Goal: Task Accomplishment & Management: Manage account settings

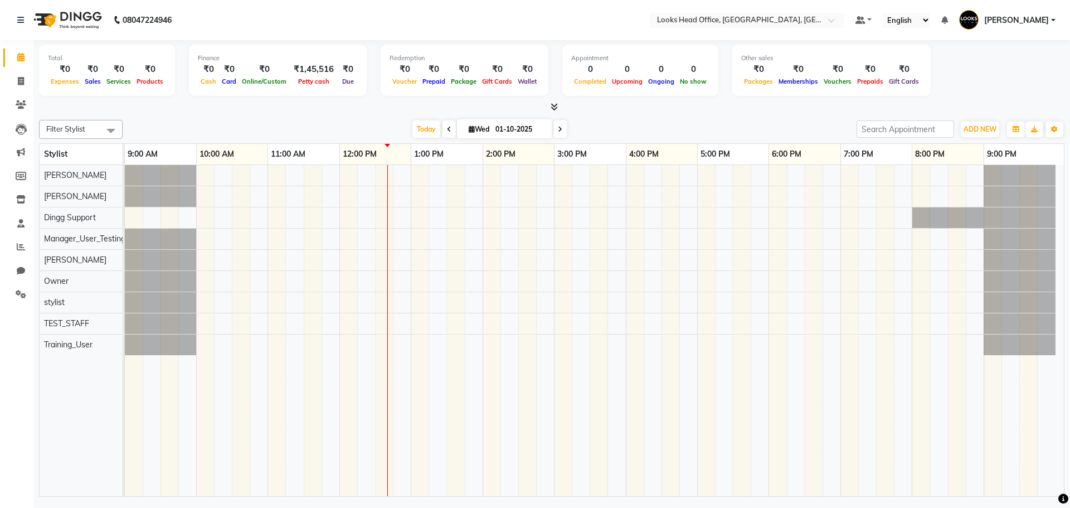
drag, startPoint x: 764, startPoint y: 7, endPoint x: 760, endPoint y: 22, distance: 15.5
click at [764, 13] on nav "08047224946 Select Location × Looks Head Office, New Delhi, Delhi Default Panel…" at bounding box center [535, 20] width 1070 height 40
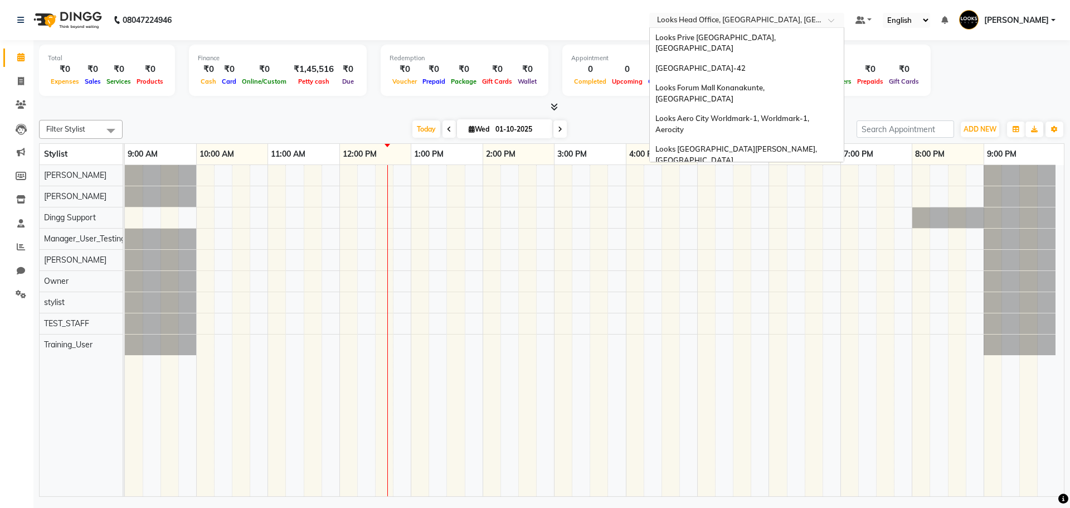
click at [760, 22] on input "text" at bounding box center [736, 21] width 162 height 11
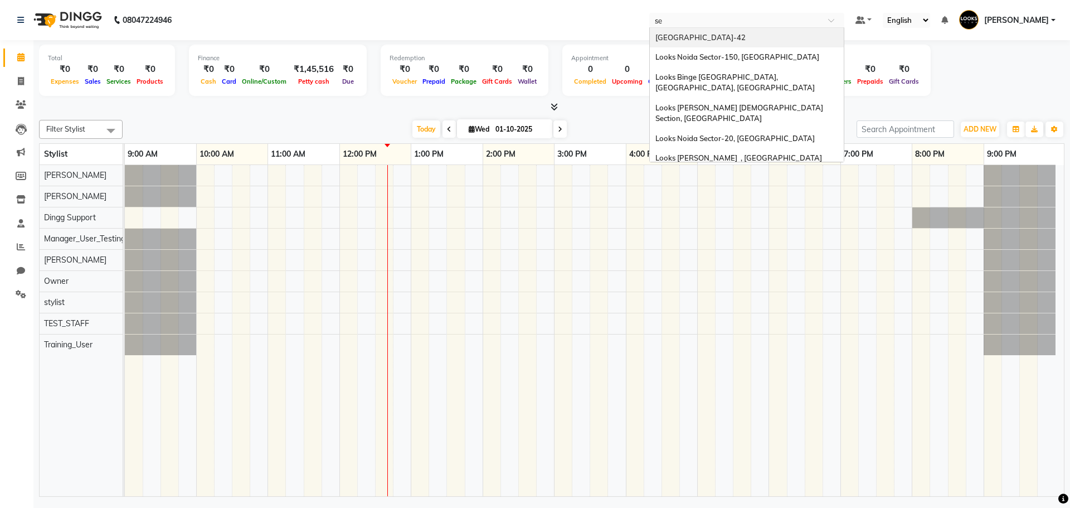
type input "sea"
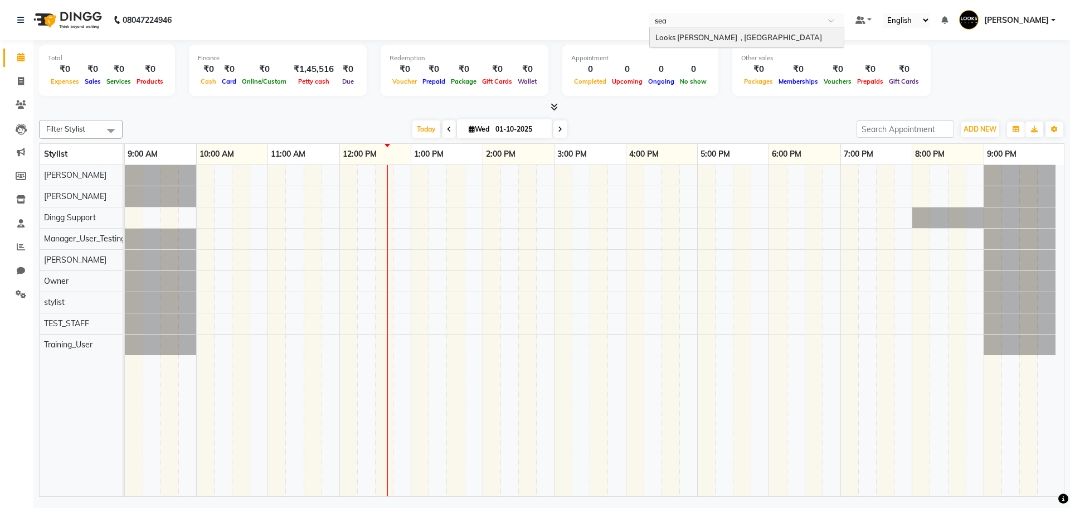
click at [739, 33] on span "Looks [PERSON_NAME] , [GEOGRAPHIC_DATA]" at bounding box center [738, 37] width 167 height 9
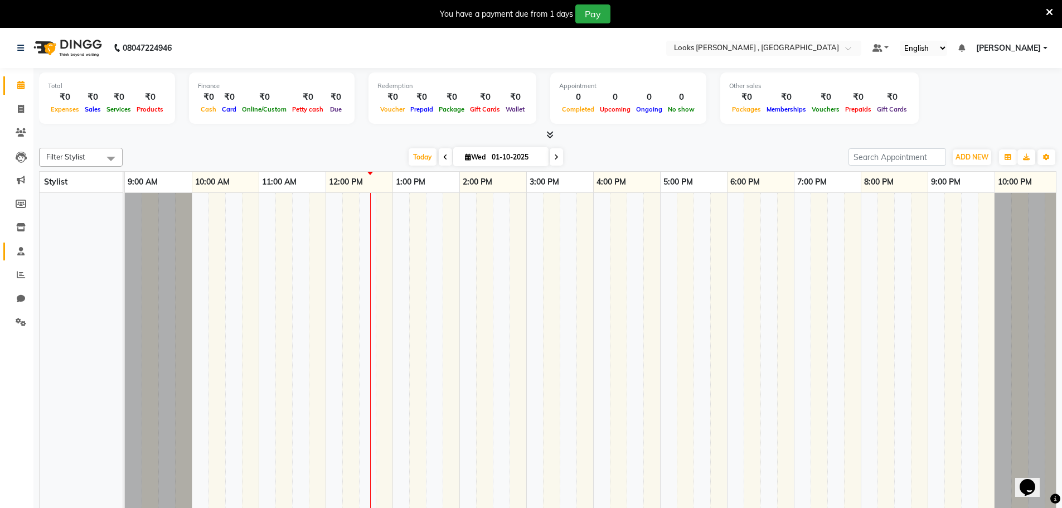
click at [24, 242] on link "Staff" at bounding box center [16, 251] width 27 height 18
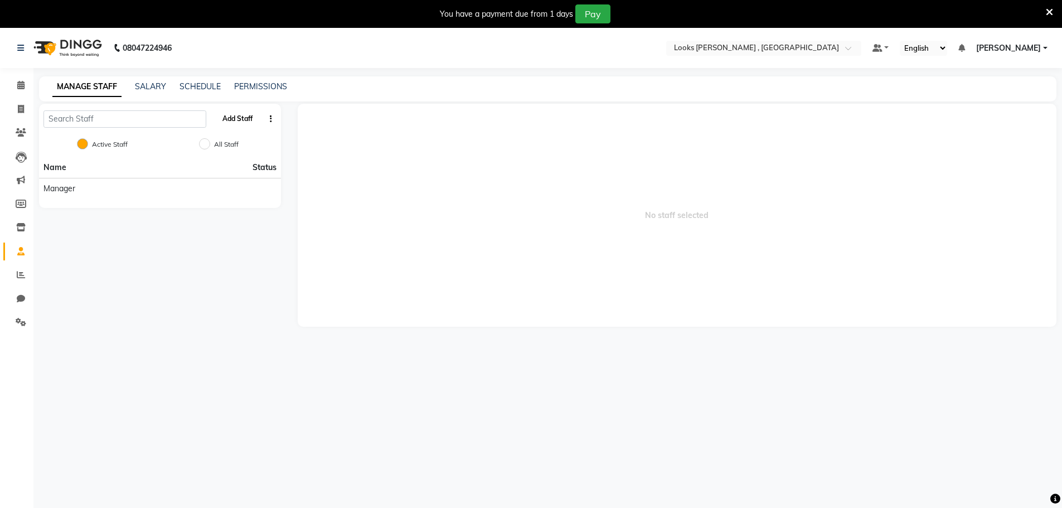
click at [233, 120] on button "Add Staff" at bounding box center [237, 118] width 39 height 19
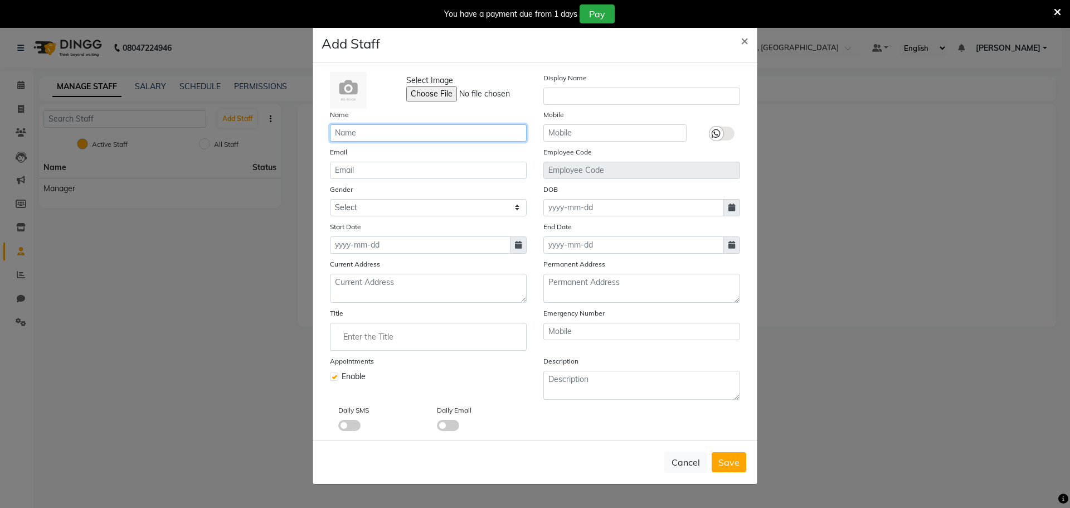
click at [399, 130] on input "text" at bounding box center [428, 132] width 197 height 17
paste input "Nilesh"
type input "Nilesh"
click at [575, 95] on input "text" at bounding box center [641, 96] width 197 height 17
paste input "Nilesh"
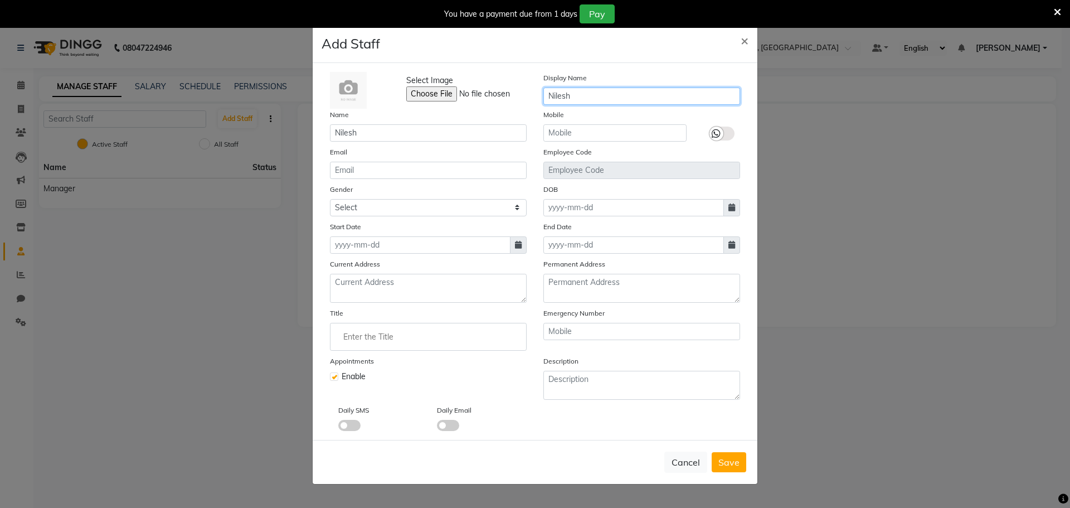
type input "Nilesh"
click at [575, 208] on input at bounding box center [633, 207] width 181 height 17
select select "10"
select select "2025"
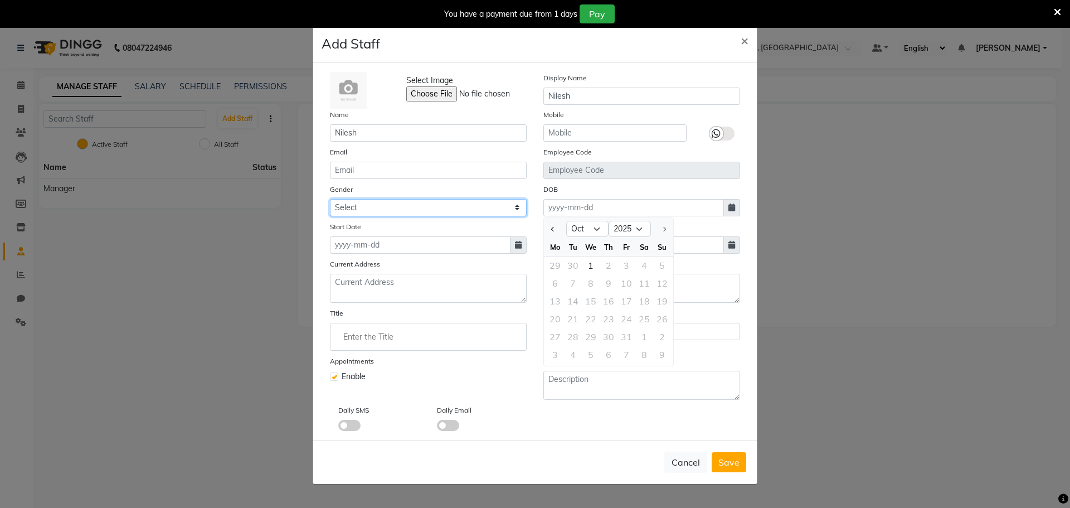
click at [425, 211] on select "Select [DEMOGRAPHIC_DATA] [DEMOGRAPHIC_DATA] Other Prefer Not To Say" at bounding box center [428, 207] width 197 height 17
click at [386, 208] on select "Select [DEMOGRAPHIC_DATA] [DEMOGRAPHIC_DATA] Other Prefer Not To Say" at bounding box center [428, 207] width 197 height 17
select select "[DEMOGRAPHIC_DATA]"
click at [330, 199] on select "Select [DEMOGRAPHIC_DATA] [DEMOGRAPHIC_DATA] Other Prefer Not To Say" at bounding box center [428, 207] width 197 height 17
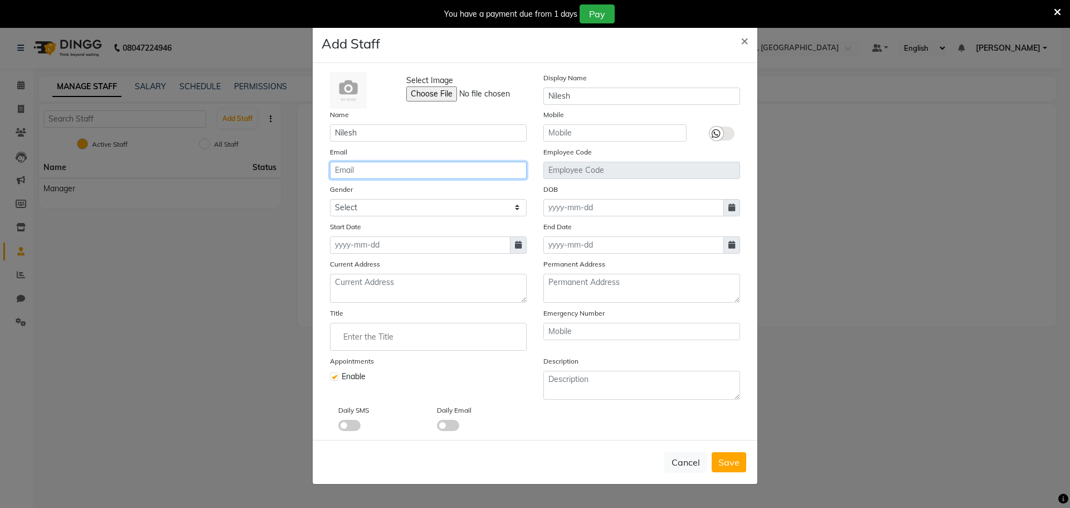
click at [396, 171] on input "email" at bounding box center [428, 170] width 197 height 17
click at [385, 253] on input at bounding box center [420, 244] width 181 height 17
select select "10"
select select "2025"
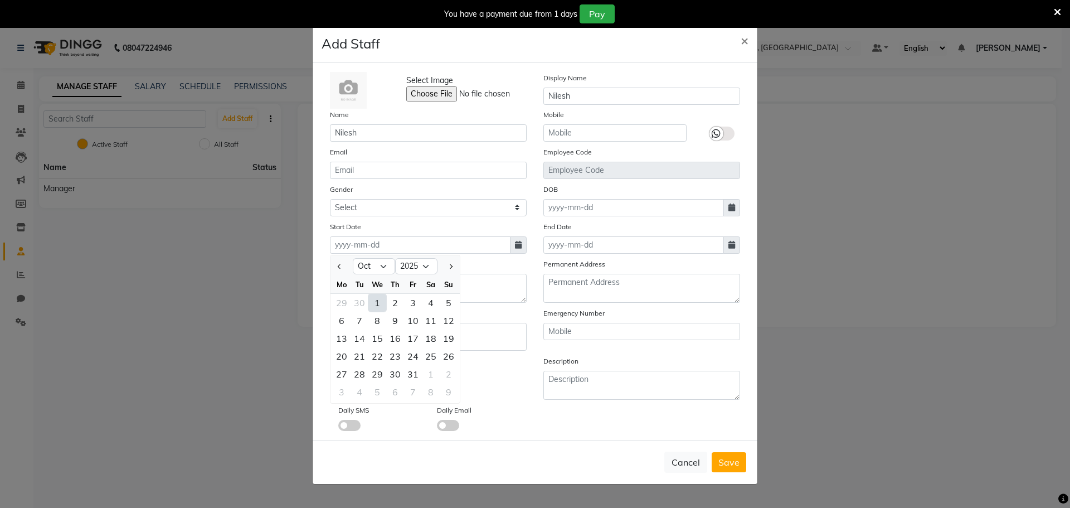
click at [381, 300] on div "1" at bounding box center [377, 303] width 18 height 18
type input "01-10-2025"
click at [414, 336] on input "Enter the Title" at bounding box center [428, 337] width 187 height 22
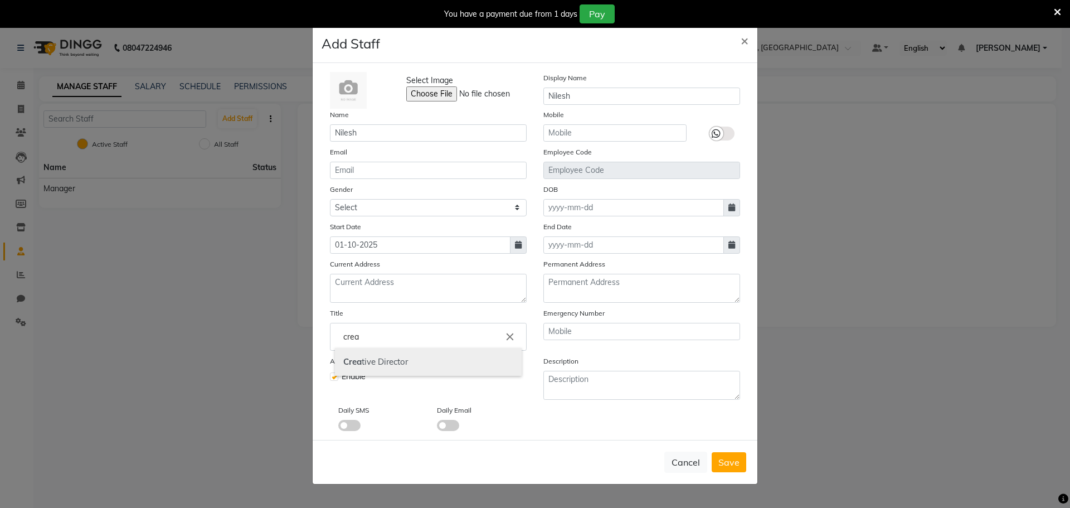
click at [380, 360] on link "Crea tive Director" at bounding box center [428, 362] width 187 height 28
type input "Creative Director"
click at [724, 461] on span "Save" at bounding box center [728, 461] width 21 height 11
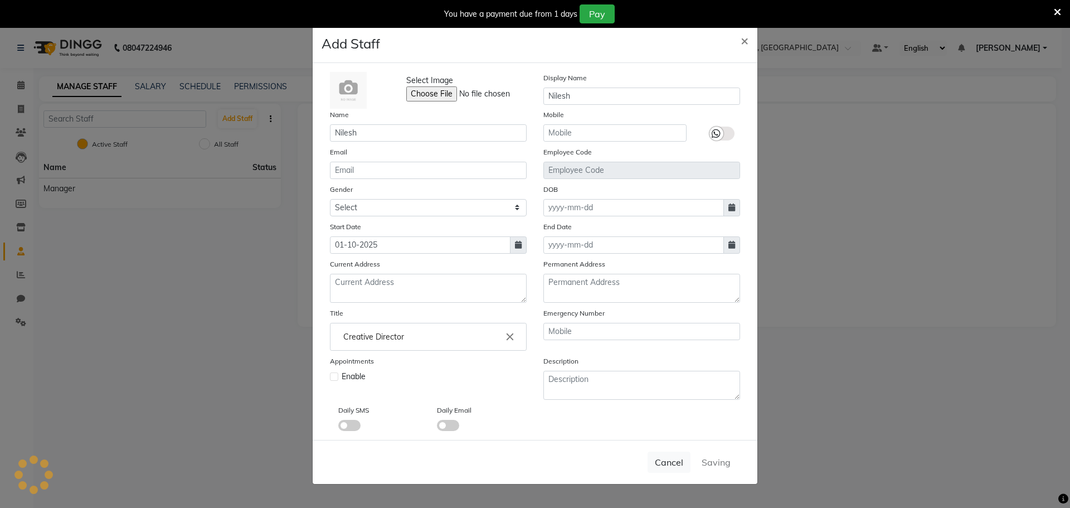
select select
checkbox input "false"
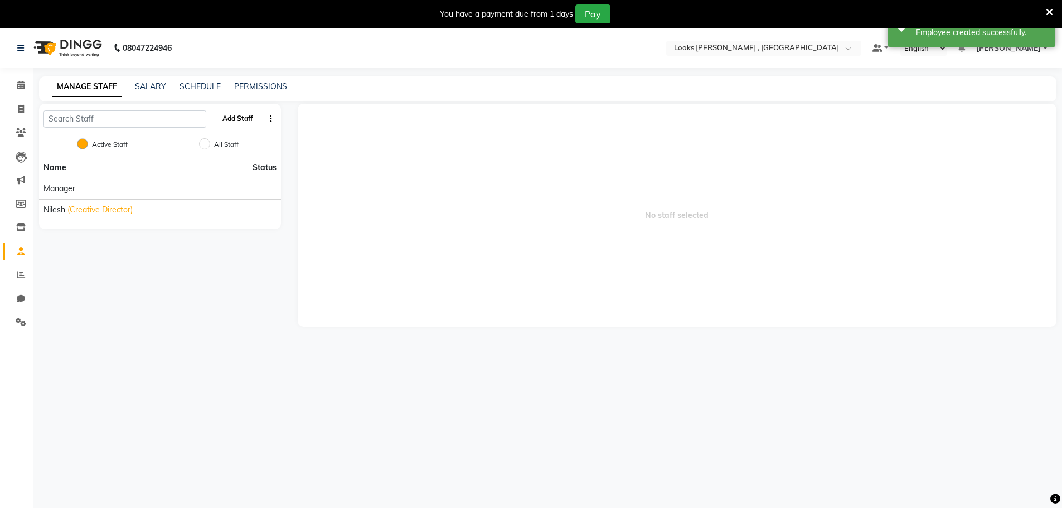
click at [246, 116] on button "Add Staff" at bounding box center [237, 118] width 39 height 19
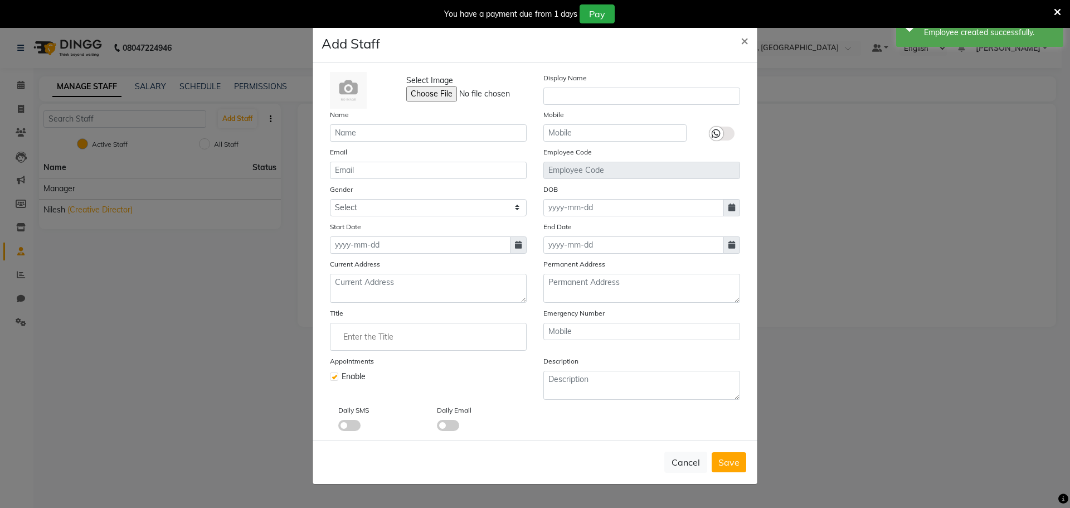
click at [369, 123] on div "Name" at bounding box center [428, 125] width 213 height 33
click at [369, 126] on input "text" at bounding box center [428, 132] width 197 height 17
paste input "Keeya"
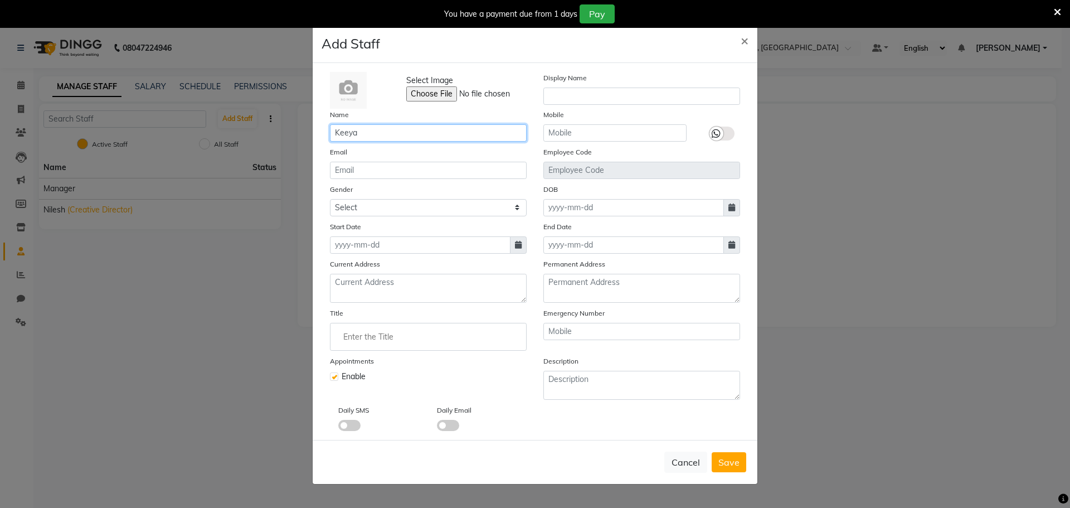
type input "Keeya"
click at [383, 206] on select "Select [DEMOGRAPHIC_DATA] [DEMOGRAPHIC_DATA] Other Prefer Not To Say" at bounding box center [428, 207] width 197 height 17
select select "[DEMOGRAPHIC_DATA]"
click at [330, 199] on select "Select [DEMOGRAPHIC_DATA] [DEMOGRAPHIC_DATA] Other Prefer Not To Say" at bounding box center [428, 207] width 197 height 17
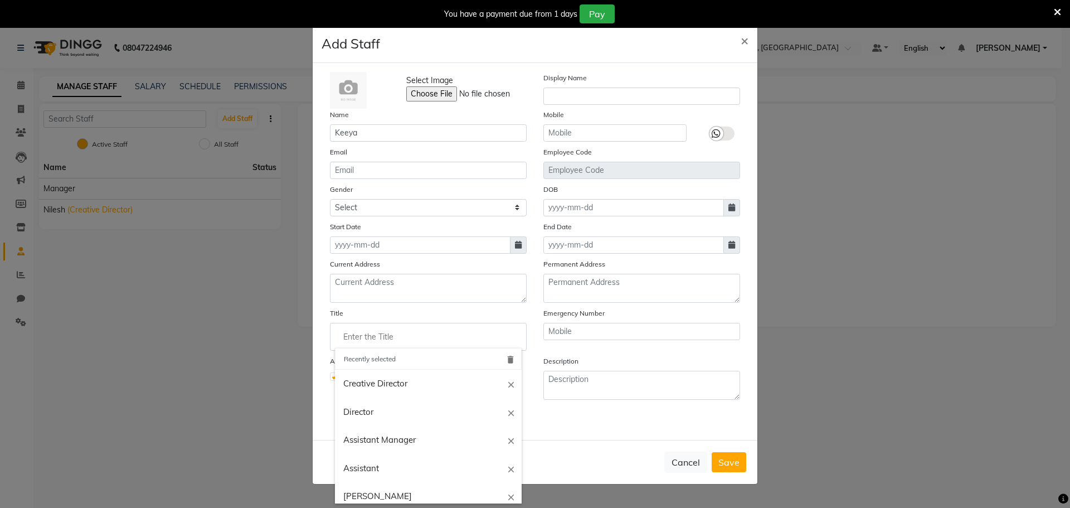
click at [382, 333] on input "Enter the Title" at bounding box center [428, 337] width 187 height 22
click at [391, 386] on link "Creative Director" at bounding box center [428, 384] width 187 height 28
type input "Creative Director"
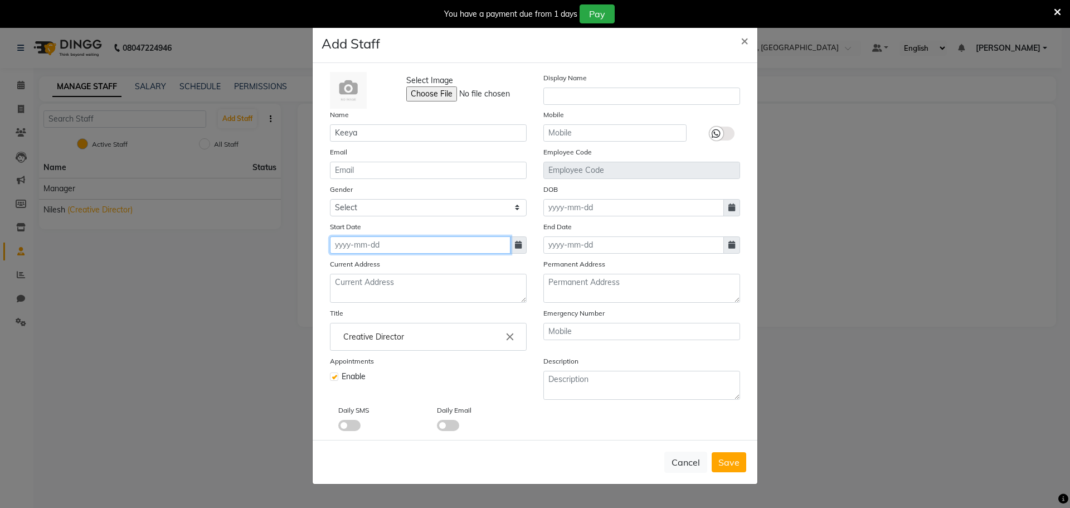
click at [418, 247] on input at bounding box center [420, 244] width 181 height 17
select select "10"
select select "2025"
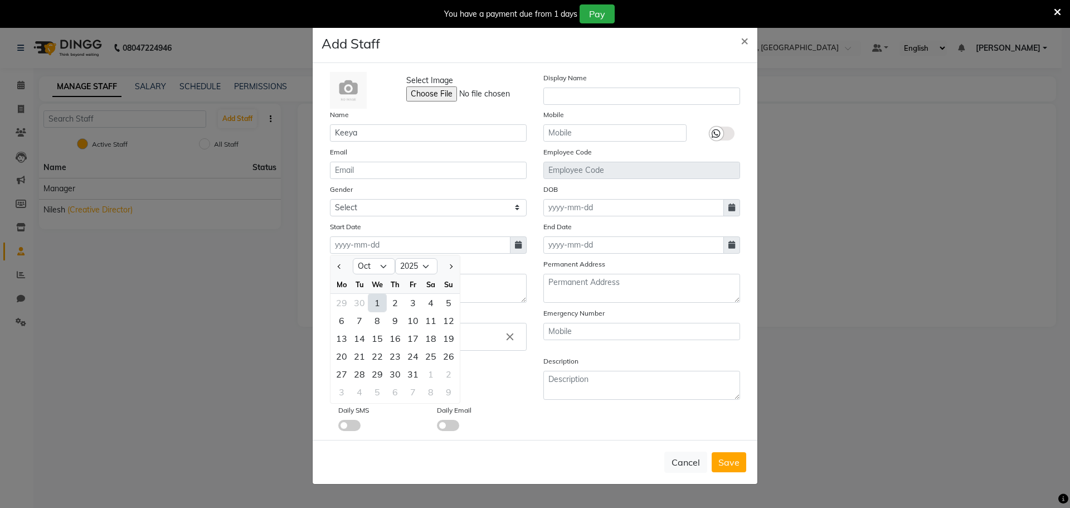
click at [376, 303] on div "1" at bounding box center [377, 303] width 18 height 18
type input "01-10-2025"
click at [727, 461] on span "Save" at bounding box center [728, 461] width 21 height 11
select select
checkbox input "false"
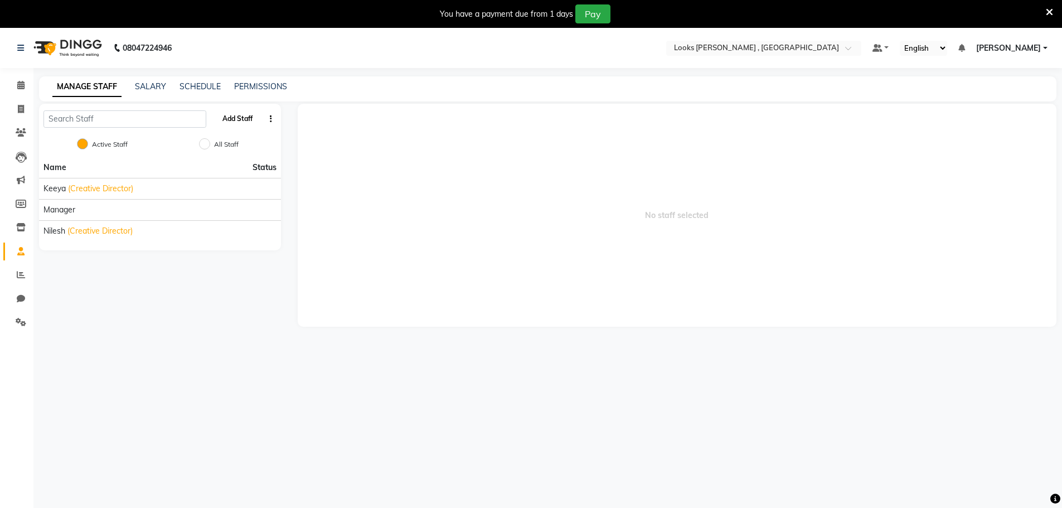
click at [243, 123] on button "Add Staff" at bounding box center [237, 118] width 39 height 19
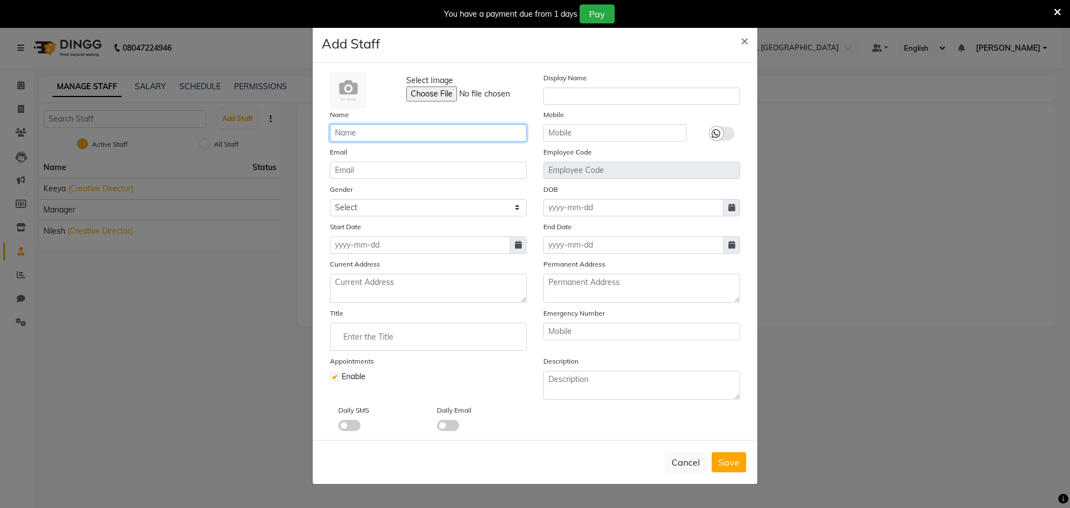
click at [371, 128] on input "text" at bounding box center [428, 132] width 197 height 17
paste input "[PERSON_NAME]"
type input "[PERSON_NAME]"
click at [413, 217] on div "Select Image Display Name Name [PERSON_NAME] Mobile Email Employee Code Gender …" at bounding box center [535, 251] width 427 height 359
click at [413, 215] on select "Select [DEMOGRAPHIC_DATA] [DEMOGRAPHIC_DATA] Other Prefer Not To Say" at bounding box center [428, 207] width 197 height 17
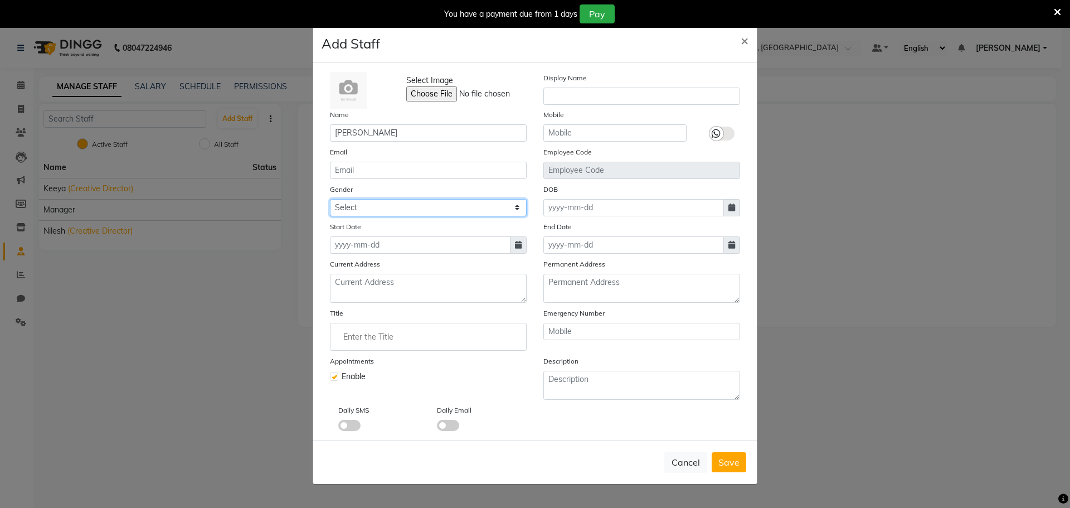
select select "[DEMOGRAPHIC_DATA]"
click at [330, 199] on select "Select [DEMOGRAPHIC_DATA] [DEMOGRAPHIC_DATA] Other Prefer Not To Say" at bounding box center [428, 207] width 197 height 17
click at [390, 330] on input "Enter the Title" at bounding box center [428, 337] width 187 height 22
drag, startPoint x: 390, startPoint y: 330, endPoint x: 183, endPoint y: 331, distance: 206.8
click at [330, 331] on ng-autocomplete "top close Recently selected delete Creative Director close Director close Assis…" at bounding box center [428, 337] width 197 height 28
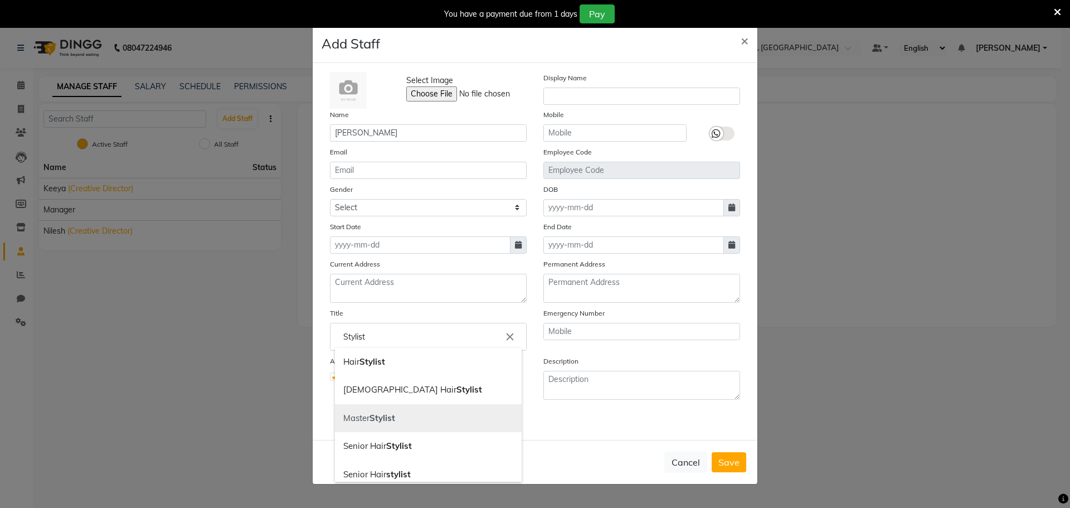
click at [396, 425] on link "Master Stylist" at bounding box center [428, 418] width 187 height 28
type input "Master Stylist"
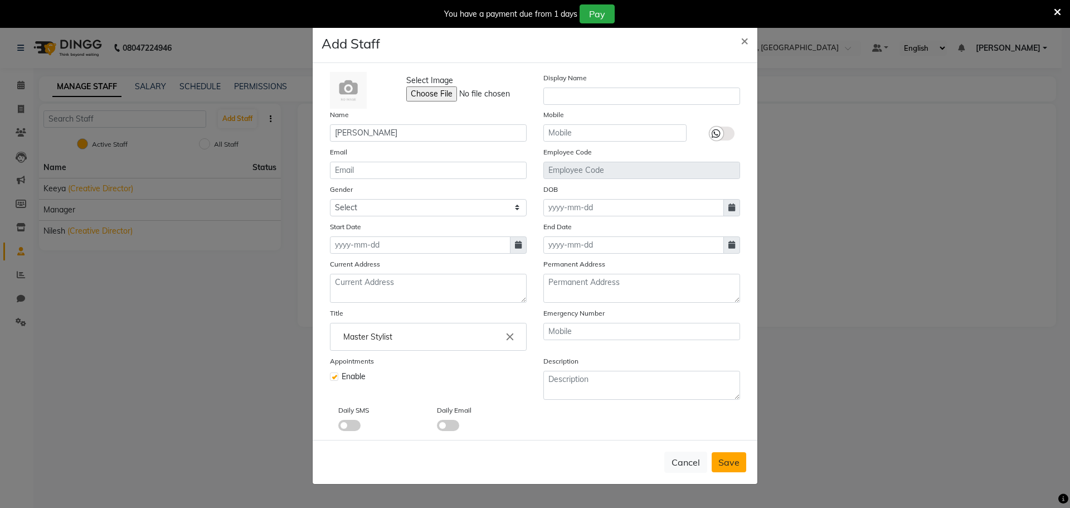
click at [728, 462] on span "Save" at bounding box center [728, 461] width 21 height 11
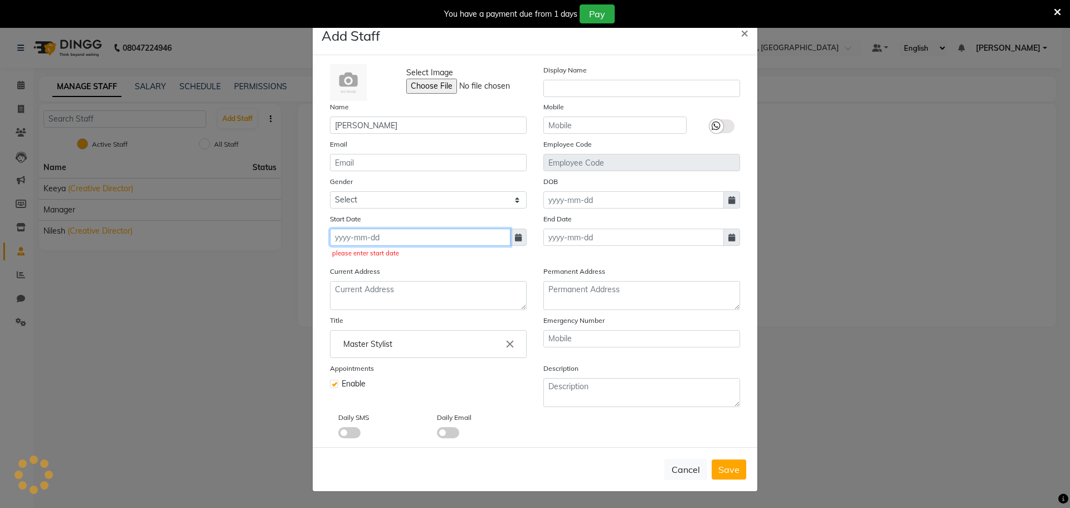
click at [461, 239] on input at bounding box center [420, 237] width 181 height 17
select select "10"
select select "2025"
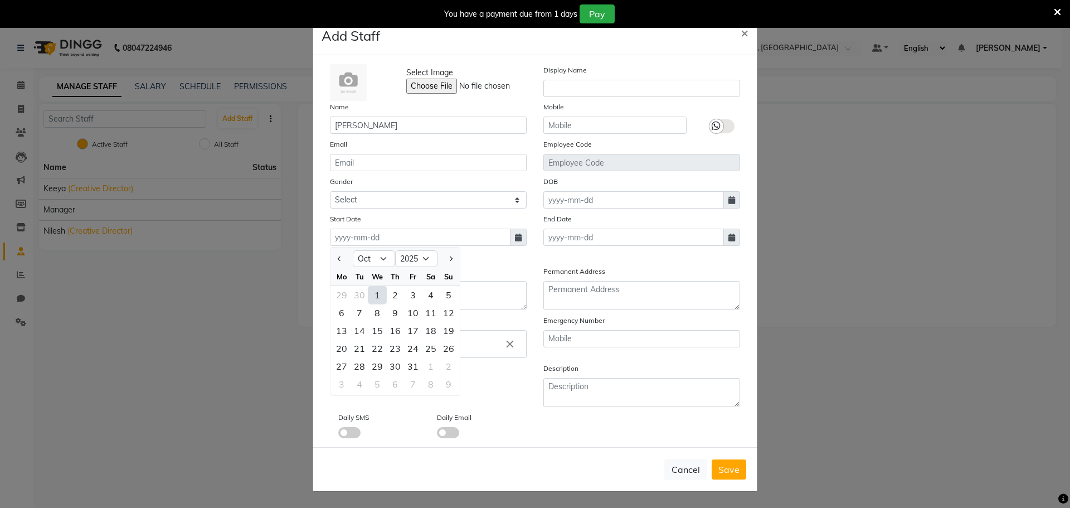
click at [375, 292] on div "1" at bounding box center [377, 295] width 18 height 18
type input "01-10-2025"
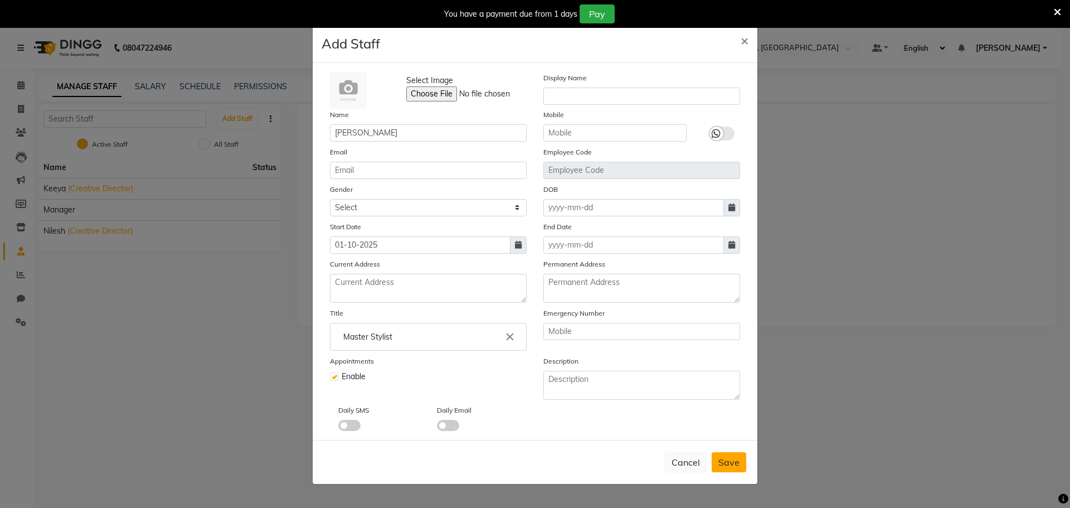
click at [736, 463] on span "Save" at bounding box center [728, 461] width 21 height 11
select select
checkbox input "false"
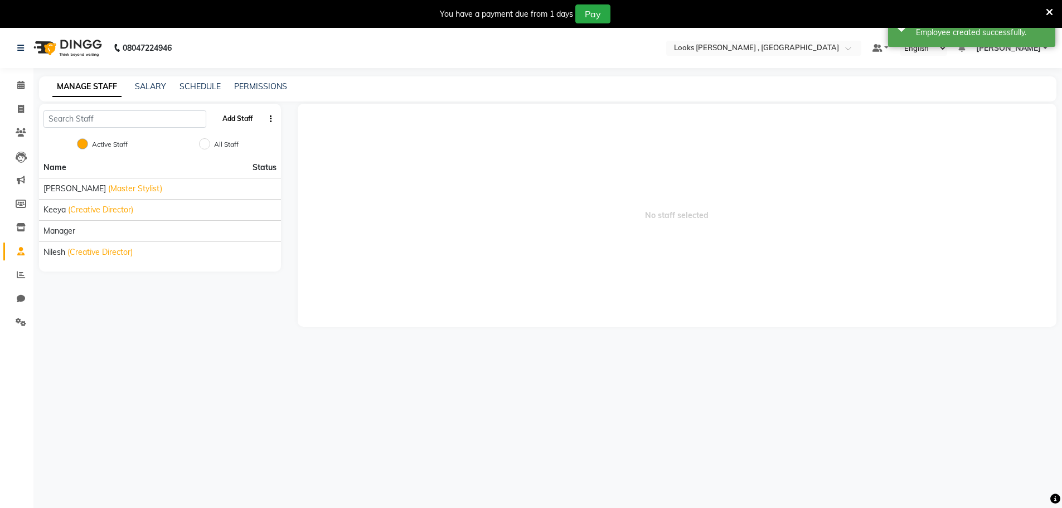
click at [231, 122] on button "Add Staff" at bounding box center [237, 118] width 39 height 19
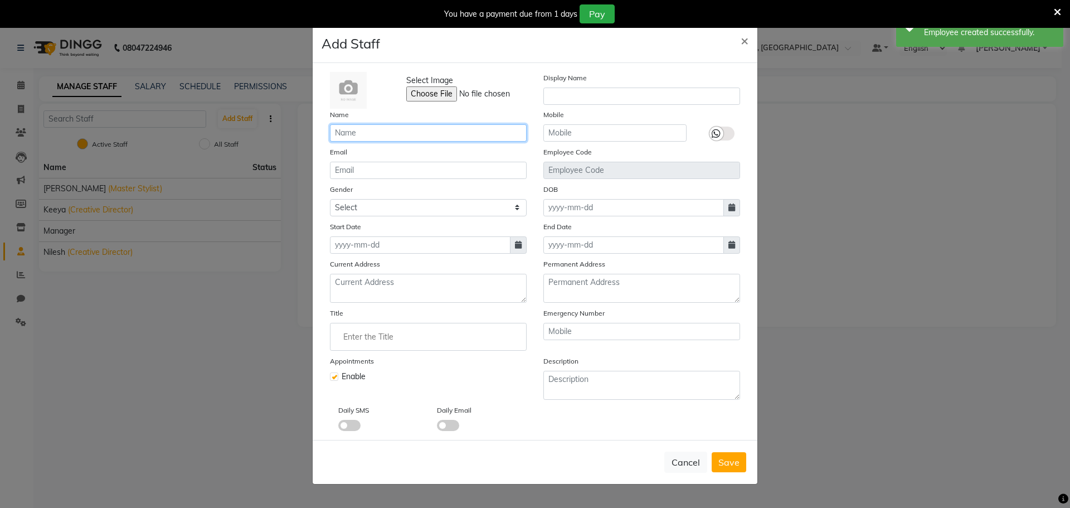
click at [420, 128] on input "text" at bounding box center [428, 132] width 197 height 17
paste input "Pooja"
type input "Pooja"
click at [387, 238] on input at bounding box center [420, 244] width 181 height 17
select select "10"
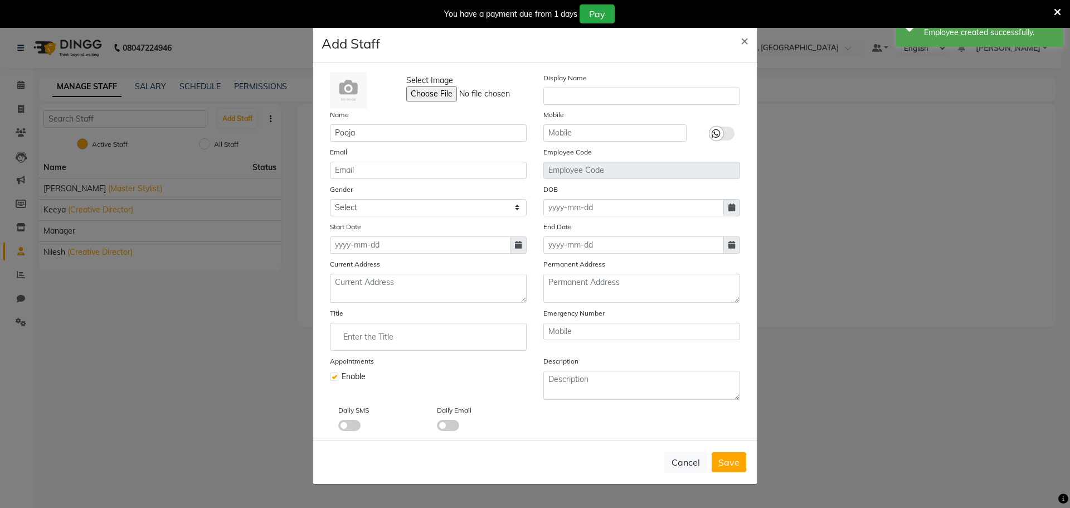
select select "2025"
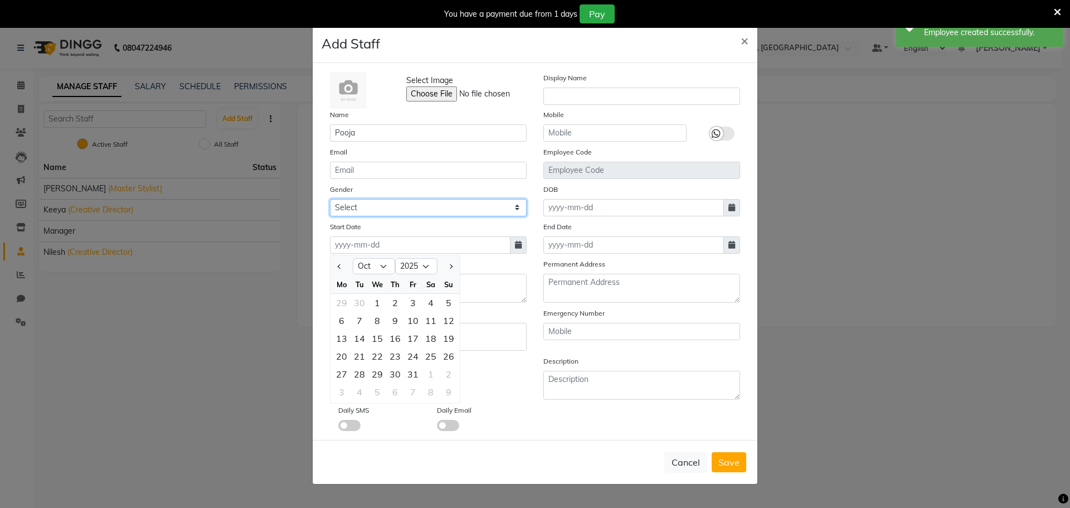
click at [401, 207] on select "Select [DEMOGRAPHIC_DATA] [DEMOGRAPHIC_DATA] Other Prefer Not To Say" at bounding box center [428, 207] width 197 height 17
click at [401, 205] on select "Select [DEMOGRAPHIC_DATA] [DEMOGRAPHIC_DATA] Other Prefer Not To Say" at bounding box center [428, 207] width 197 height 17
select select "[DEMOGRAPHIC_DATA]"
click at [330, 199] on select "Select [DEMOGRAPHIC_DATA] [DEMOGRAPHIC_DATA] Other Prefer Not To Say" at bounding box center [428, 207] width 197 height 17
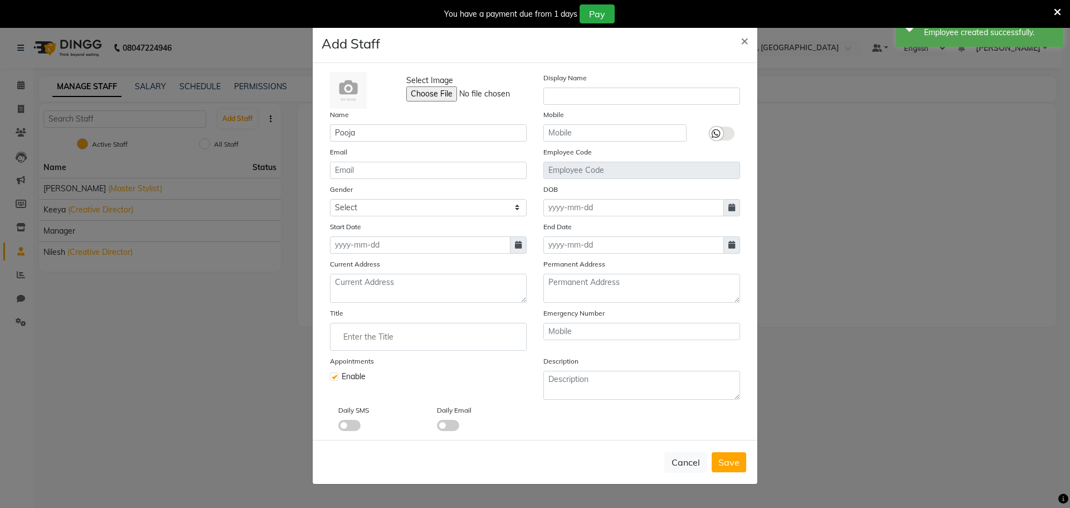
click at [387, 254] on div "Select Image Display Name Name Pooja Mobile Email Employee Code Gender Select […" at bounding box center [535, 251] width 427 height 359
click at [392, 245] on input at bounding box center [420, 244] width 181 height 17
select select "10"
select select "2025"
click at [379, 304] on div "1" at bounding box center [377, 303] width 18 height 18
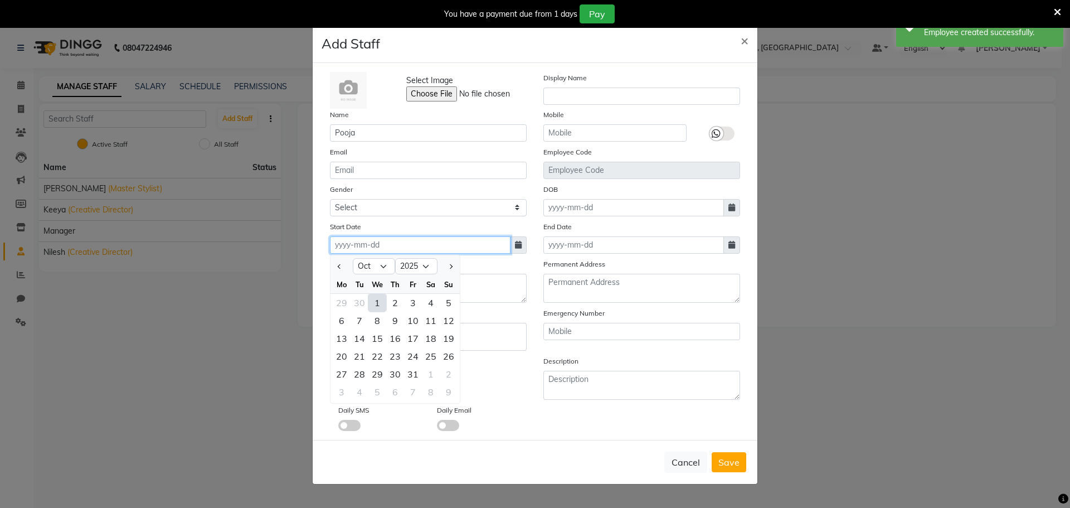
type input "01-10-2025"
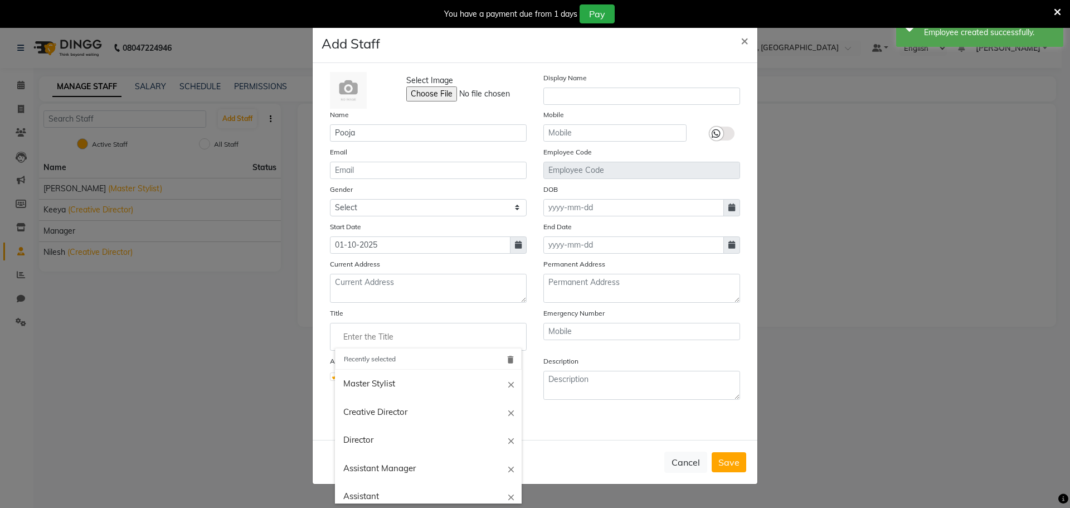
drag, startPoint x: 382, startPoint y: 346, endPoint x: 378, endPoint y: 382, distance: 36.4
click at [382, 347] on input "Enter the Title" at bounding box center [428, 337] width 187 height 22
drag, startPoint x: 378, startPoint y: 395, endPoint x: 394, endPoint y: 48, distance: 347.0
click at [378, 393] on link "Master Stylist" at bounding box center [428, 384] width 187 height 28
type input "Master Stylist"
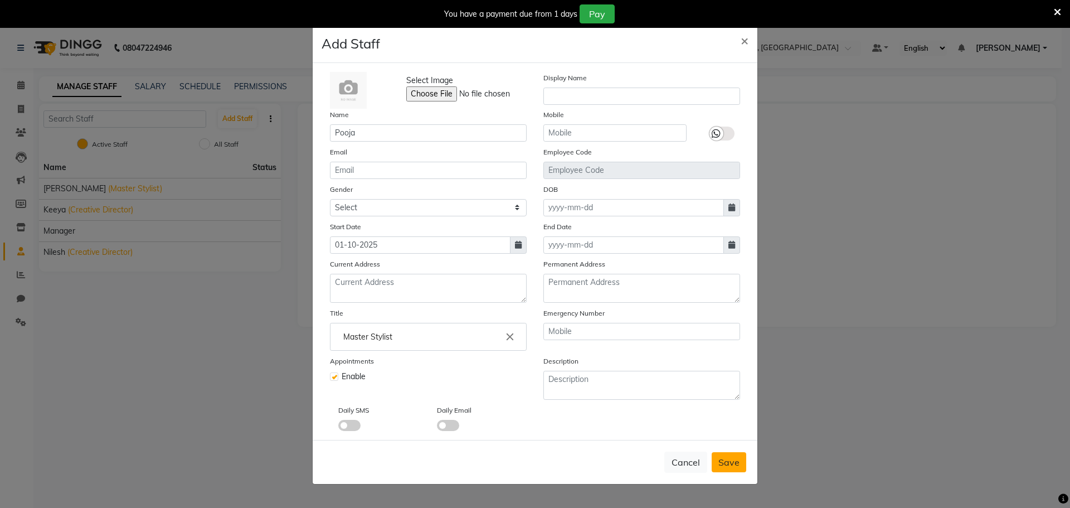
click at [736, 470] on button "Save" at bounding box center [729, 462] width 35 height 20
select select
checkbox input "false"
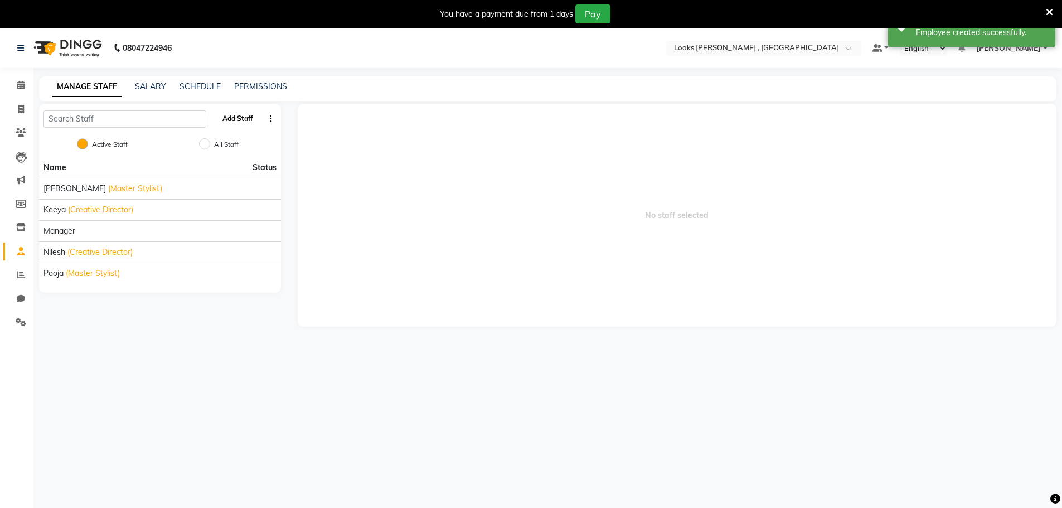
click at [236, 125] on button "Add Staff" at bounding box center [237, 118] width 39 height 19
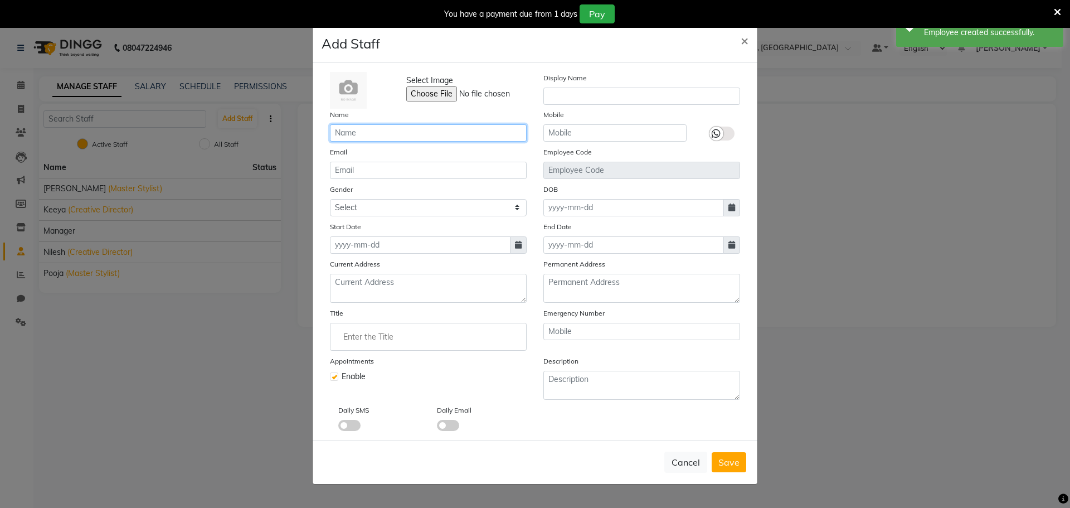
click at [393, 133] on input "text" at bounding box center [428, 132] width 197 height 17
paste input "Seema"
type input "Seema"
click at [387, 337] on input "Enter the Title" at bounding box center [428, 337] width 187 height 22
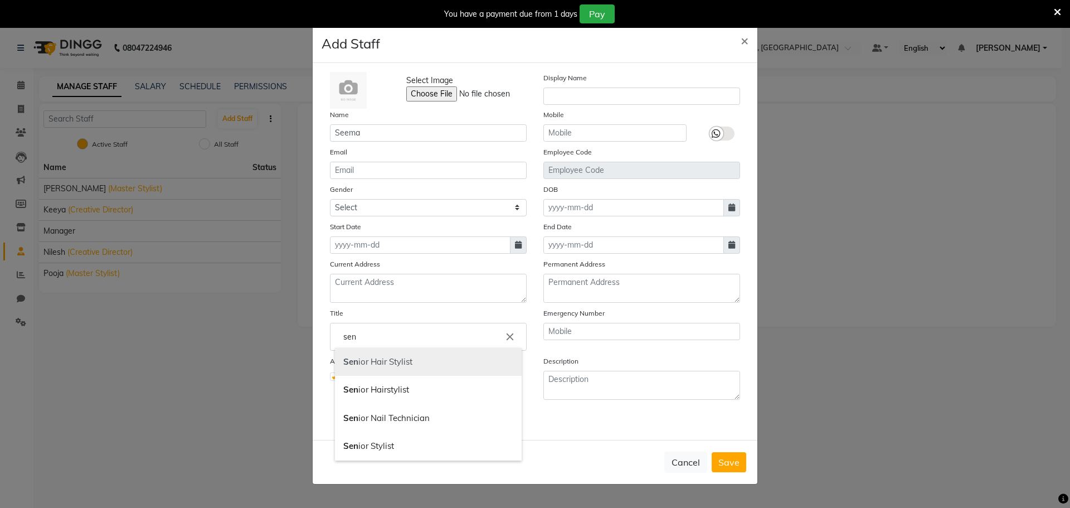
click at [395, 366] on link "Sen ior Hair Stylist" at bounding box center [428, 362] width 187 height 28
type input "Senior Hair Stylist"
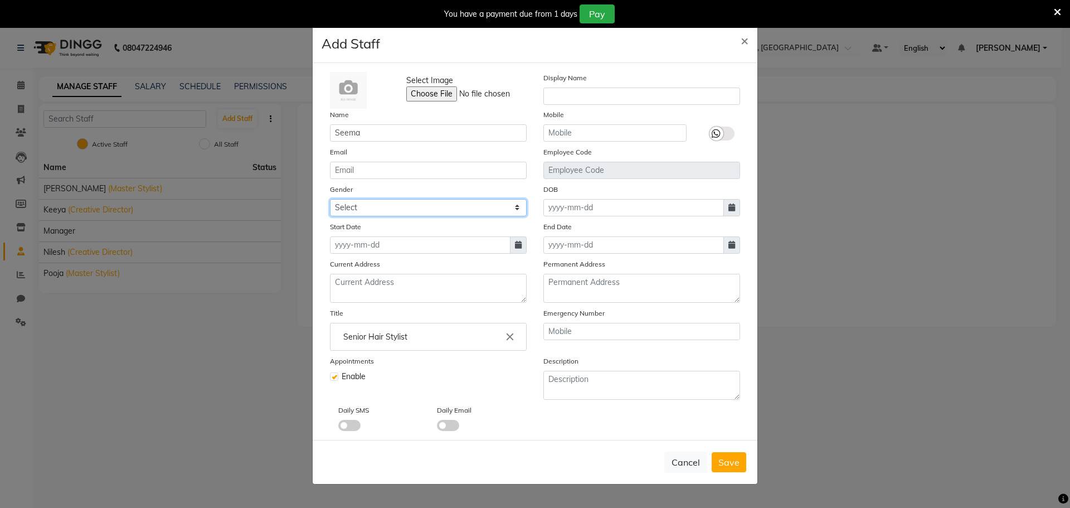
click at [395, 208] on select "Select [DEMOGRAPHIC_DATA] [DEMOGRAPHIC_DATA] Other Prefer Not To Say" at bounding box center [428, 207] width 197 height 17
select select "[DEMOGRAPHIC_DATA]"
click at [330, 199] on select "Select [DEMOGRAPHIC_DATA] [DEMOGRAPHIC_DATA] Other Prefer Not To Say" at bounding box center [428, 207] width 197 height 17
click at [394, 246] on input at bounding box center [420, 244] width 181 height 17
select select "10"
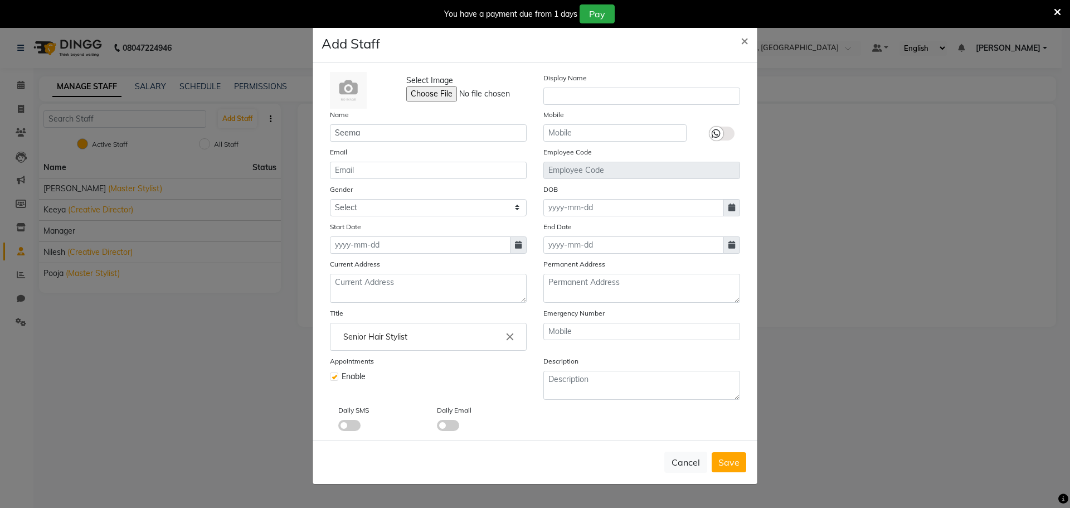
select select "2025"
click at [377, 303] on div "1" at bounding box center [377, 303] width 18 height 18
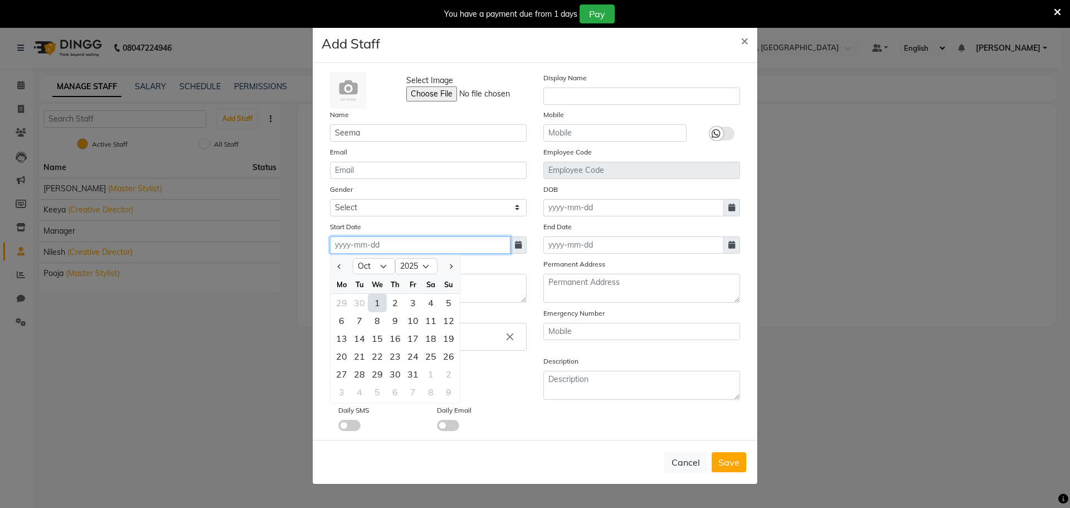
type input "01-10-2025"
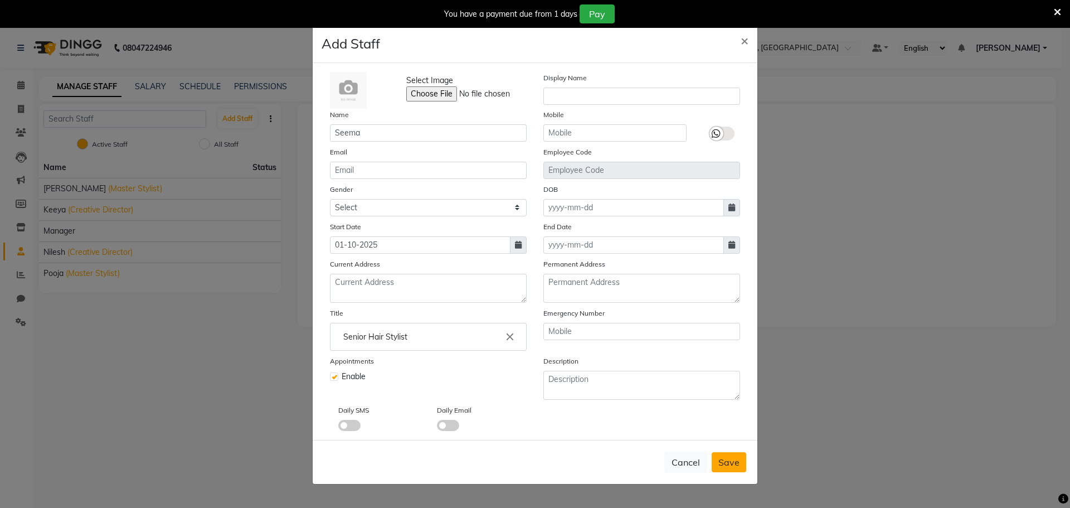
drag, startPoint x: 745, startPoint y: 469, endPoint x: 742, endPoint y: 463, distance: 6.7
click at [744, 469] on button "Save" at bounding box center [729, 462] width 35 height 20
select select
checkbox input "false"
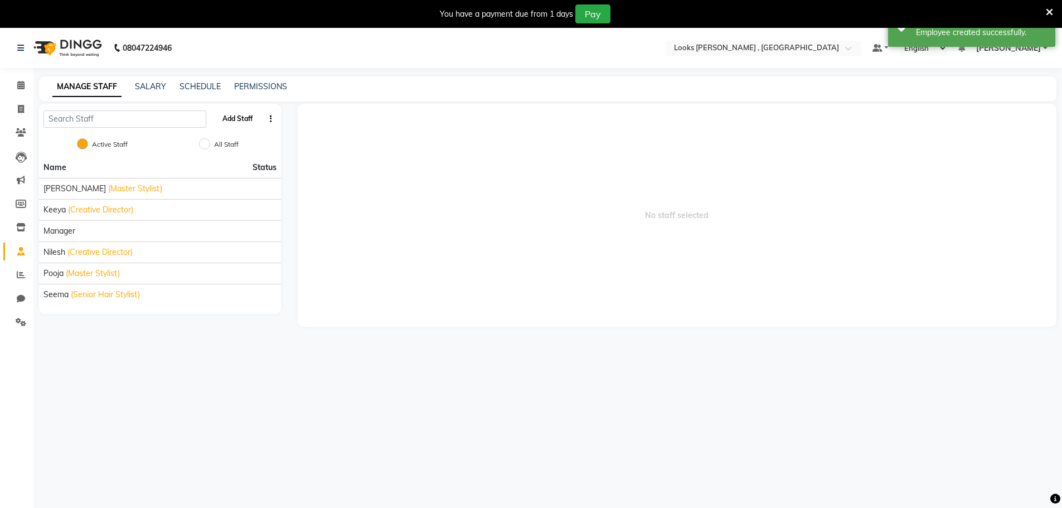
click at [248, 122] on button "Add Staff" at bounding box center [237, 118] width 39 height 19
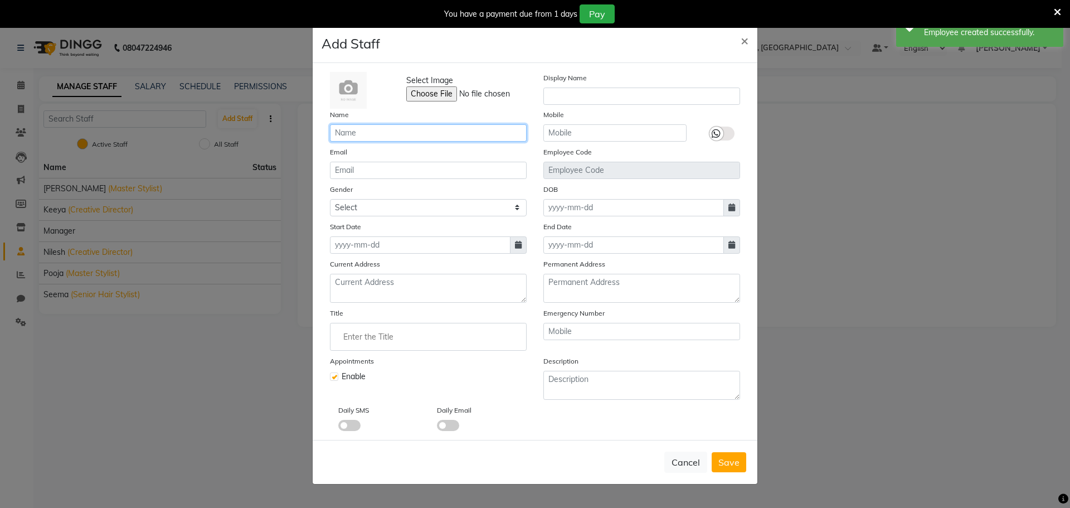
click at [400, 130] on input "text" at bounding box center [428, 132] width 197 height 17
paste input "Arun"
type input "Arun"
click at [361, 202] on select "Select [DEMOGRAPHIC_DATA] [DEMOGRAPHIC_DATA] Other Prefer Not To Say" at bounding box center [428, 207] width 197 height 17
select select "[DEMOGRAPHIC_DATA]"
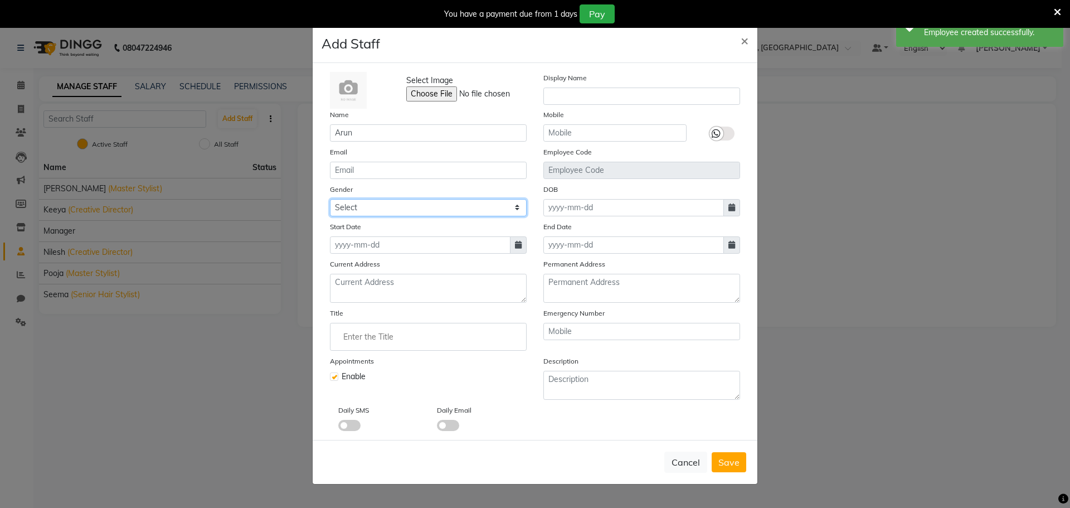
click at [330, 199] on select "Select [DEMOGRAPHIC_DATA] [DEMOGRAPHIC_DATA] Other Prefer Not To Say" at bounding box center [428, 207] width 197 height 17
click at [372, 244] on input at bounding box center [420, 244] width 181 height 17
select select "10"
select select "2025"
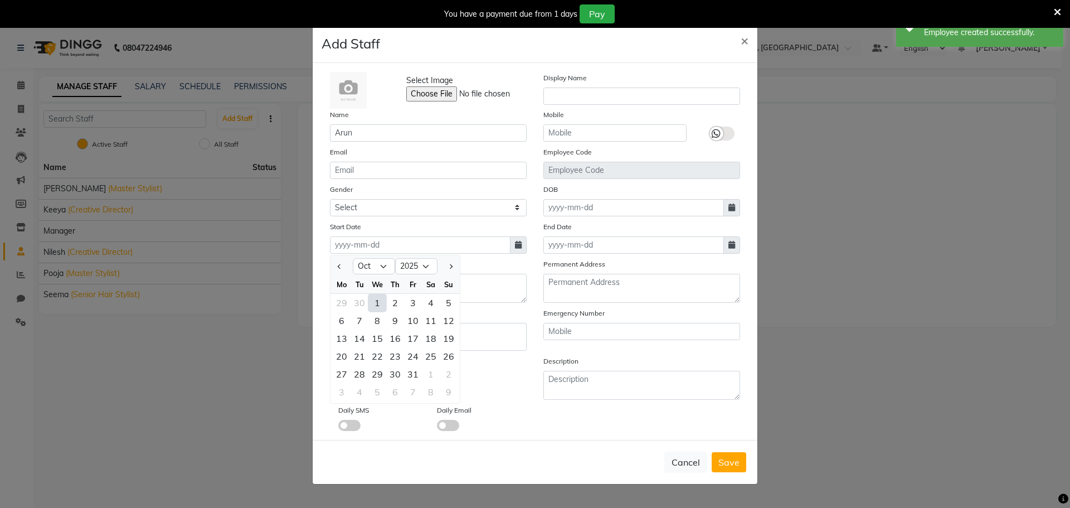
click at [380, 309] on div "1" at bounding box center [377, 303] width 18 height 18
type input "01-10-2025"
click at [382, 312] on div "Title" at bounding box center [428, 328] width 197 height 43
click at [382, 360] on div "Appointments Enable" at bounding box center [428, 377] width 213 height 45
click at [389, 348] on ng-autocomplete at bounding box center [428, 337] width 197 height 28
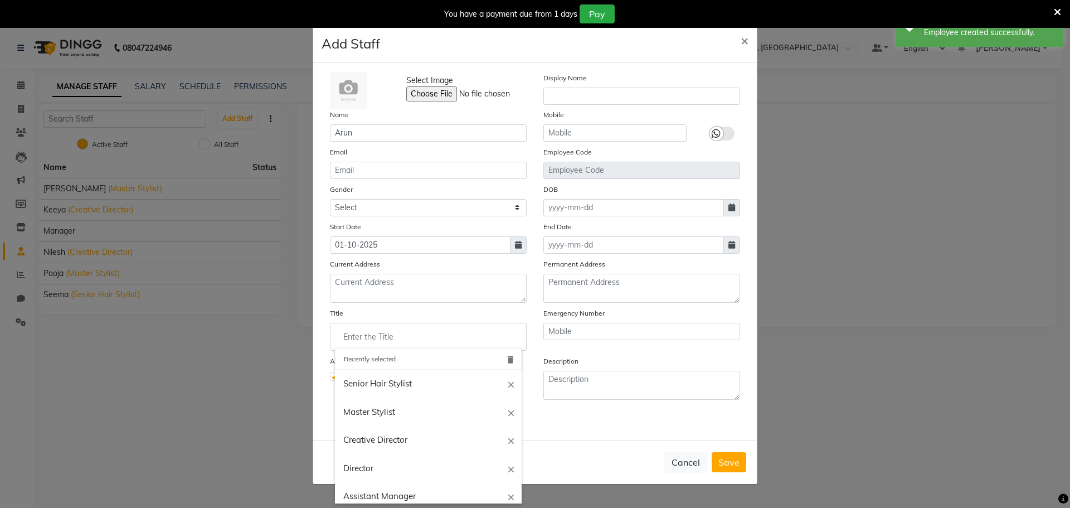
click at [390, 340] on input "Enter the Title" at bounding box center [428, 337] width 187 height 22
click at [378, 380] on link "Senior Hair Stylist" at bounding box center [428, 384] width 187 height 28
type input "Senior Hair Stylist"
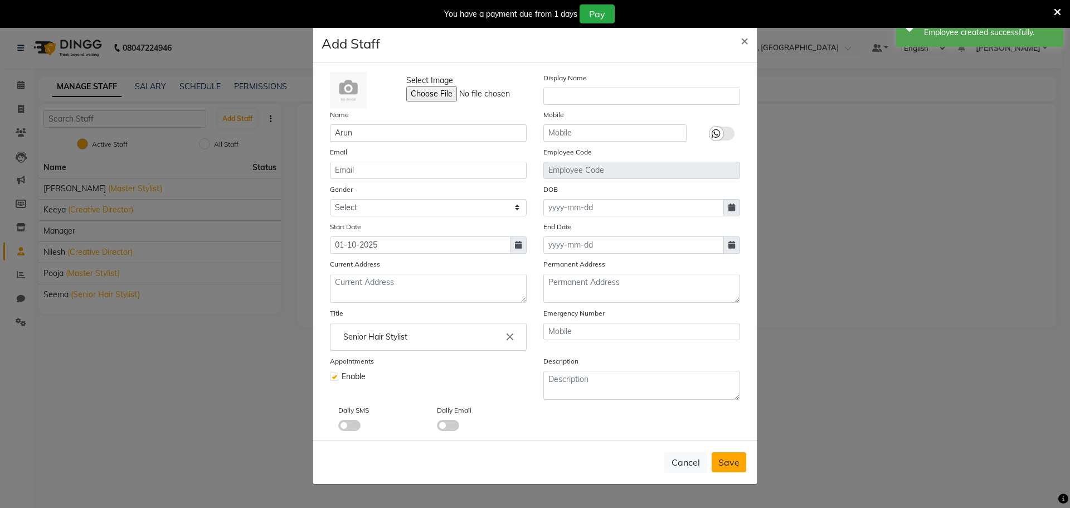
click at [735, 464] on span "Save" at bounding box center [728, 461] width 21 height 11
select select
checkbox input "false"
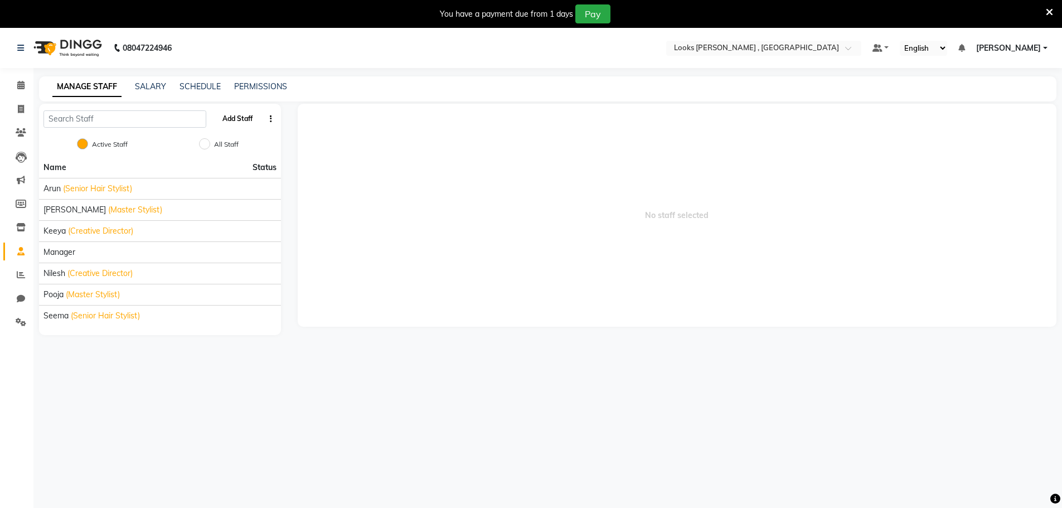
click at [231, 116] on button "Add Staff" at bounding box center [237, 118] width 39 height 19
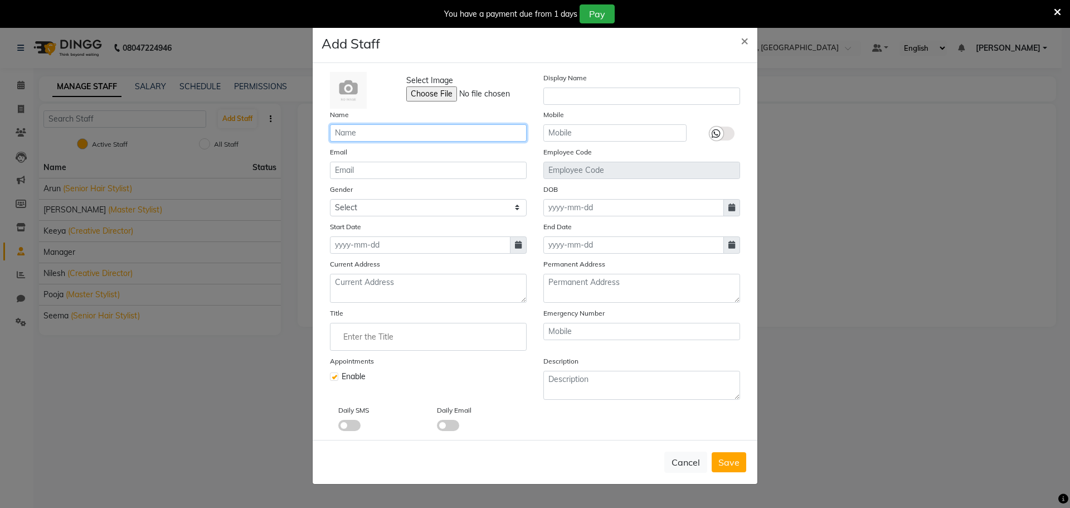
click at [390, 140] on input "text" at bounding box center [428, 132] width 197 height 17
paste input "[PERSON_NAME]"
type input "[PERSON_NAME]"
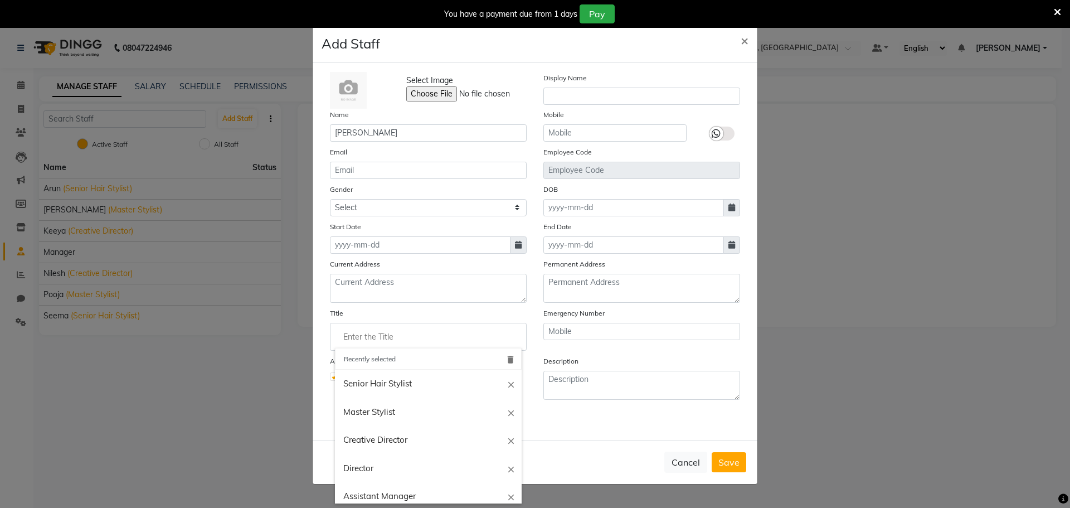
click at [371, 337] on input "Enter the Title" at bounding box center [428, 337] width 187 height 22
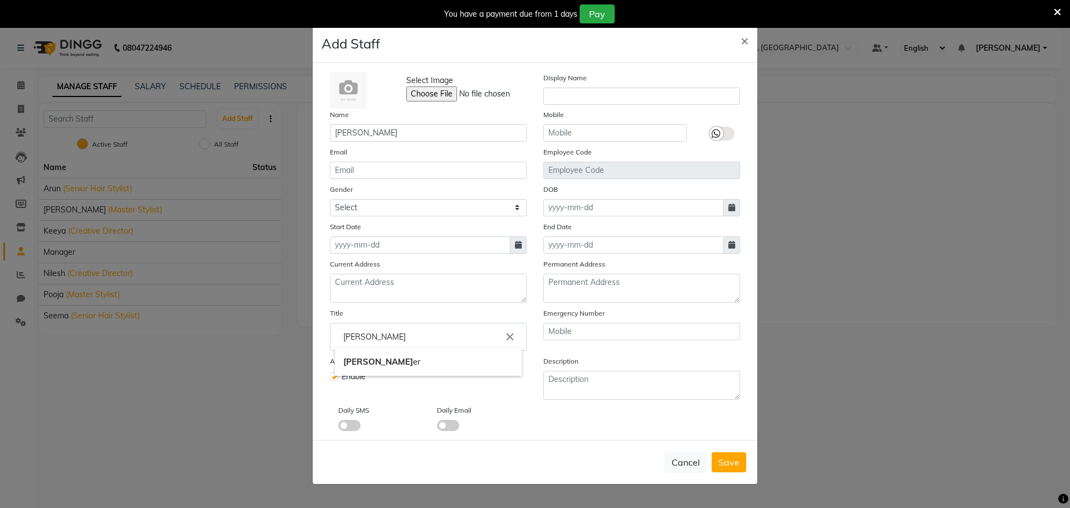
click at [368, 358] on link "Barb er" at bounding box center [428, 362] width 187 height 28
type input "[PERSON_NAME]"
click at [384, 222] on div "Start Date" at bounding box center [428, 237] width 213 height 33
click at [386, 211] on select "Select [DEMOGRAPHIC_DATA] [DEMOGRAPHIC_DATA] Other Prefer Not To Say" at bounding box center [428, 207] width 197 height 17
select select "[DEMOGRAPHIC_DATA]"
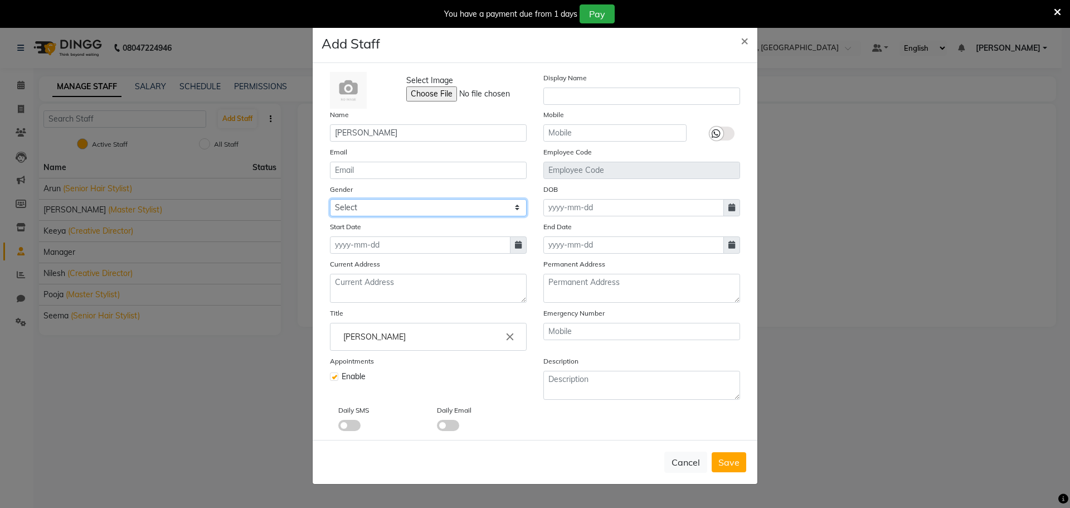
click at [330, 199] on select "Select [DEMOGRAPHIC_DATA] [DEMOGRAPHIC_DATA] Other Prefer Not To Say" at bounding box center [428, 207] width 197 height 17
click at [391, 244] on input at bounding box center [420, 244] width 181 height 17
select select "10"
select select "2025"
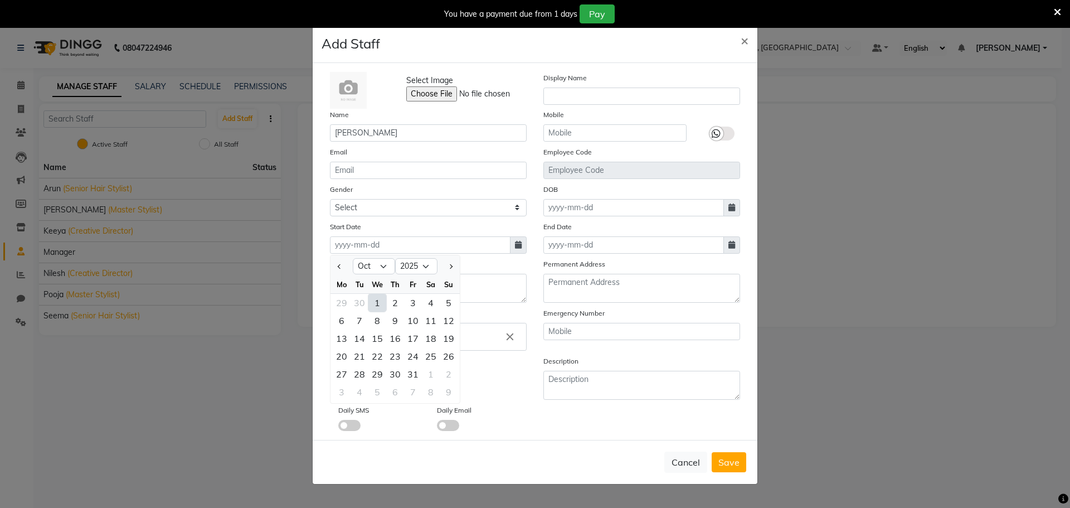
click at [382, 298] on div "1" at bounding box center [377, 303] width 18 height 18
type input "01-10-2025"
drag, startPoint x: 735, startPoint y: 468, endPoint x: 730, endPoint y: 465, distance: 5.7
click at [735, 468] on button "Save" at bounding box center [729, 462] width 35 height 20
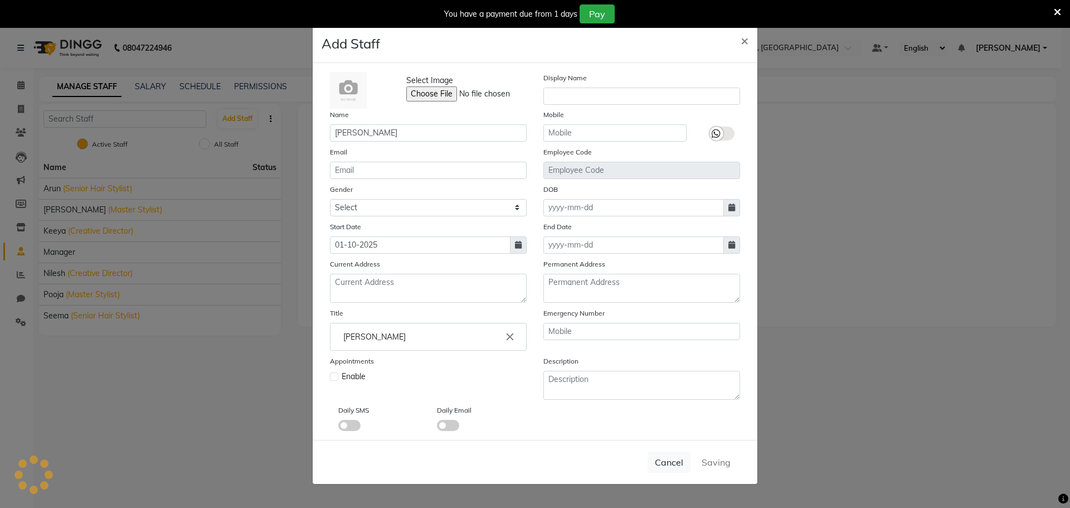
select select
checkbox input "false"
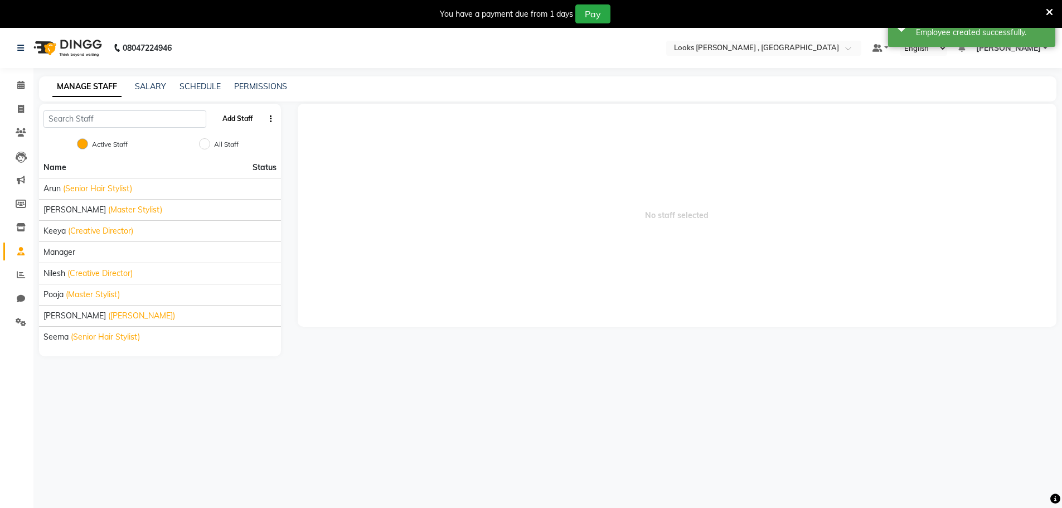
click at [250, 122] on button "Add Staff" at bounding box center [237, 118] width 39 height 19
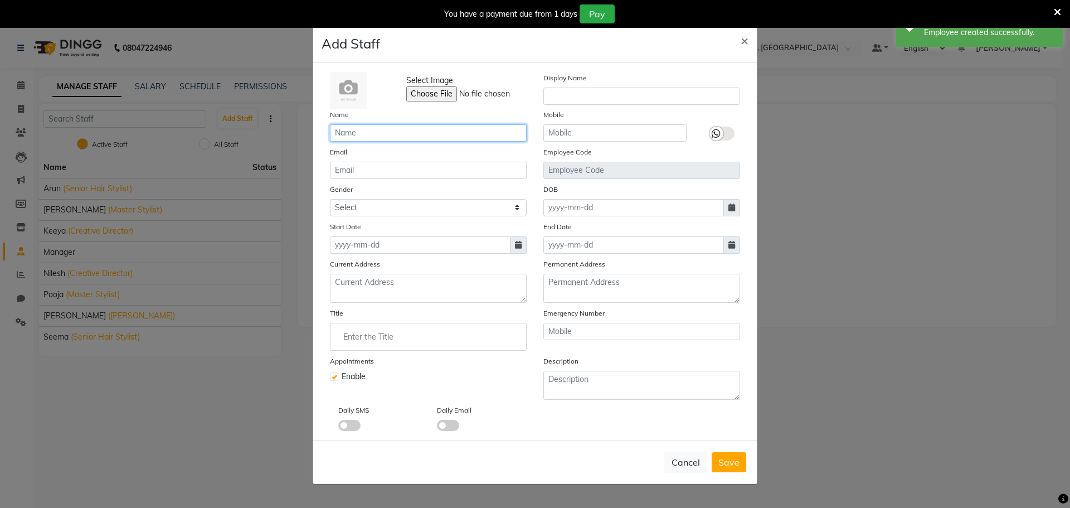
click at [361, 135] on input "text" at bounding box center [428, 132] width 197 height 17
paste input "[PERSON_NAME]"
type input "[PERSON_NAME]"
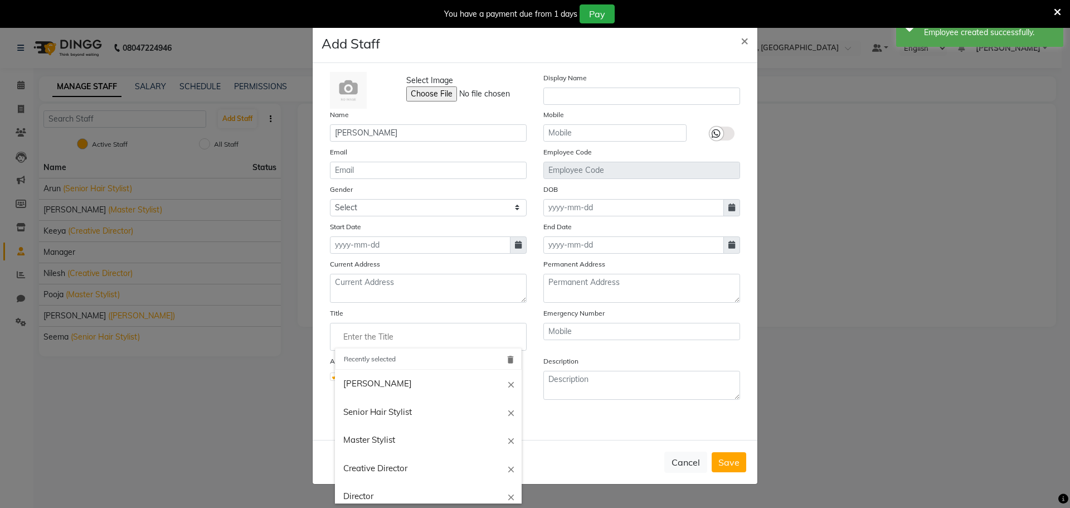
click at [367, 333] on input "Enter the Title" at bounding box center [428, 337] width 187 height 22
click at [379, 390] on link "[PERSON_NAME]" at bounding box center [428, 384] width 187 height 28
type input "[PERSON_NAME]"
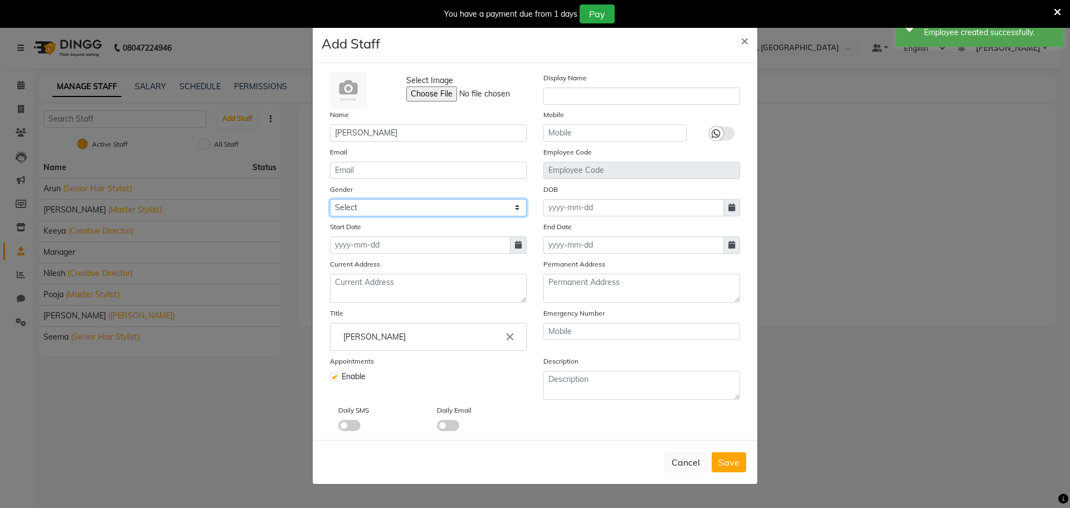
click at [378, 210] on select "Select [DEMOGRAPHIC_DATA] [DEMOGRAPHIC_DATA] Other Prefer Not To Say" at bounding box center [428, 207] width 197 height 17
select select "[DEMOGRAPHIC_DATA]"
click at [330, 199] on select "Select [DEMOGRAPHIC_DATA] [DEMOGRAPHIC_DATA] Other Prefer Not To Say" at bounding box center [428, 207] width 197 height 17
drag, startPoint x: 378, startPoint y: 271, endPoint x: 390, endPoint y: 242, distance: 31.8
click at [379, 270] on div "Current Address" at bounding box center [428, 280] width 213 height 45
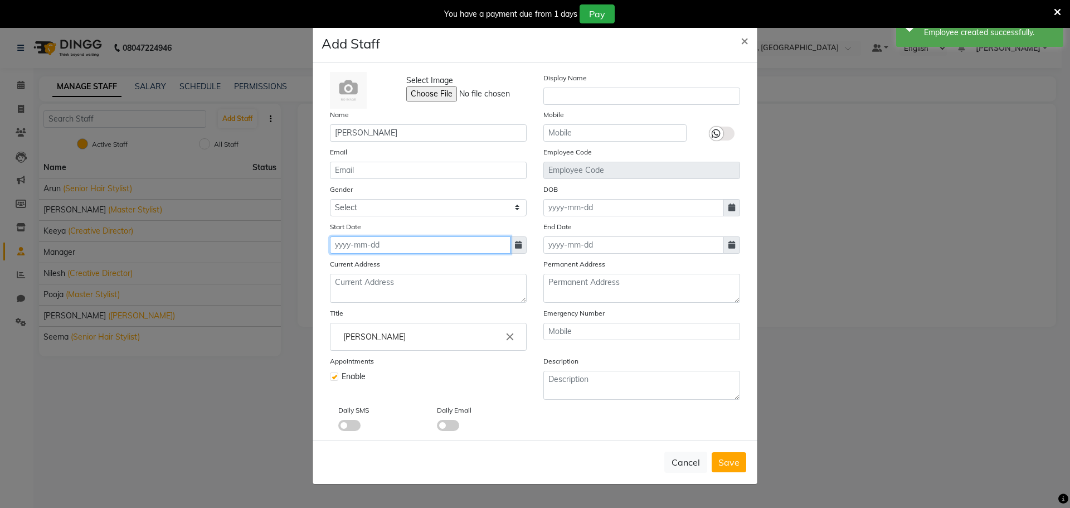
click at [391, 239] on input at bounding box center [420, 244] width 181 height 17
select select "10"
select select "2025"
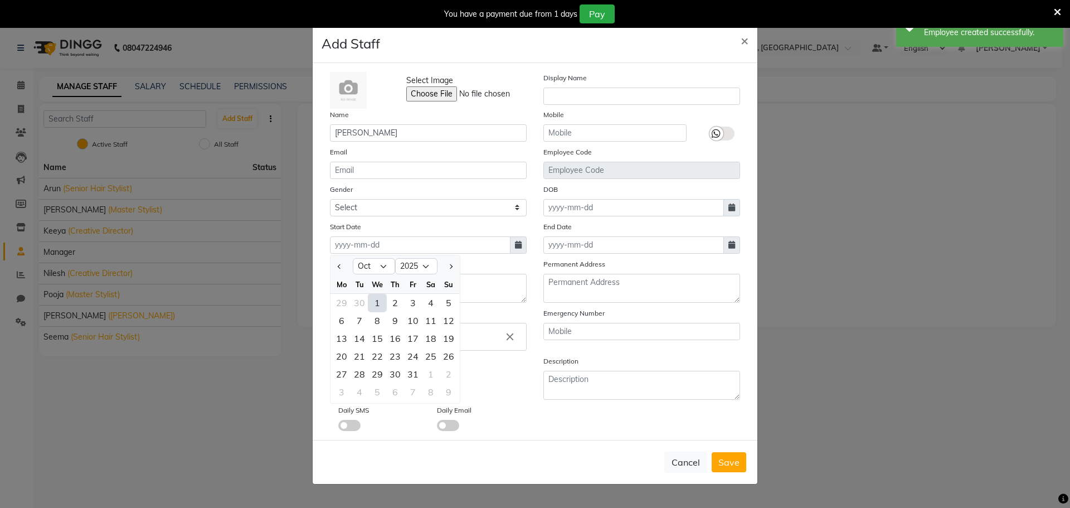
click at [375, 300] on div "1" at bounding box center [377, 303] width 18 height 18
type input "01-10-2025"
click at [727, 457] on span "Save" at bounding box center [728, 461] width 21 height 11
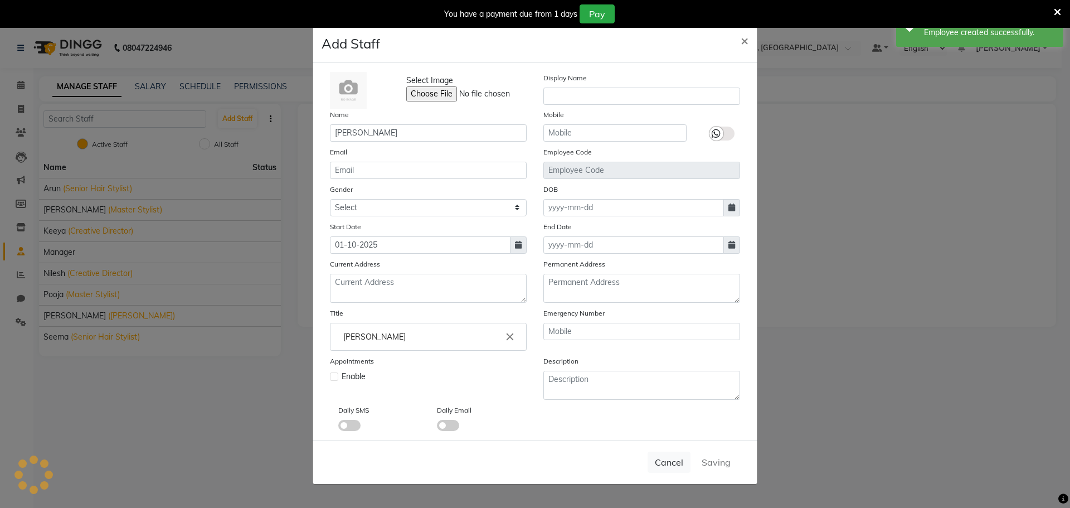
select select
checkbox input "false"
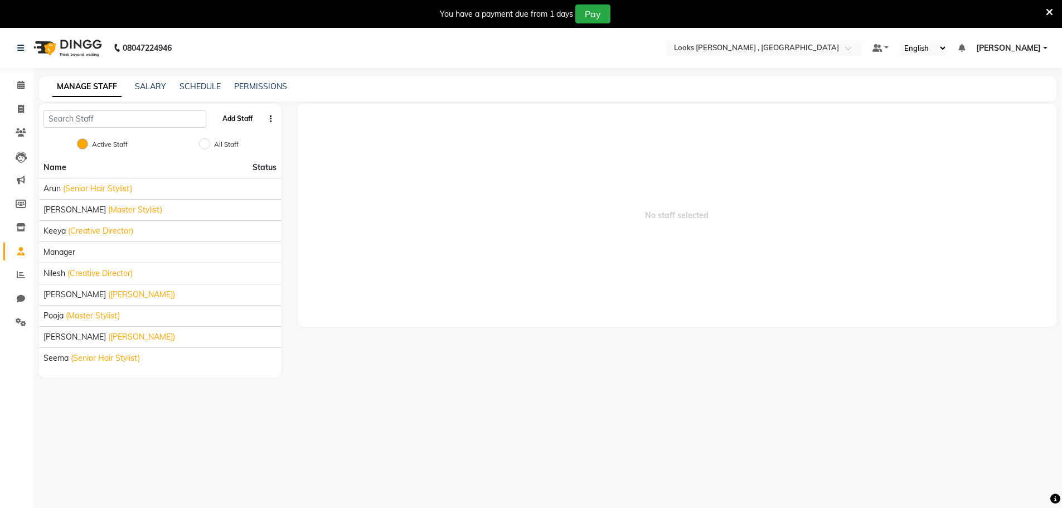
click at [251, 123] on button "Add Staff" at bounding box center [237, 118] width 39 height 19
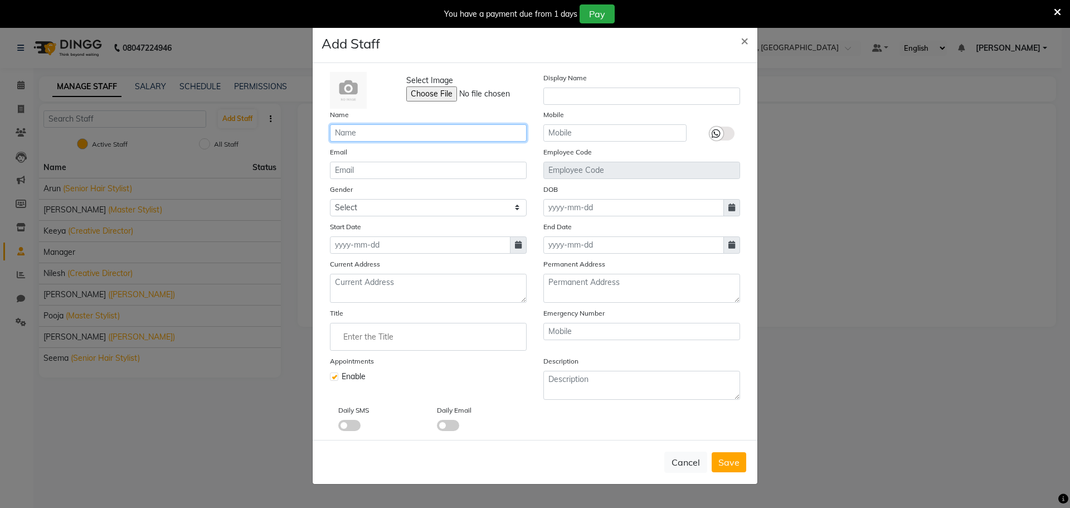
click at [370, 134] on input "text" at bounding box center [428, 132] width 197 height 17
paste input "Ankit"
type input "Ankit"
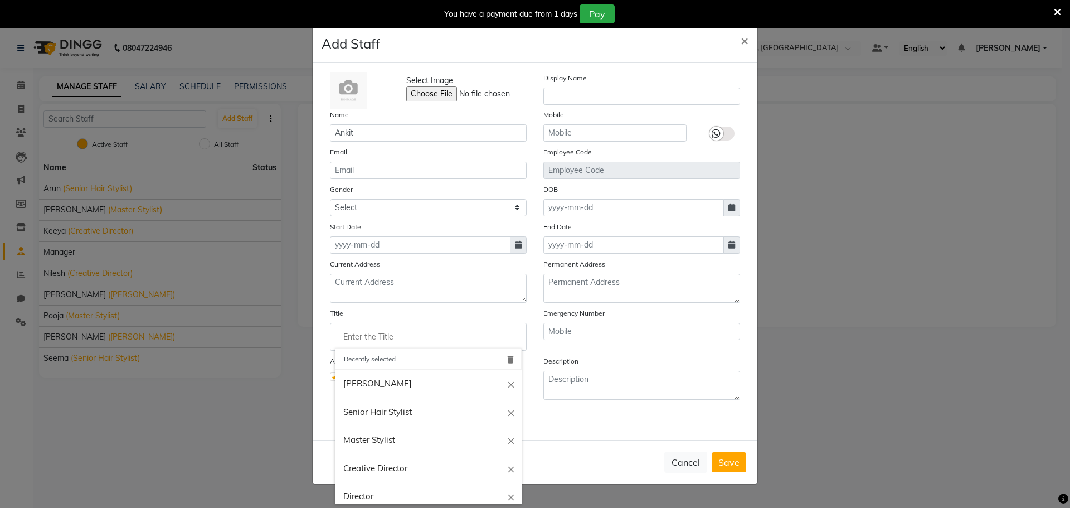
click at [367, 330] on input "Enter the Title" at bounding box center [428, 337] width 187 height 22
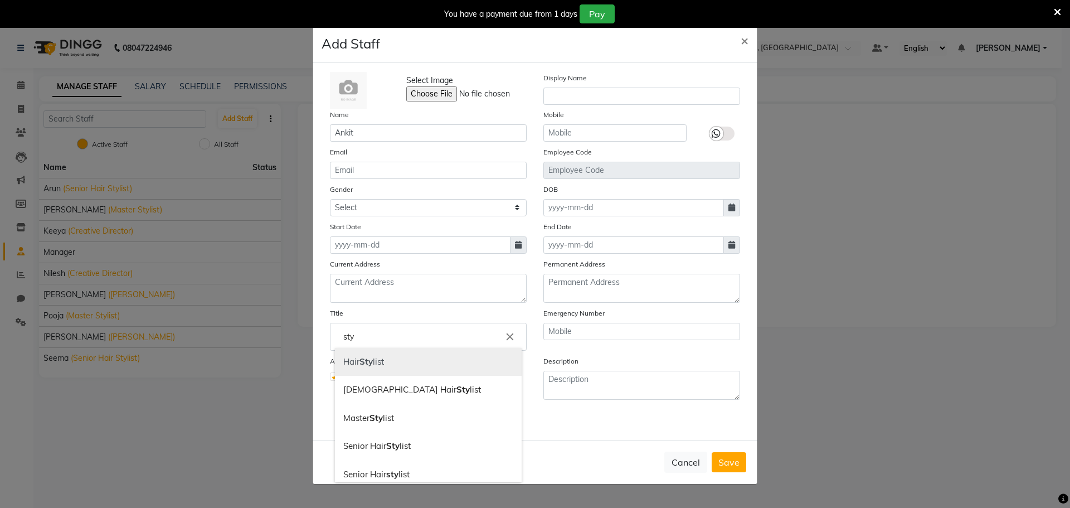
click at [370, 357] on b "Sty" at bounding box center [366, 361] width 13 height 11
type input "Hair Stylist"
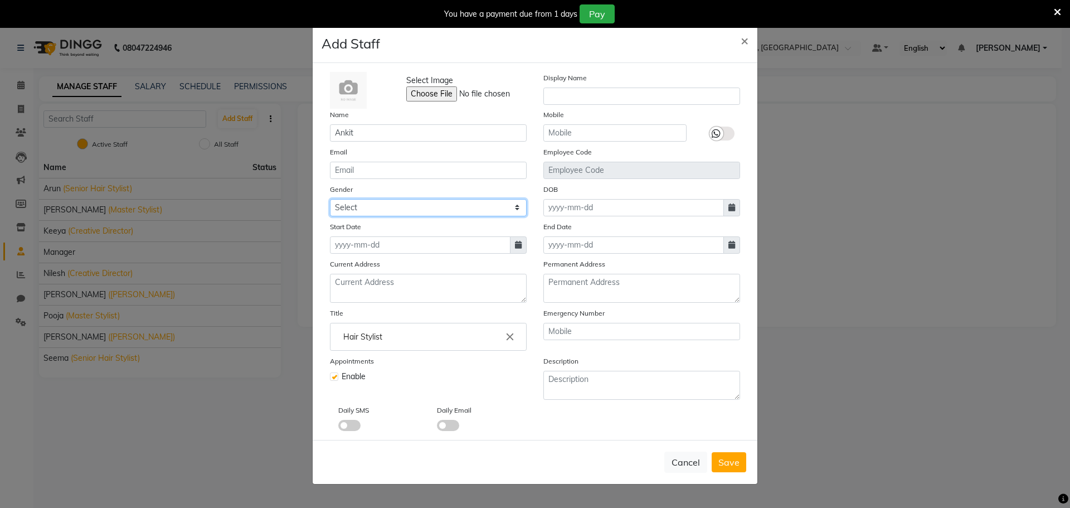
click at [381, 208] on select "Select [DEMOGRAPHIC_DATA] [DEMOGRAPHIC_DATA] Other Prefer Not To Say" at bounding box center [428, 207] width 197 height 17
select select "[DEMOGRAPHIC_DATA]"
click at [330, 199] on select "Select [DEMOGRAPHIC_DATA] [DEMOGRAPHIC_DATA] Other Prefer Not To Say" at bounding box center [428, 207] width 197 height 17
drag, startPoint x: 519, startPoint y: 241, endPoint x: 503, endPoint y: 253, distance: 20.4
click at [519, 241] on icon at bounding box center [518, 245] width 7 height 8
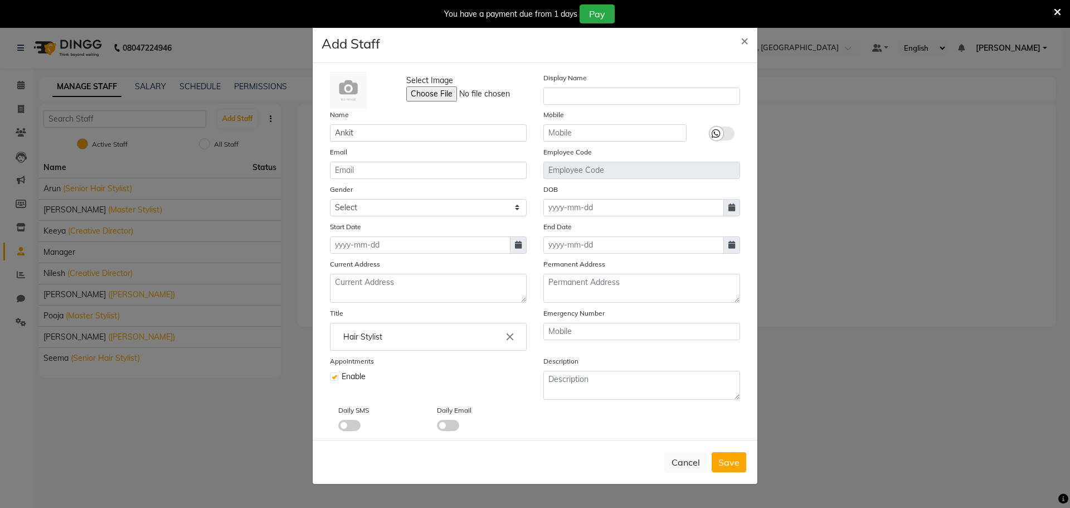
select select "10"
select select "2025"
drag, startPoint x: 384, startPoint y: 302, endPoint x: 433, endPoint y: 317, distance: 51.1
click at [384, 304] on div "1" at bounding box center [377, 303] width 18 height 18
type input "01-10-2025"
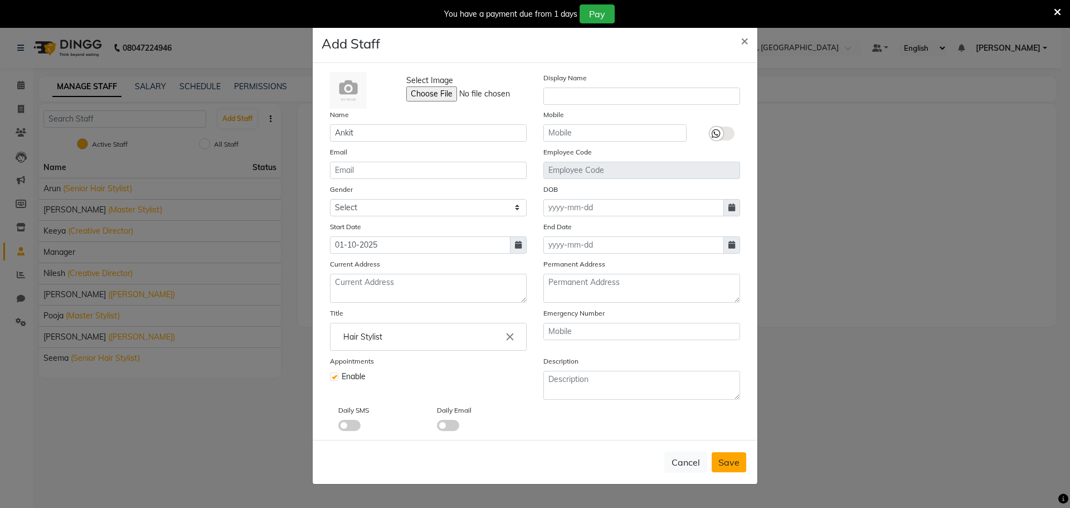
click at [742, 458] on button "Save" at bounding box center [729, 462] width 35 height 20
select select
checkbox input "false"
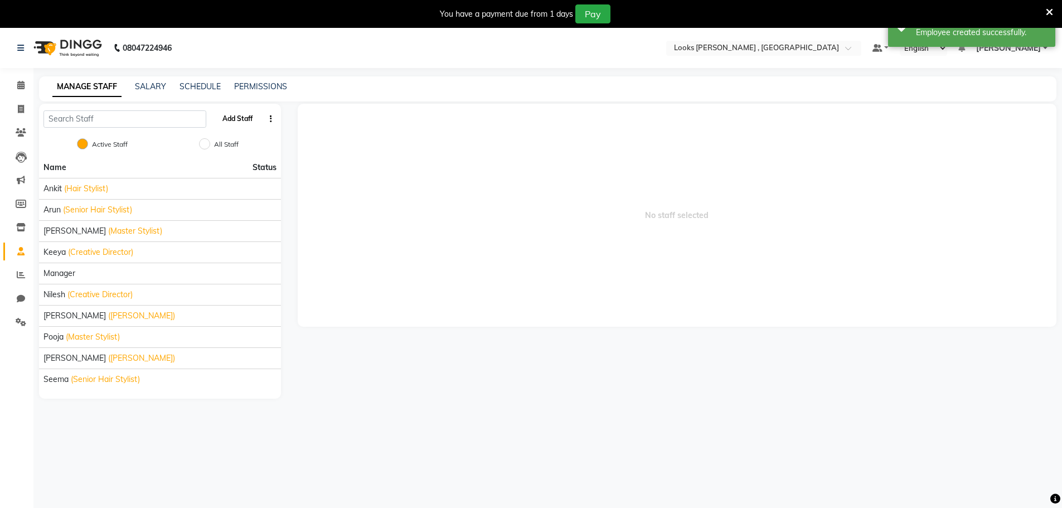
click at [240, 117] on button "Add Staff" at bounding box center [237, 118] width 39 height 19
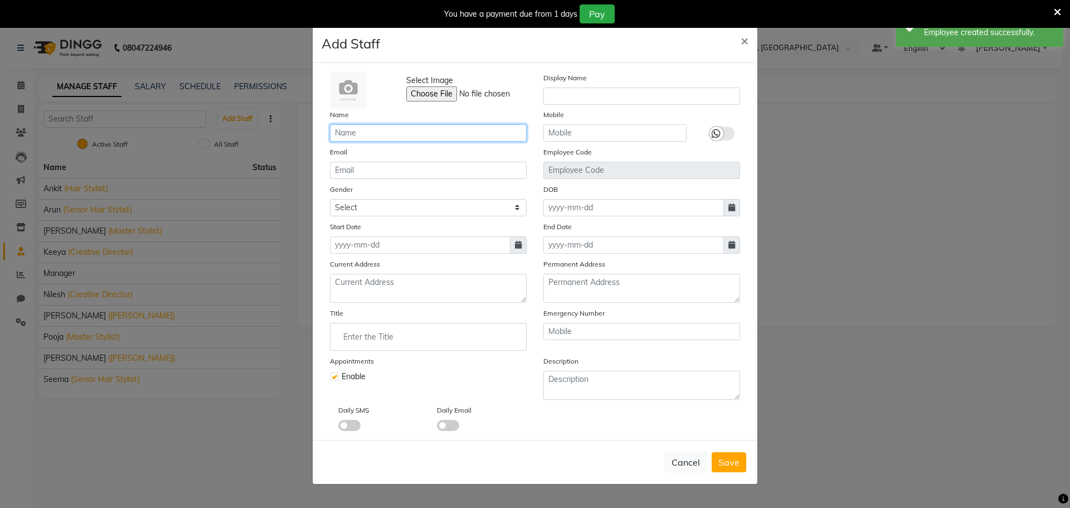
click at [381, 136] on input "text" at bounding box center [428, 132] width 197 height 17
paste input "[PERSON_NAME]"
type input "[PERSON_NAME]"
drag, startPoint x: 360, startPoint y: 201, endPoint x: 360, endPoint y: 208, distance: 6.7
click at [360, 201] on select "Select [DEMOGRAPHIC_DATA] [DEMOGRAPHIC_DATA] Other Prefer Not To Say" at bounding box center [428, 207] width 197 height 17
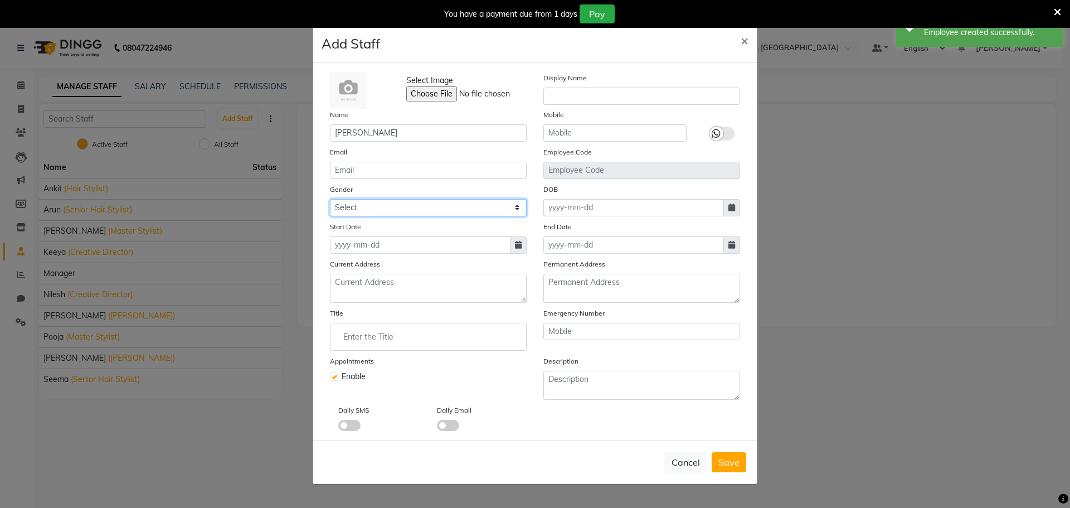
select select "[DEMOGRAPHIC_DATA]"
click at [330, 199] on select "Select [DEMOGRAPHIC_DATA] [DEMOGRAPHIC_DATA] Other Prefer Not To Say" at bounding box center [428, 207] width 197 height 17
click at [417, 236] on input at bounding box center [420, 244] width 181 height 17
select select "10"
select select "2025"
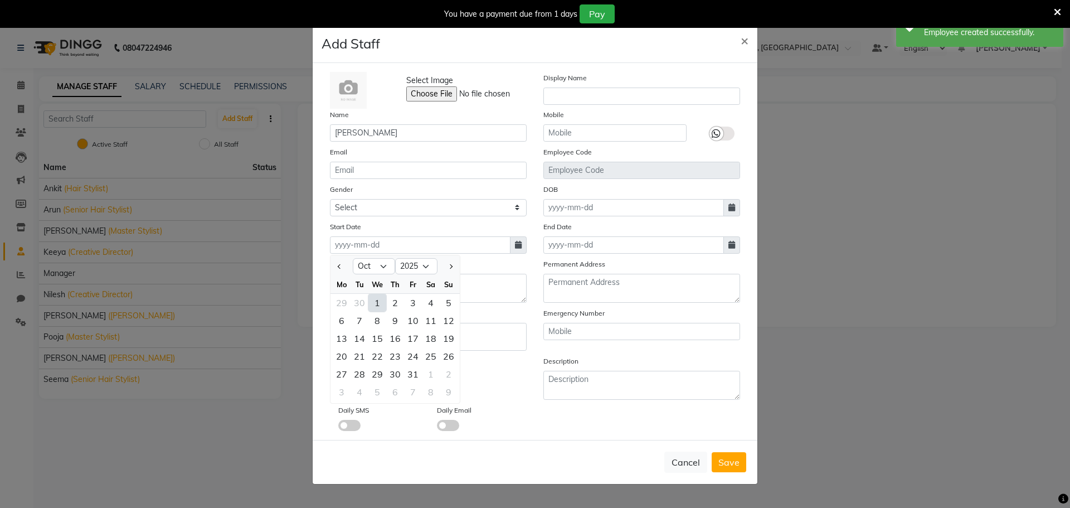
click at [377, 304] on div "1" at bounding box center [377, 303] width 18 height 18
type input "01-10-2025"
click at [387, 341] on input "Enter the Title" at bounding box center [428, 337] width 187 height 22
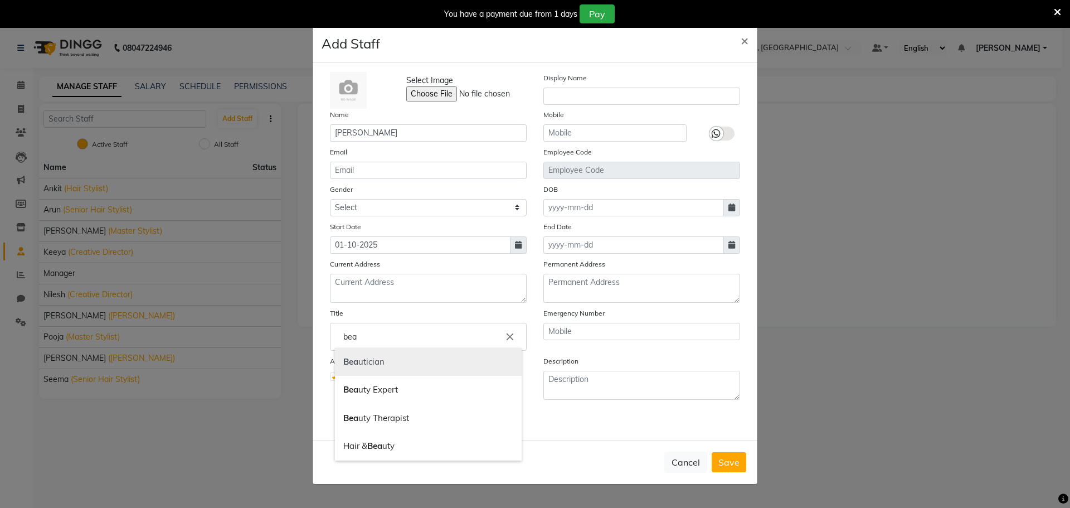
click at [387, 368] on link "Bea utician" at bounding box center [428, 362] width 187 height 28
type input "Beautician"
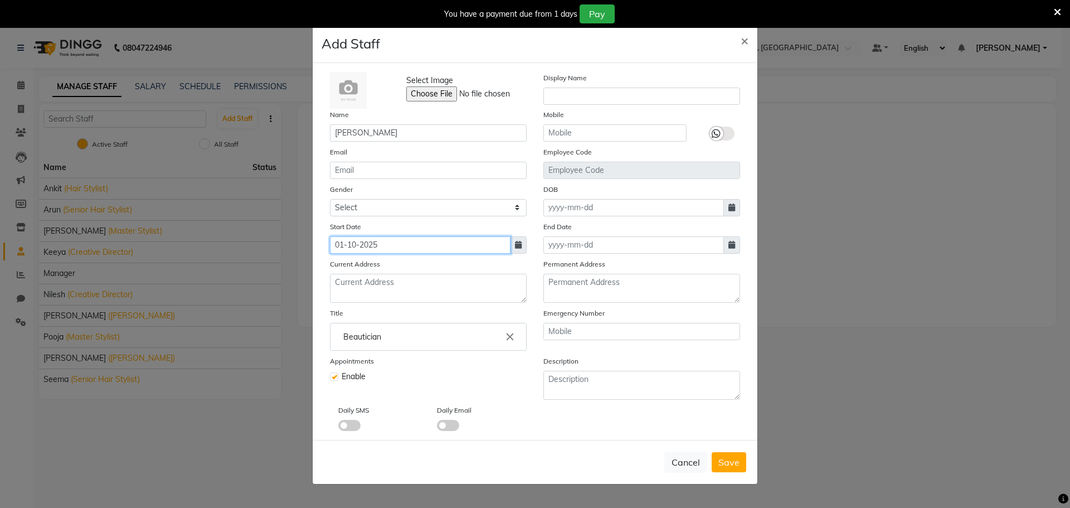
click at [416, 247] on input "01-10-2025" at bounding box center [420, 244] width 181 height 17
select select "10"
select select "2025"
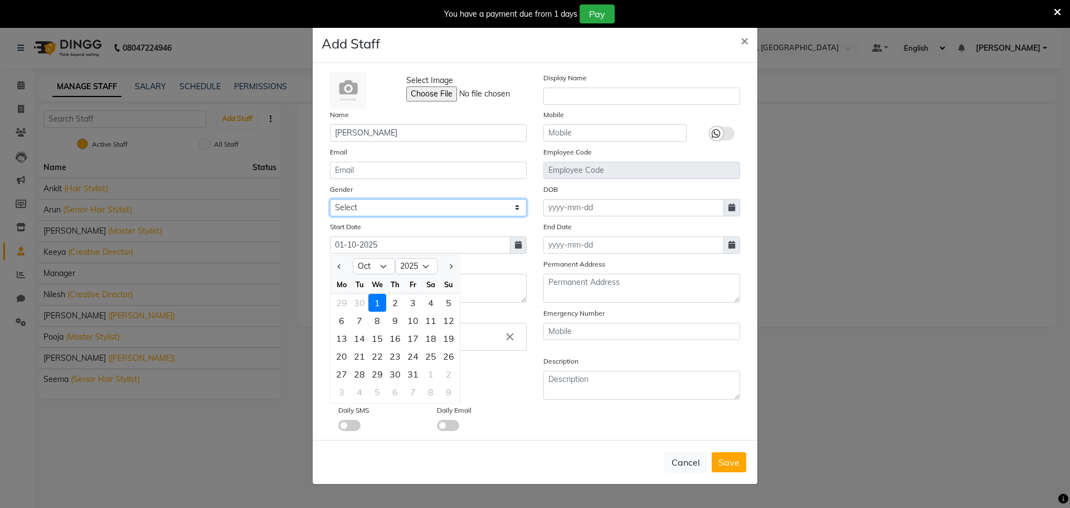
click at [403, 200] on select "Select [DEMOGRAPHIC_DATA] [DEMOGRAPHIC_DATA] Other Prefer Not To Say" at bounding box center [428, 207] width 197 height 17
click at [390, 205] on select "Select [DEMOGRAPHIC_DATA] [DEMOGRAPHIC_DATA] Other Prefer Not To Say" at bounding box center [428, 207] width 197 height 17
select select "[DEMOGRAPHIC_DATA]"
click at [330, 199] on select "Select [DEMOGRAPHIC_DATA] [DEMOGRAPHIC_DATA] Other Prefer Not To Say" at bounding box center [428, 207] width 197 height 17
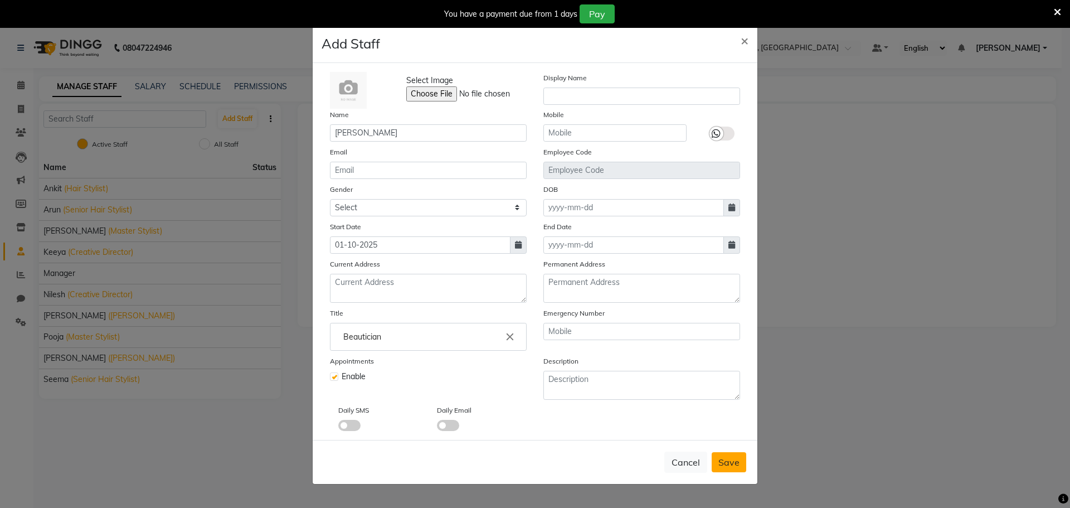
click at [733, 463] on span "Save" at bounding box center [728, 461] width 21 height 11
select select
checkbox input "false"
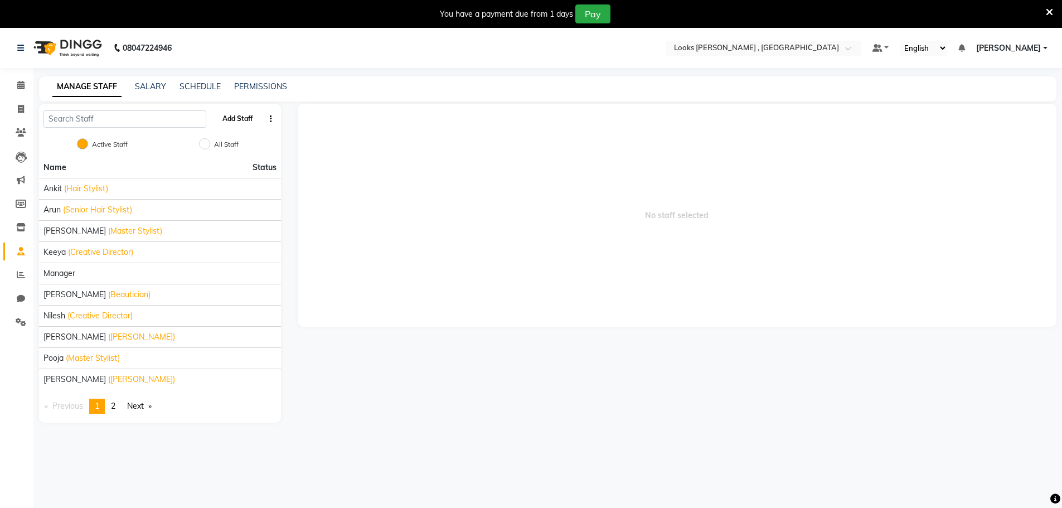
click at [244, 116] on button "Add Staff" at bounding box center [237, 118] width 39 height 19
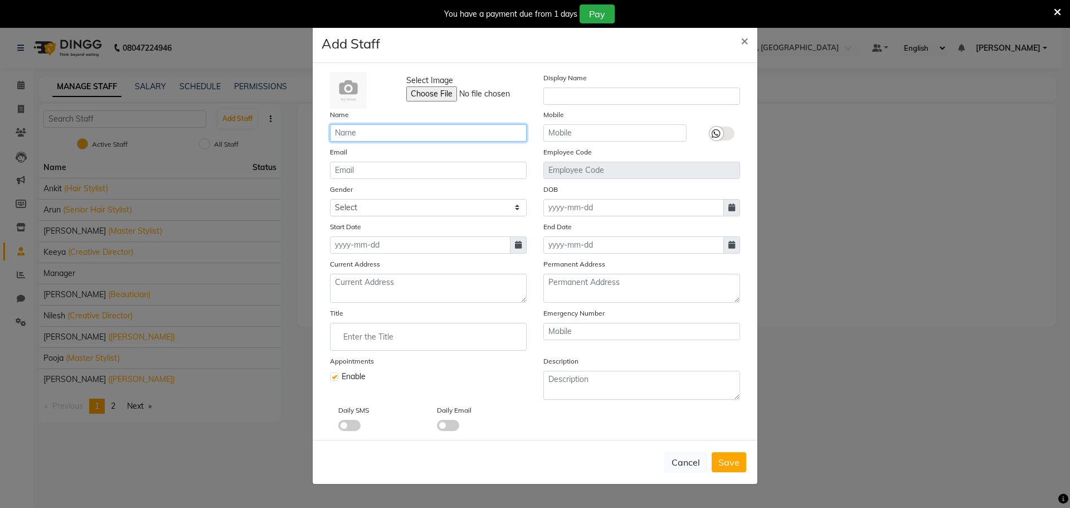
click at [369, 138] on input "text" at bounding box center [428, 132] width 197 height 17
paste input "Nisha"
type input "Nisha"
click at [390, 203] on select "Select [DEMOGRAPHIC_DATA] [DEMOGRAPHIC_DATA] Other Prefer Not To Say" at bounding box center [428, 207] width 197 height 17
select select "[DEMOGRAPHIC_DATA]"
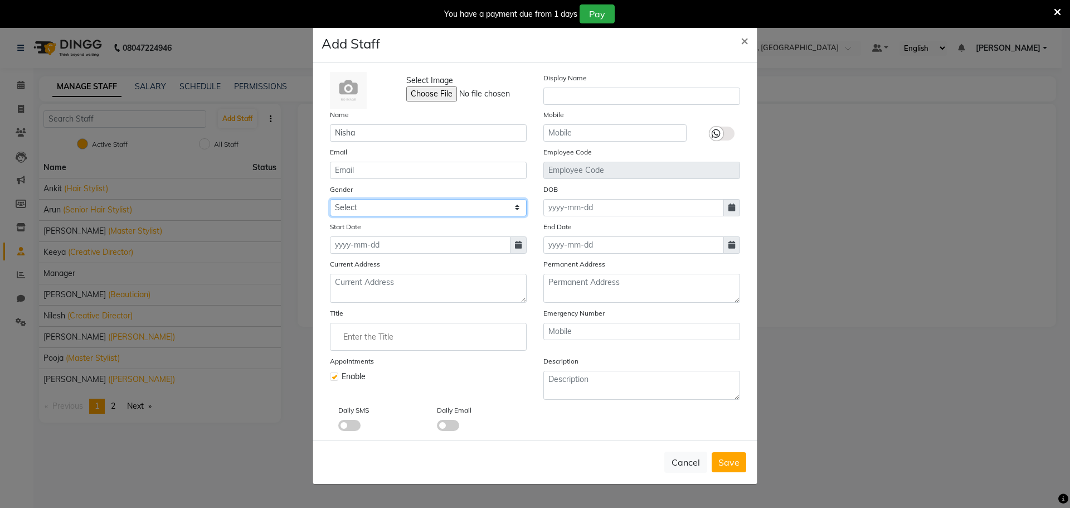
click at [330, 199] on select "Select [DEMOGRAPHIC_DATA] [DEMOGRAPHIC_DATA] Other Prefer Not To Say" at bounding box center [428, 207] width 197 height 17
click at [385, 333] on input "Enter the Title" at bounding box center [428, 337] width 187 height 22
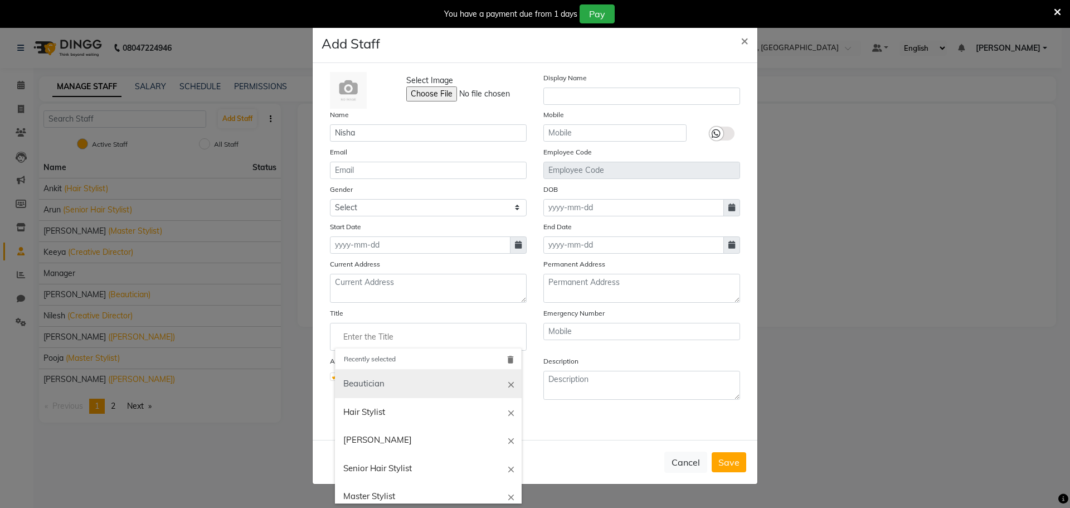
click at [380, 386] on link "Beautician" at bounding box center [428, 384] width 187 height 28
type input "Beautician"
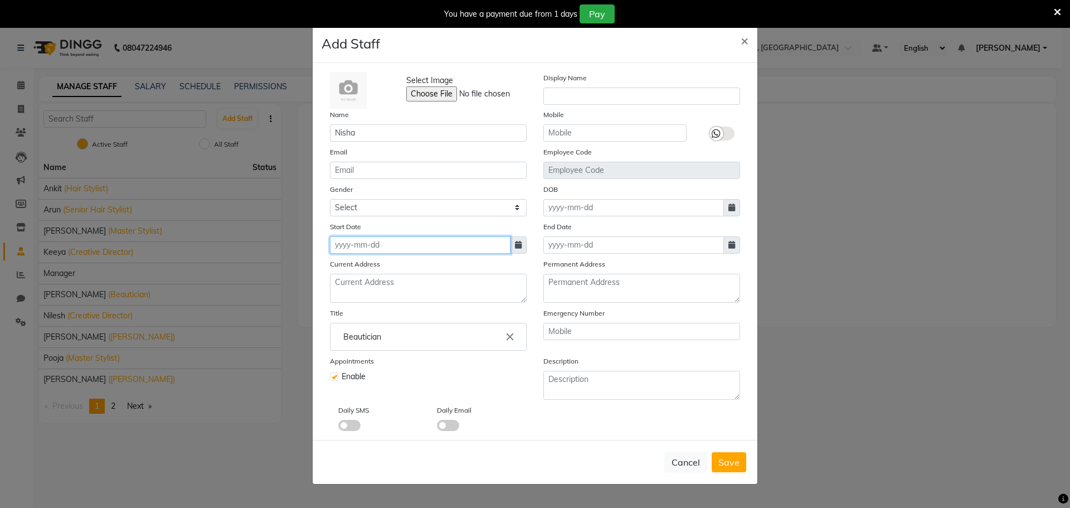
click at [391, 249] on input at bounding box center [420, 244] width 181 height 17
select select "10"
select select "2025"
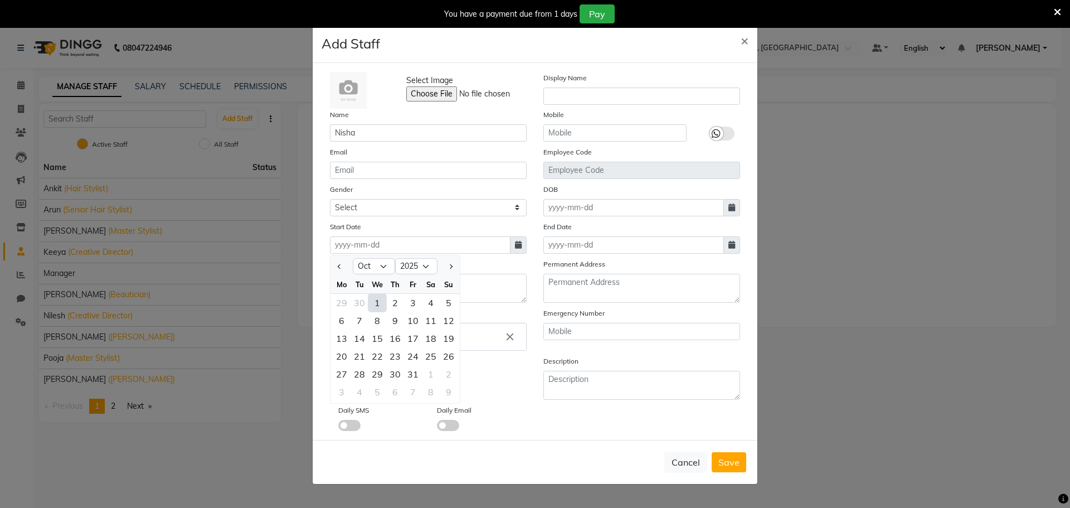
click at [376, 297] on div "1" at bounding box center [377, 303] width 18 height 18
type input "01-10-2025"
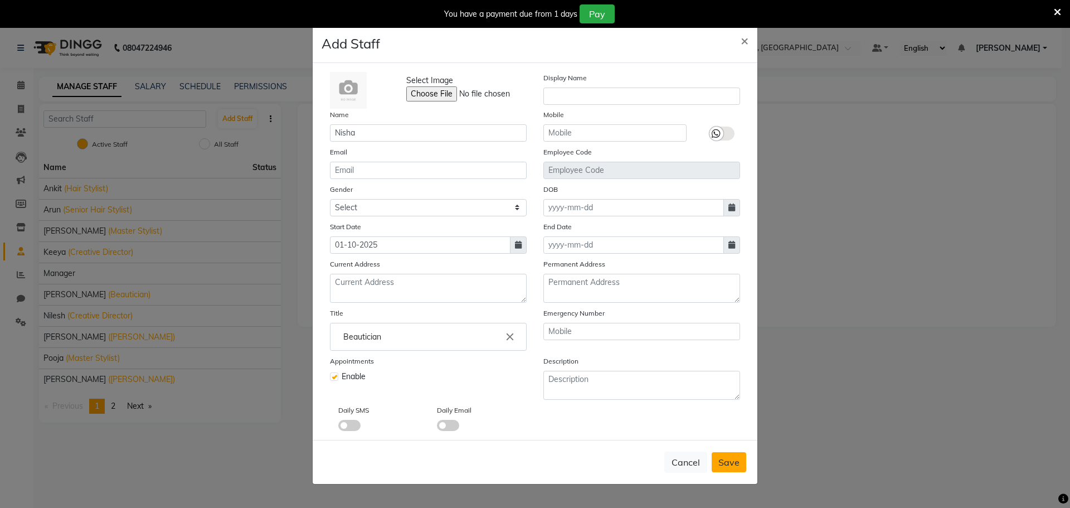
click at [736, 463] on span "Save" at bounding box center [728, 461] width 21 height 11
select select
checkbox input "false"
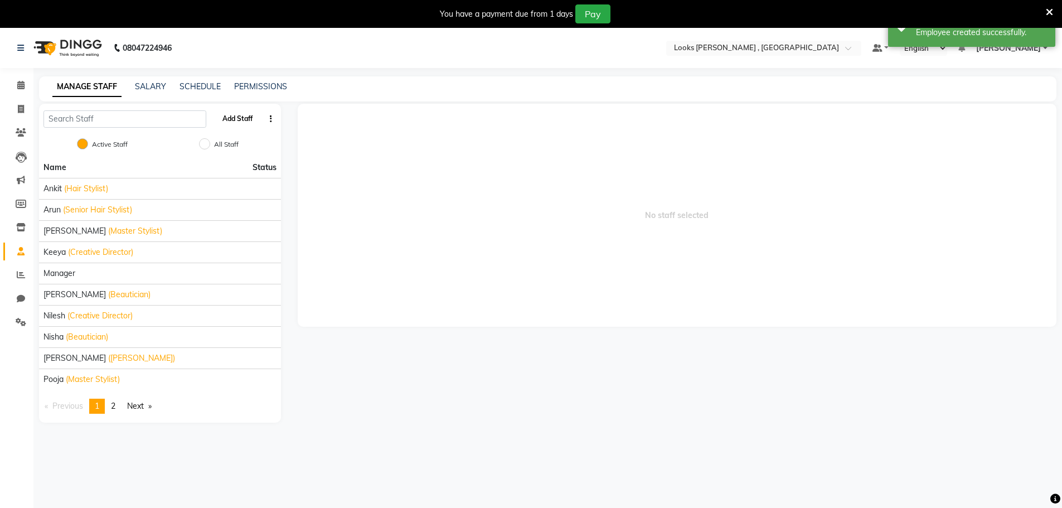
click at [240, 122] on button "Add Staff" at bounding box center [237, 118] width 39 height 19
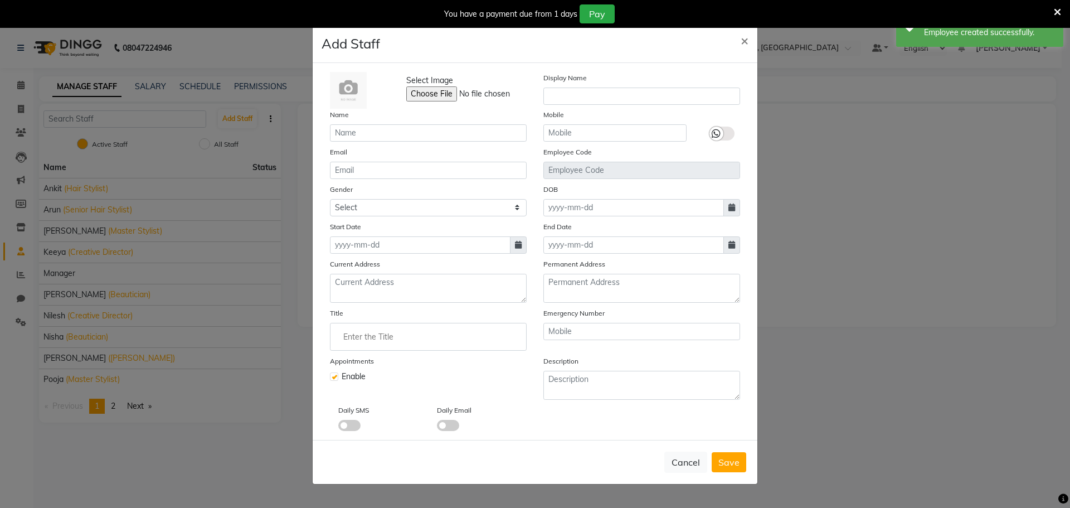
click at [416, 123] on div "Name" at bounding box center [428, 125] width 213 height 33
click at [414, 128] on input "text" at bounding box center [428, 132] width 197 height 17
paste input "[PERSON_NAME]"
type input "[PERSON_NAME]"
click at [404, 270] on div "Current Address" at bounding box center [428, 280] width 213 height 45
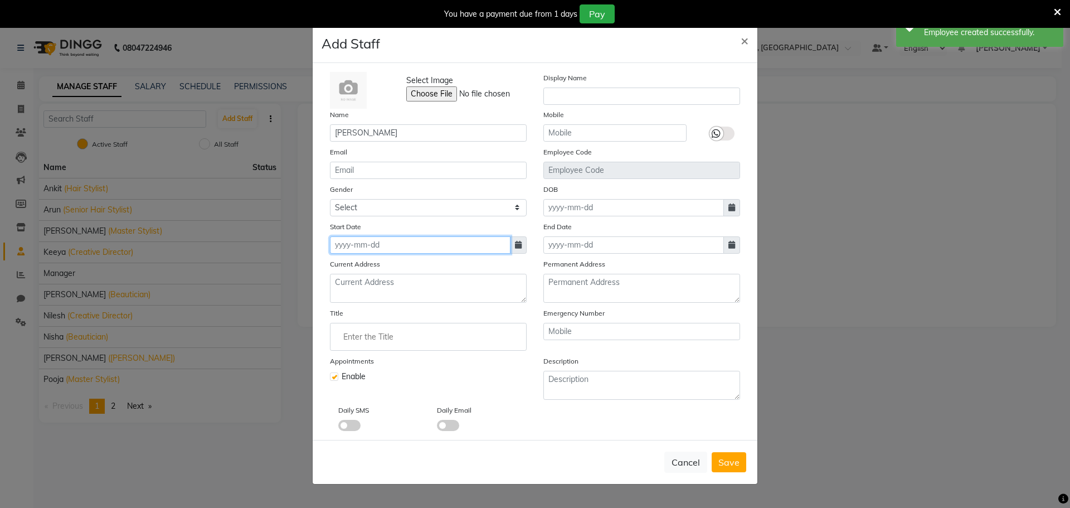
click at [407, 251] on input at bounding box center [420, 244] width 181 height 17
select select "10"
select select "2025"
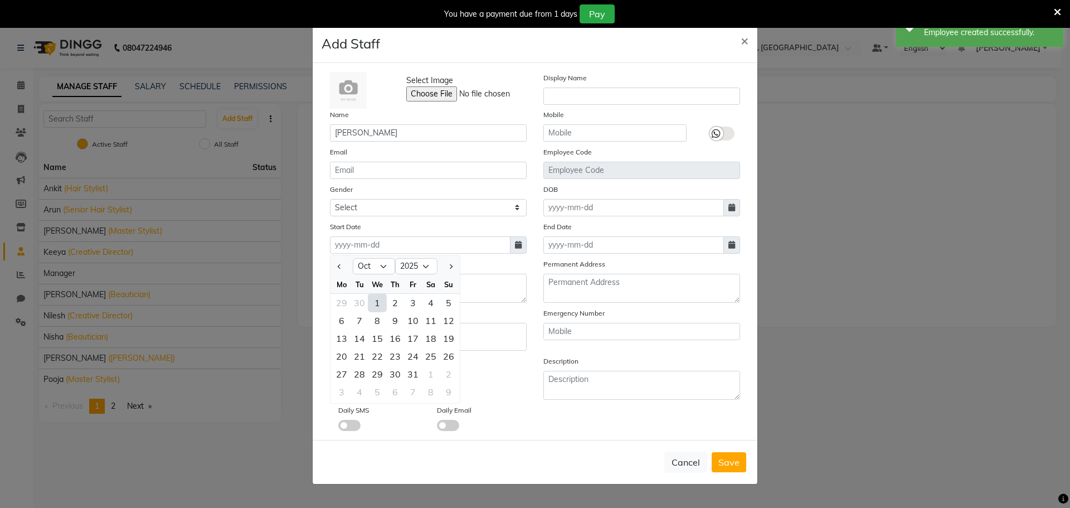
click at [380, 299] on div "1" at bounding box center [377, 303] width 18 height 18
type input "01-10-2025"
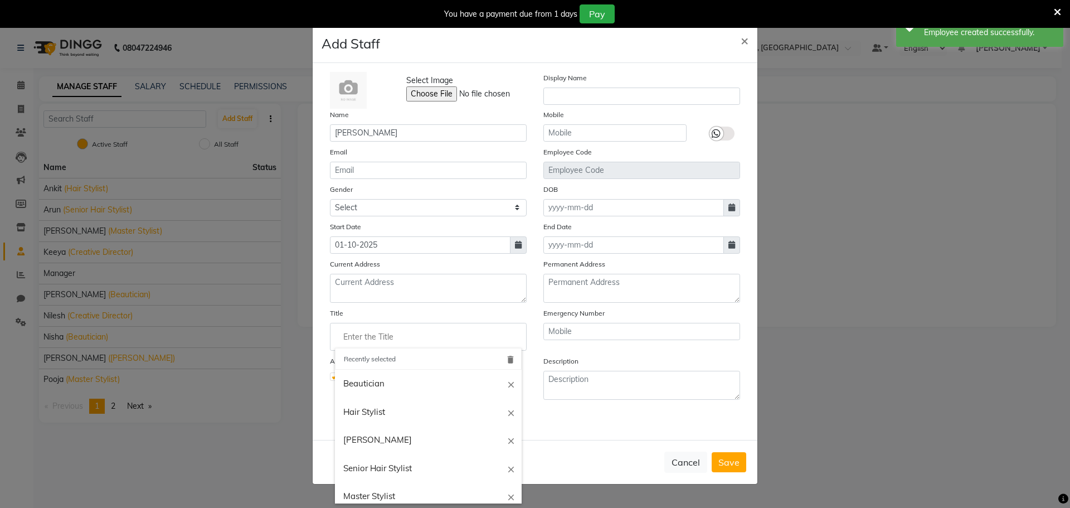
click at [391, 345] on input "Enter the Title" at bounding box center [428, 337] width 187 height 22
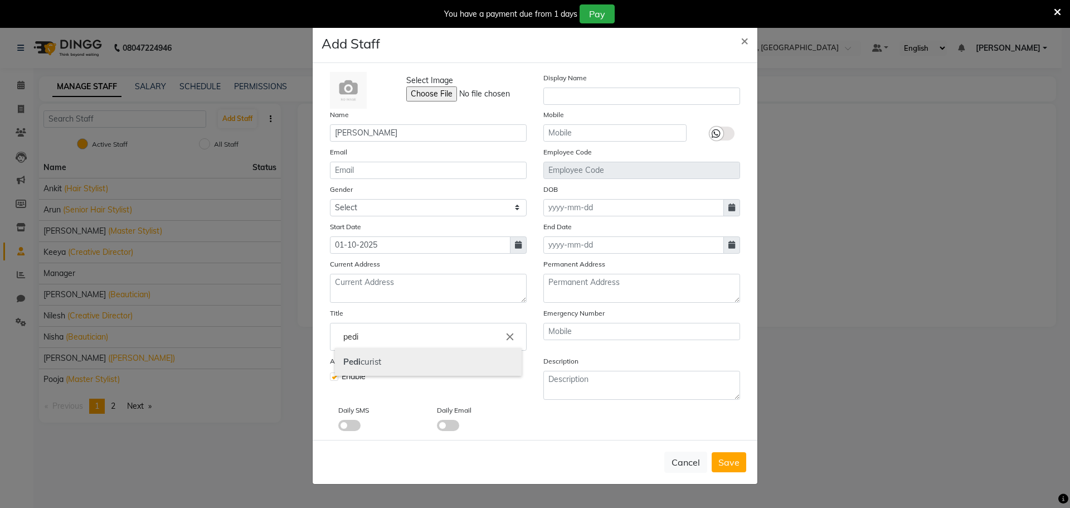
click at [385, 360] on link "Pedi curist" at bounding box center [428, 362] width 187 height 28
type input "Pedicurist"
click at [433, 200] on select "Select [DEMOGRAPHIC_DATA] [DEMOGRAPHIC_DATA] Other Prefer Not To Say" at bounding box center [428, 207] width 197 height 17
select select "[DEMOGRAPHIC_DATA]"
click at [330, 199] on select "Select [DEMOGRAPHIC_DATA] [DEMOGRAPHIC_DATA] Other Prefer Not To Say" at bounding box center [428, 207] width 197 height 17
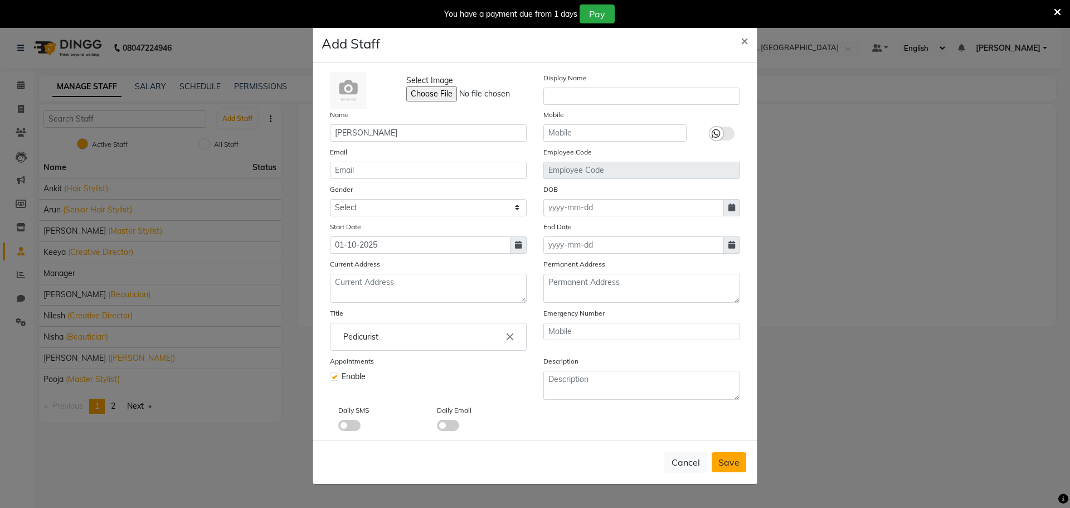
click at [725, 461] on span "Save" at bounding box center [728, 461] width 21 height 11
select select
checkbox input "false"
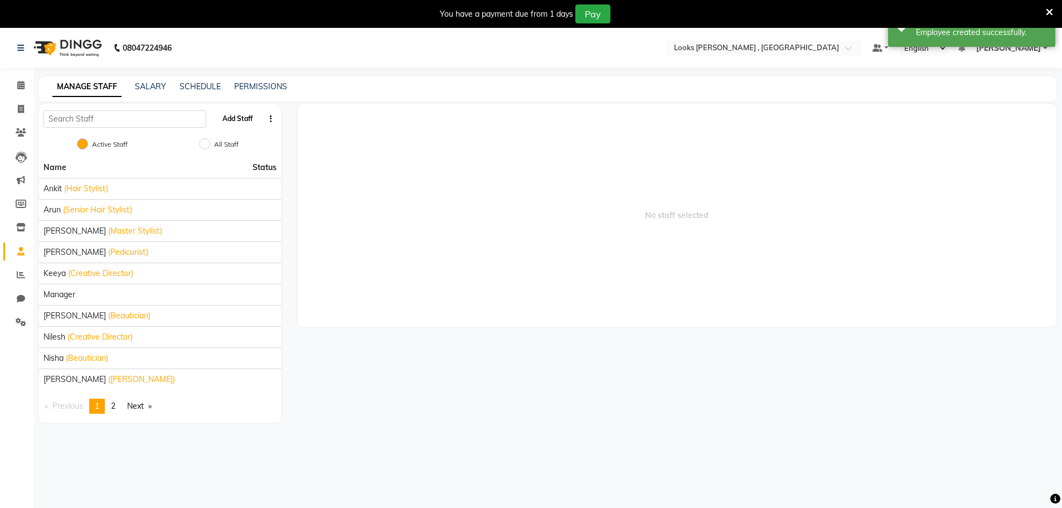
click at [248, 125] on button "Add Staff" at bounding box center [237, 118] width 39 height 19
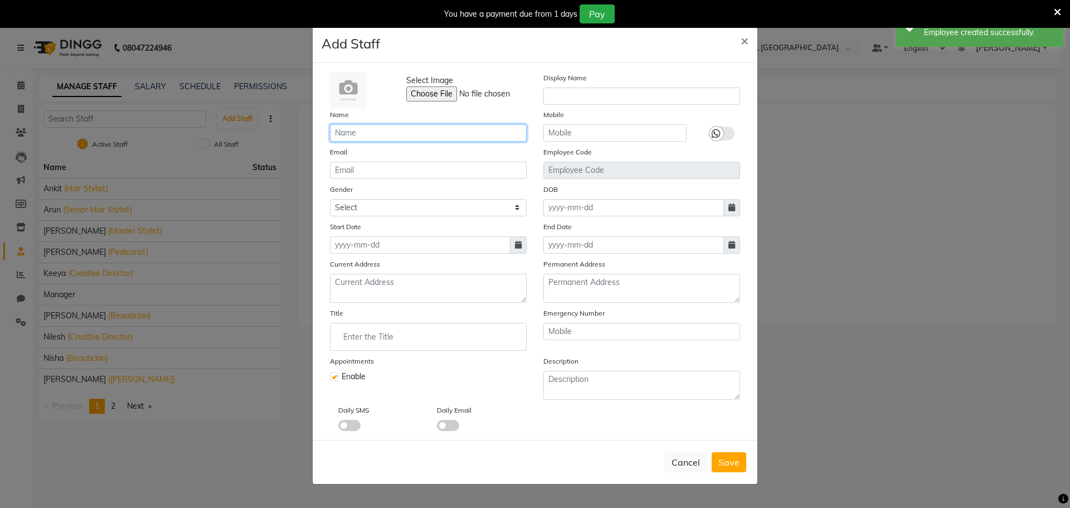
click at [394, 135] on input "text" at bounding box center [428, 132] width 197 height 17
paste input "Nanda"
type input "Nanda"
drag, startPoint x: 371, startPoint y: 169, endPoint x: 371, endPoint y: 197, distance: 27.3
click at [371, 174] on input "email" at bounding box center [428, 170] width 197 height 17
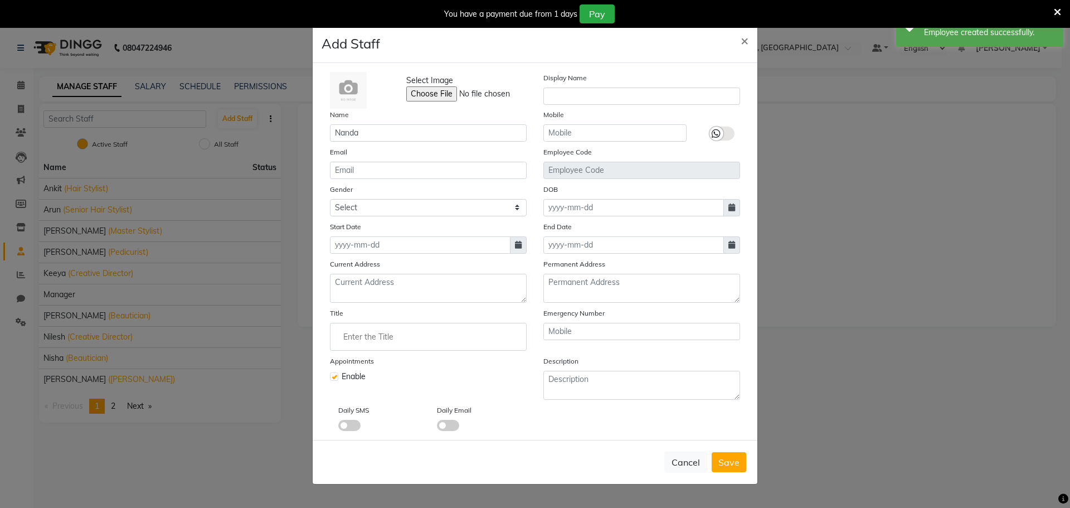
drag, startPoint x: 371, startPoint y: 197, endPoint x: 371, endPoint y: 204, distance: 7.2
click at [371, 200] on div "Gender Select [DEMOGRAPHIC_DATA] [DEMOGRAPHIC_DATA] Other Prefer Not To Say" at bounding box center [428, 199] width 213 height 33
click at [371, 204] on select "Select [DEMOGRAPHIC_DATA] [DEMOGRAPHIC_DATA] Other Prefer Not To Say" at bounding box center [428, 207] width 197 height 17
select select "[DEMOGRAPHIC_DATA]"
click at [330, 199] on select "Select [DEMOGRAPHIC_DATA] [DEMOGRAPHIC_DATA] Other Prefer Not To Say" at bounding box center [428, 207] width 197 height 17
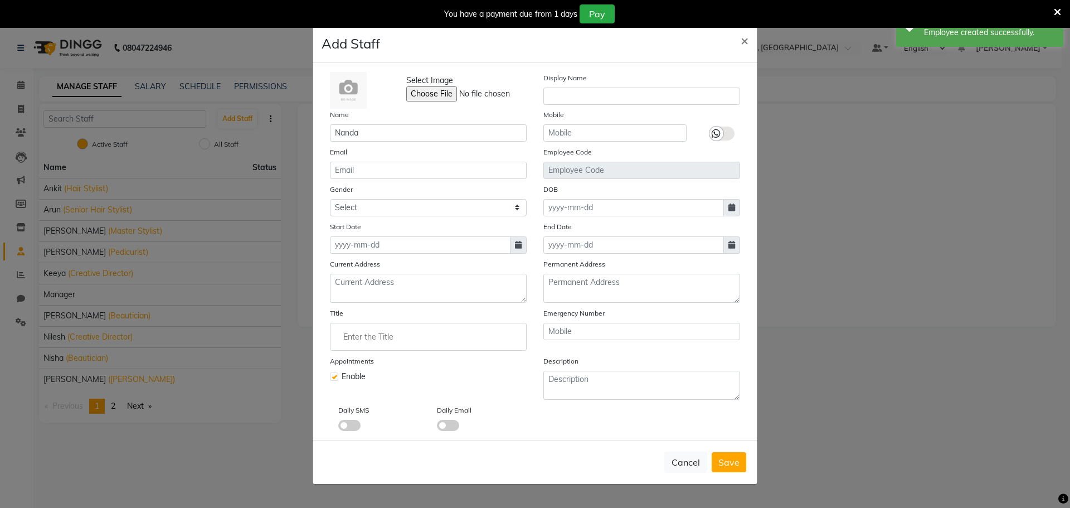
click at [400, 331] on input "Enter the Title" at bounding box center [428, 337] width 187 height 22
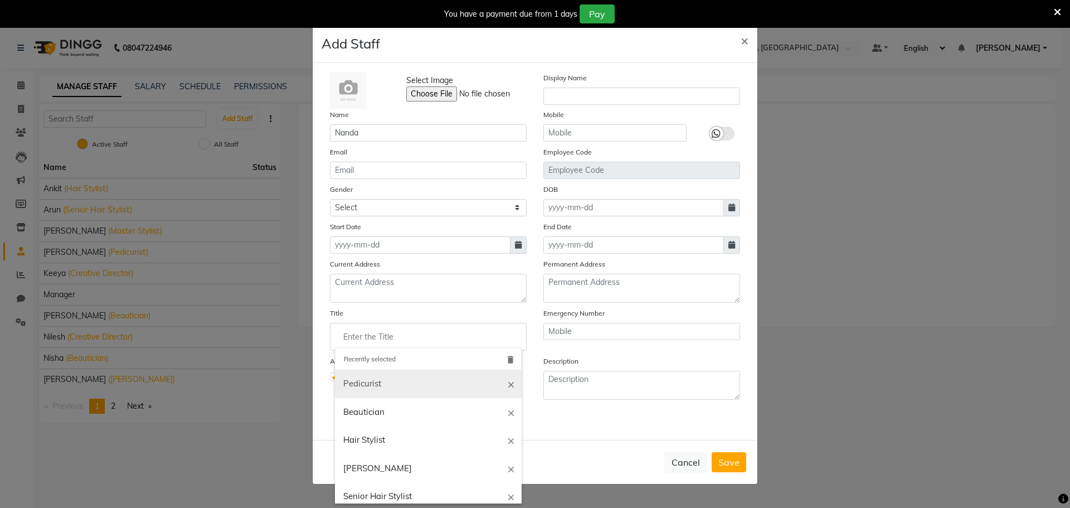
click at [391, 377] on link "Pedicurist" at bounding box center [428, 384] width 187 height 28
type input "Pedicurist"
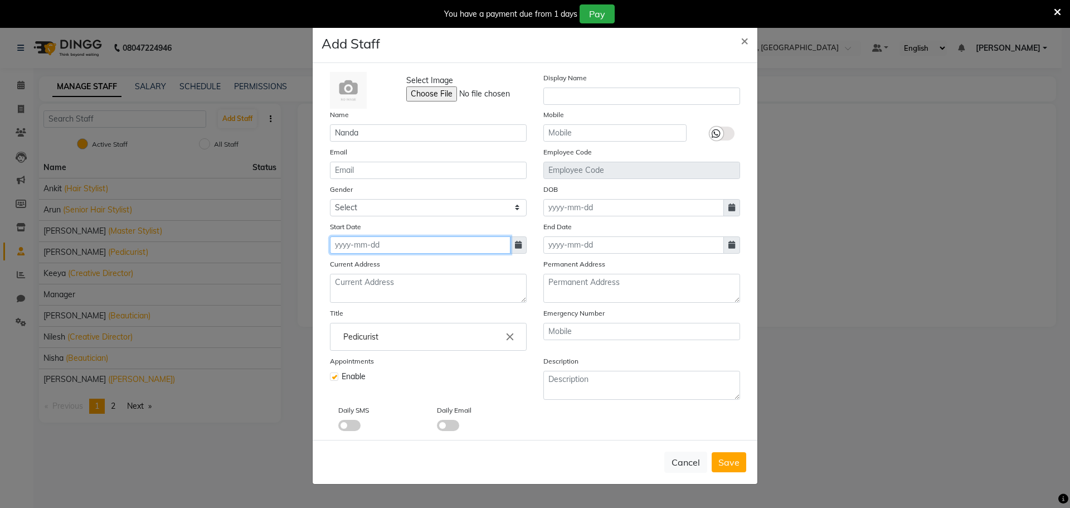
click at [389, 244] on input at bounding box center [420, 244] width 181 height 17
select select "10"
select select "2025"
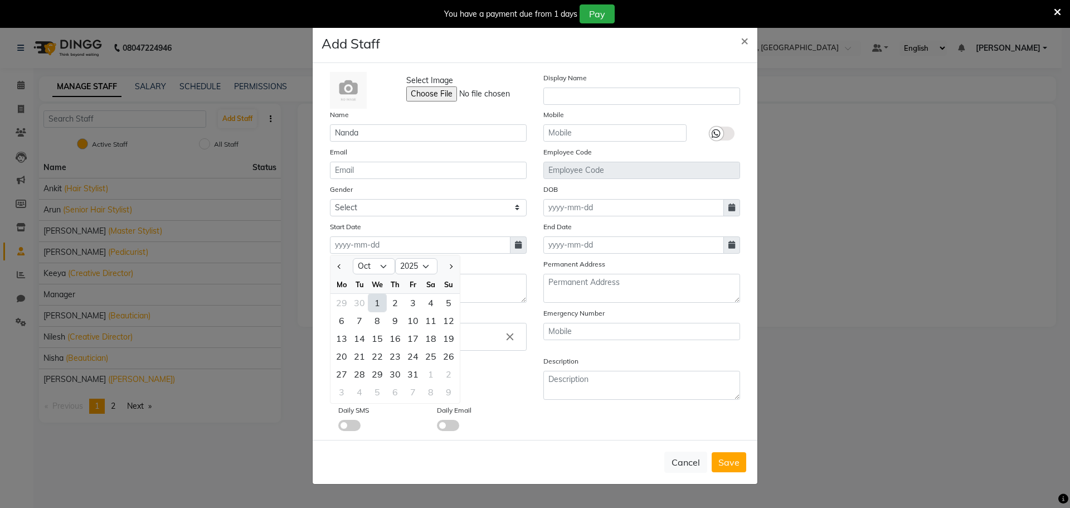
click at [378, 299] on div "1" at bounding box center [377, 303] width 18 height 18
type input "01-10-2025"
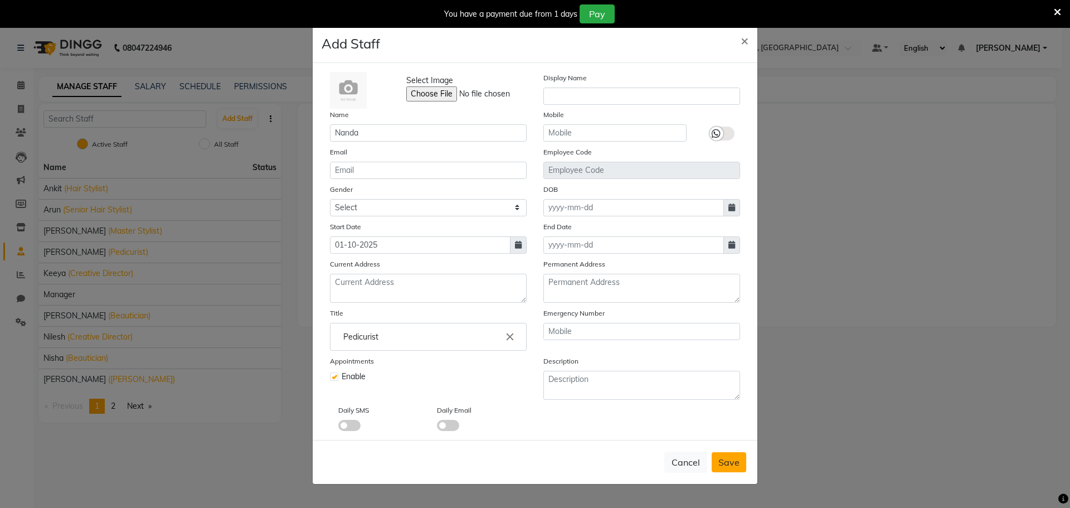
click at [743, 467] on button "Save" at bounding box center [729, 462] width 35 height 20
select select
checkbox input "false"
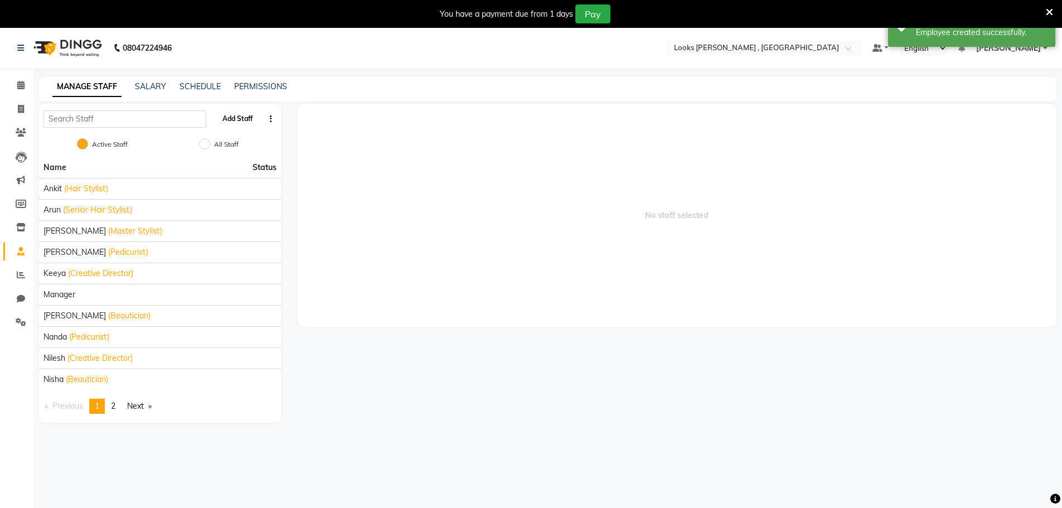
click at [239, 110] on button "Add Staff" at bounding box center [237, 118] width 39 height 19
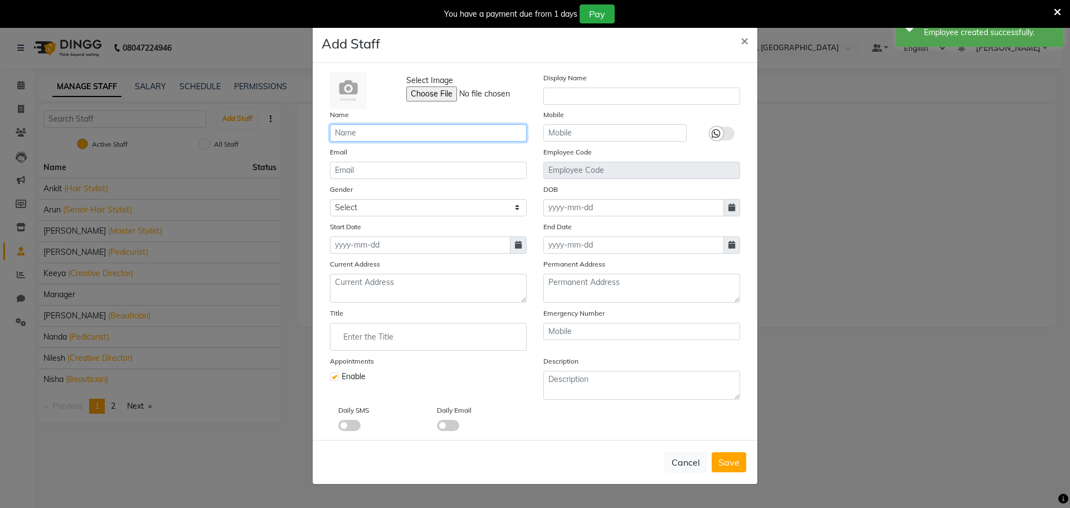
click at [382, 133] on input "text" at bounding box center [428, 132] width 197 height 17
paste input "Kahaowen"
type input "Kahaowen"
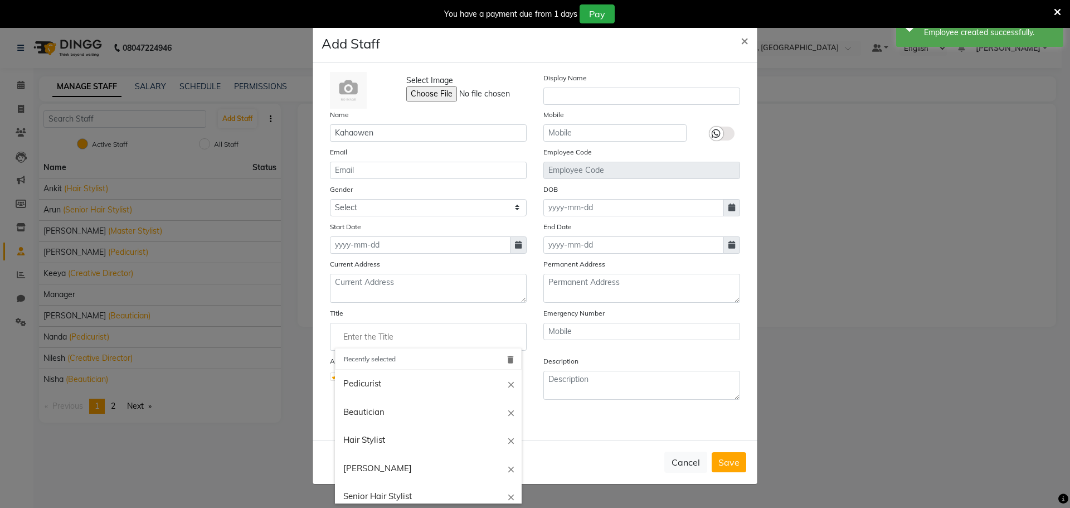
click at [408, 335] on input "Enter the Title" at bounding box center [428, 337] width 187 height 22
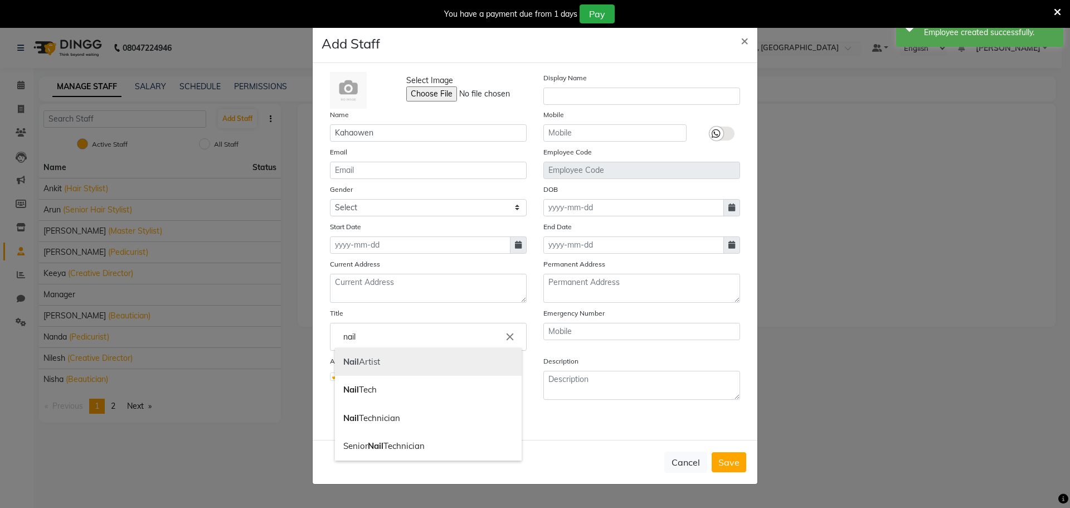
drag, startPoint x: 401, startPoint y: 361, endPoint x: 392, endPoint y: 270, distance: 90.7
click at [401, 359] on link "Nail Artist" at bounding box center [428, 362] width 187 height 28
type input "Nail Artist"
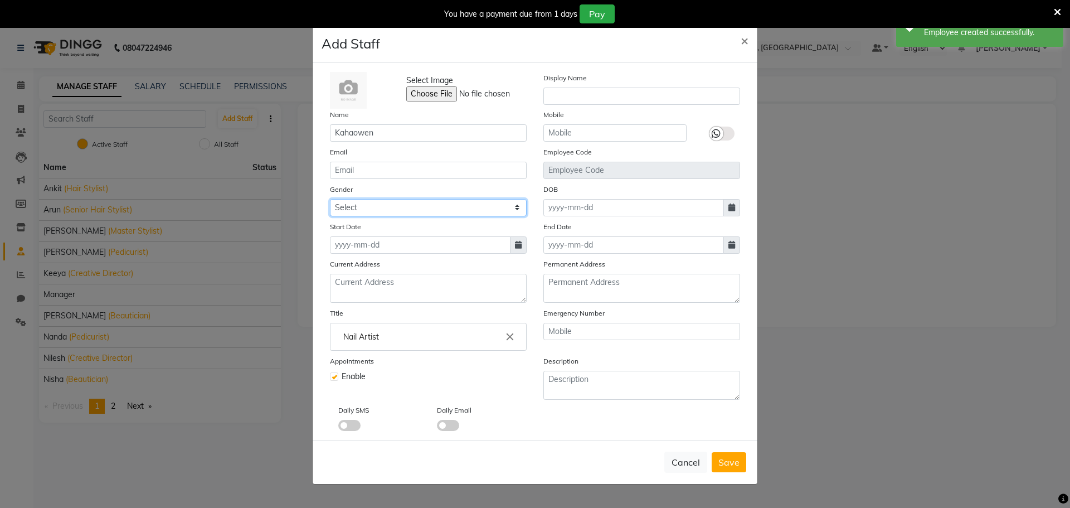
click at [396, 203] on select "Select [DEMOGRAPHIC_DATA] [DEMOGRAPHIC_DATA] Other Prefer Not To Say" at bounding box center [428, 207] width 197 height 17
select select "[DEMOGRAPHIC_DATA]"
click at [330, 199] on select "Select [DEMOGRAPHIC_DATA] [DEMOGRAPHIC_DATA] Other Prefer Not To Say" at bounding box center [428, 207] width 197 height 17
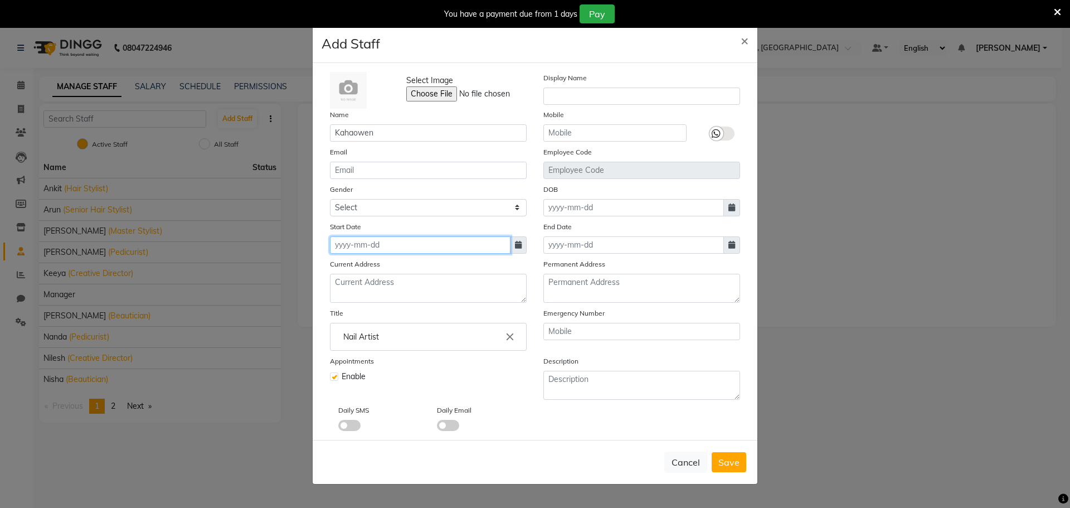
click at [384, 249] on input at bounding box center [420, 244] width 181 height 17
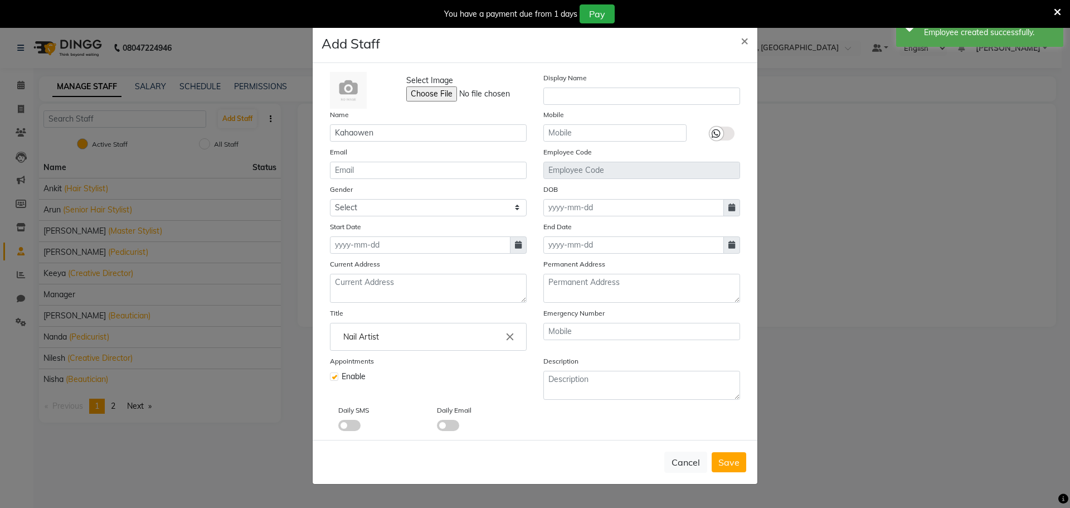
select select "10"
select select "2025"
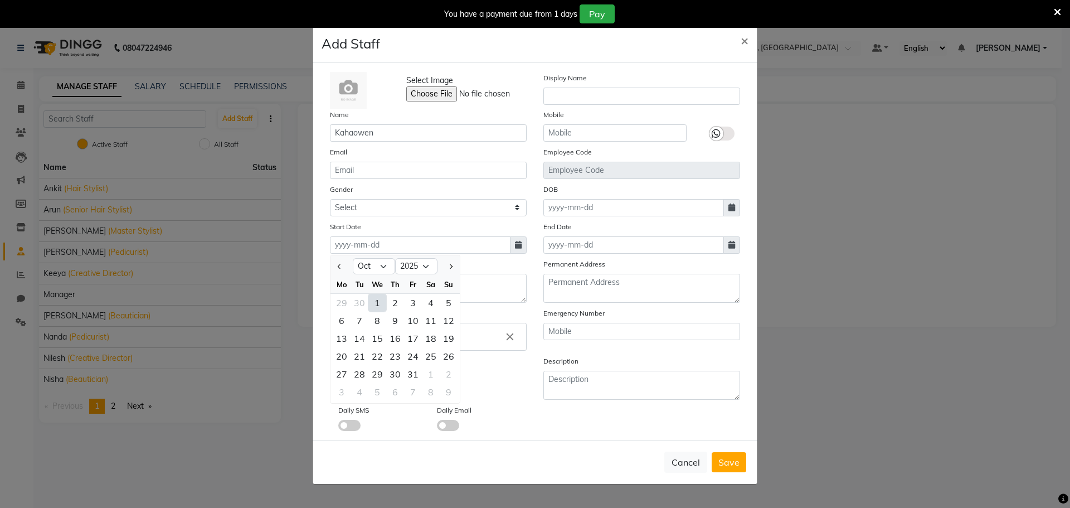
click at [385, 308] on div "1" at bounding box center [377, 303] width 18 height 18
type input "01-10-2025"
click at [730, 463] on span "Save" at bounding box center [728, 461] width 21 height 11
select select
checkbox input "false"
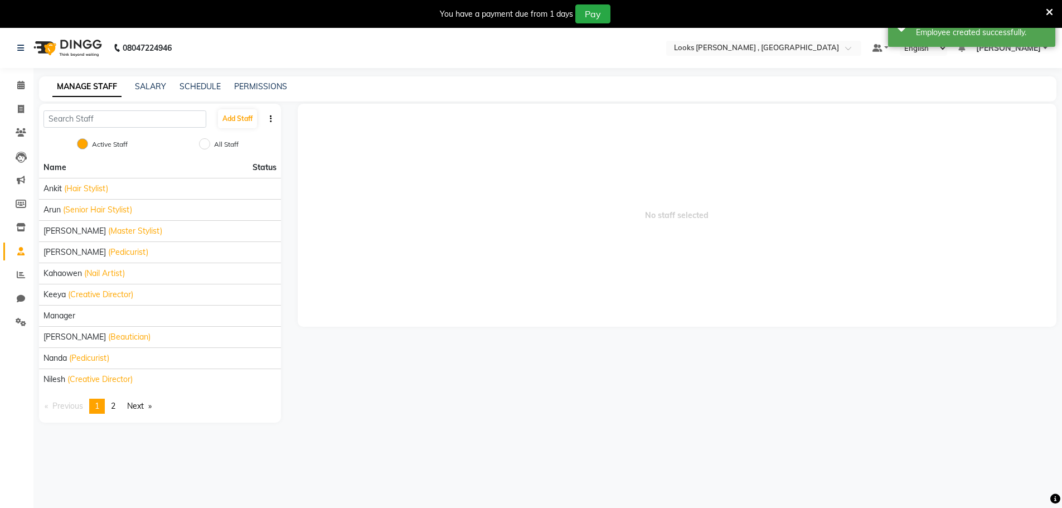
click at [111, 409] on link "page 2" at bounding box center [113, 406] width 16 height 15
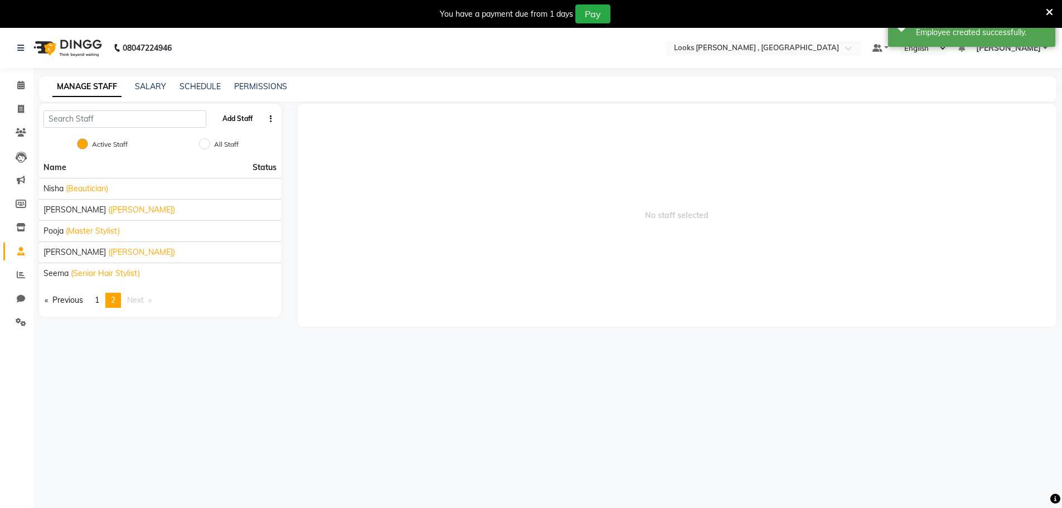
click at [251, 121] on button "Add Staff" at bounding box center [237, 118] width 39 height 19
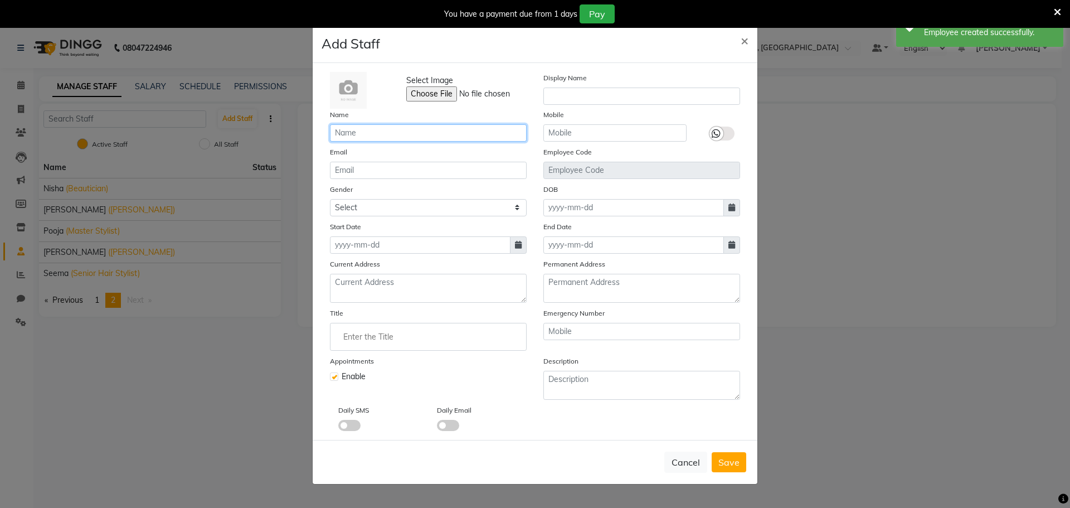
click at [421, 133] on input "text" at bounding box center [428, 132] width 197 height 17
type input "Counter_Sales"
click at [406, 196] on div "Gender Select [DEMOGRAPHIC_DATA] [DEMOGRAPHIC_DATA] Other Prefer Not To Say" at bounding box center [428, 199] width 213 height 33
click at [396, 205] on select "Select [DEMOGRAPHIC_DATA] [DEMOGRAPHIC_DATA] Other Prefer Not To Say" at bounding box center [428, 207] width 197 height 17
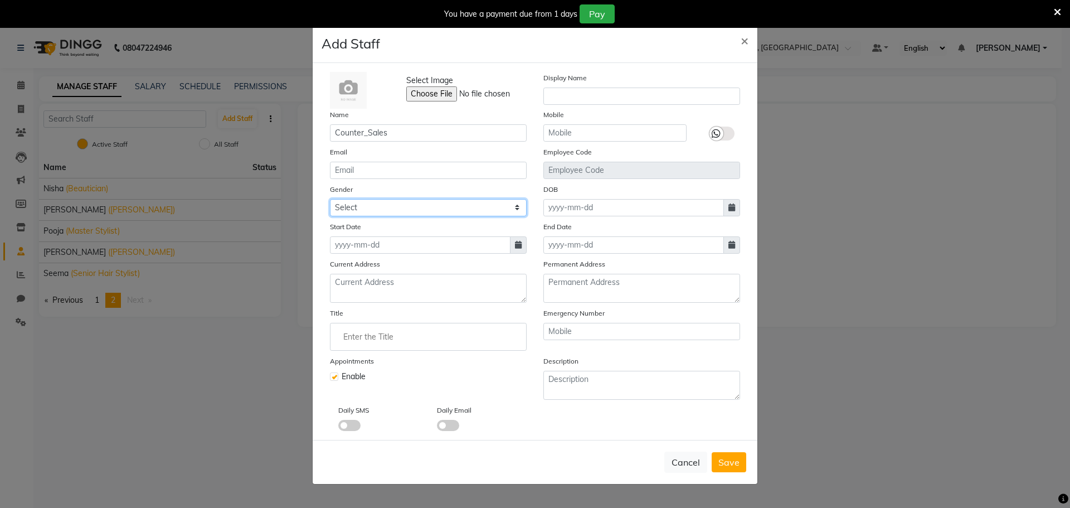
click at [330, 199] on select "Select [DEMOGRAPHIC_DATA] [DEMOGRAPHIC_DATA] Other Prefer Not To Say" at bounding box center [428, 207] width 197 height 17
click at [393, 207] on select "Select [DEMOGRAPHIC_DATA] [DEMOGRAPHIC_DATA] Other Prefer Not To Say" at bounding box center [428, 207] width 197 height 17
select select "[DEMOGRAPHIC_DATA]"
click at [330, 199] on select "Select [DEMOGRAPHIC_DATA] [DEMOGRAPHIC_DATA] Other Prefer Not To Say" at bounding box center [428, 207] width 197 height 17
click at [386, 245] on input at bounding box center [420, 244] width 181 height 17
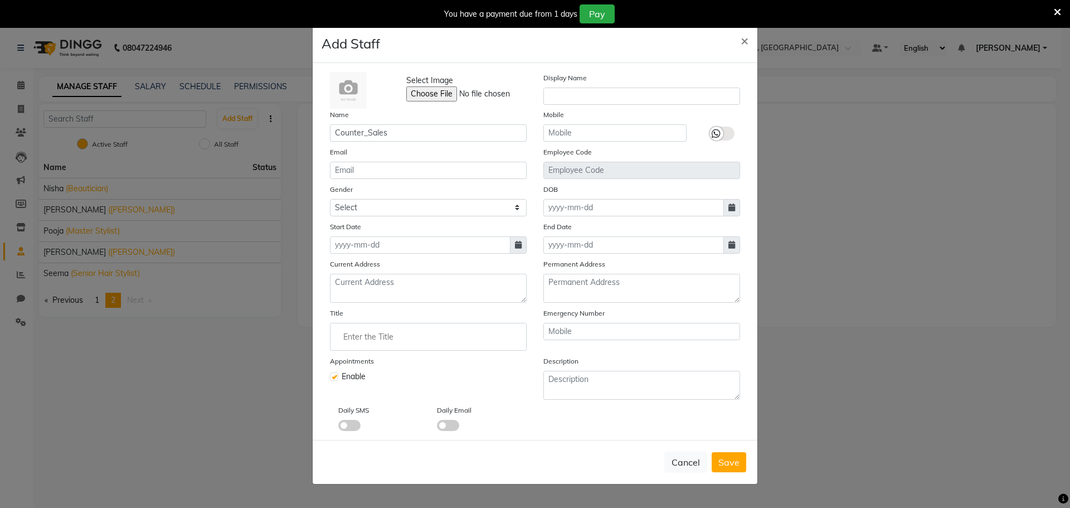
select select "10"
select select "2025"
click at [381, 298] on div "1" at bounding box center [377, 303] width 18 height 18
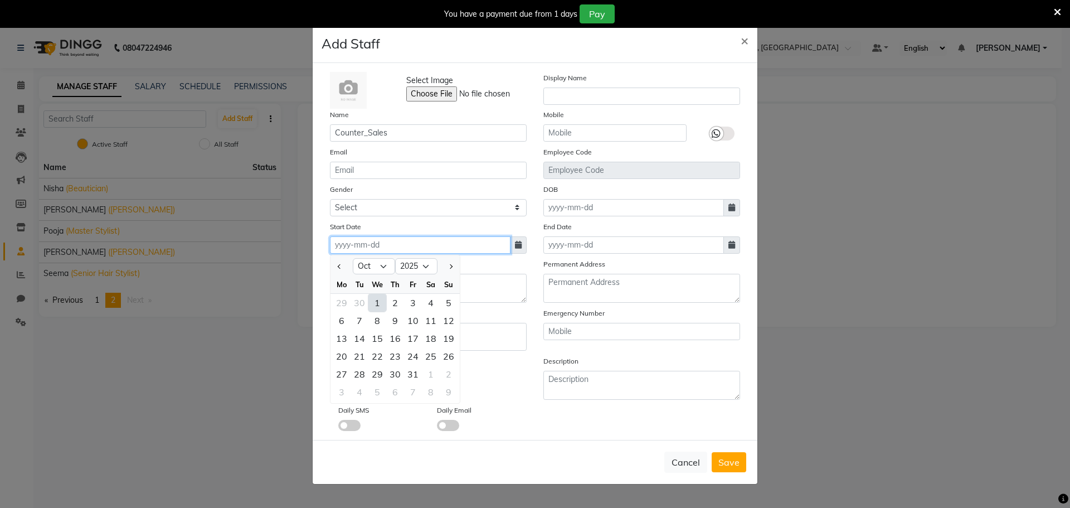
type input "01-10-2025"
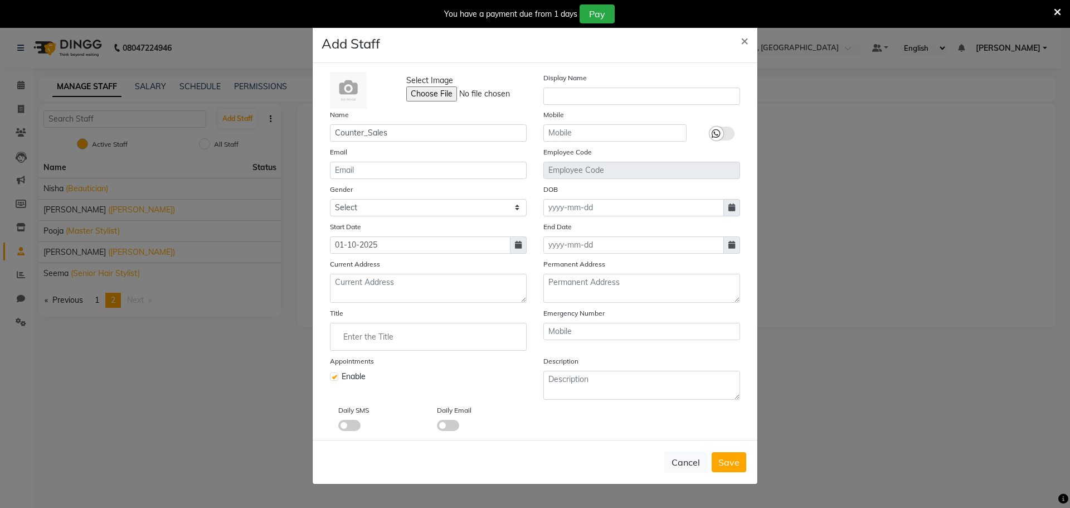
click at [381, 326] on input "Enter the Title" at bounding box center [428, 337] width 187 height 22
click at [381, 351] on link "Assistant Mana ger" at bounding box center [428, 362] width 187 height 28
type input "Assistant Manager"
click at [742, 464] on button "Save" at bounding box center [729, 462] width 35 height 20
select select
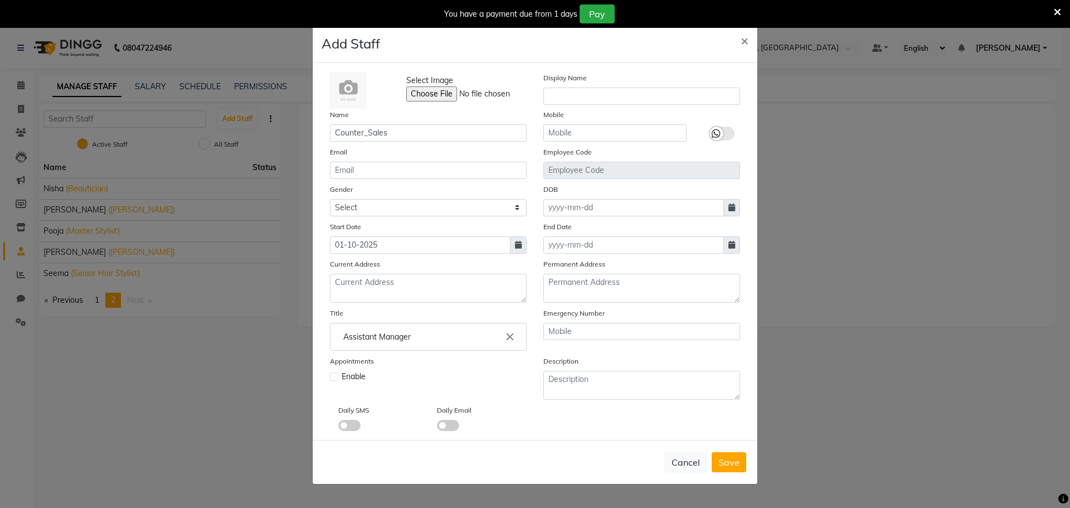
checkbox input "false"
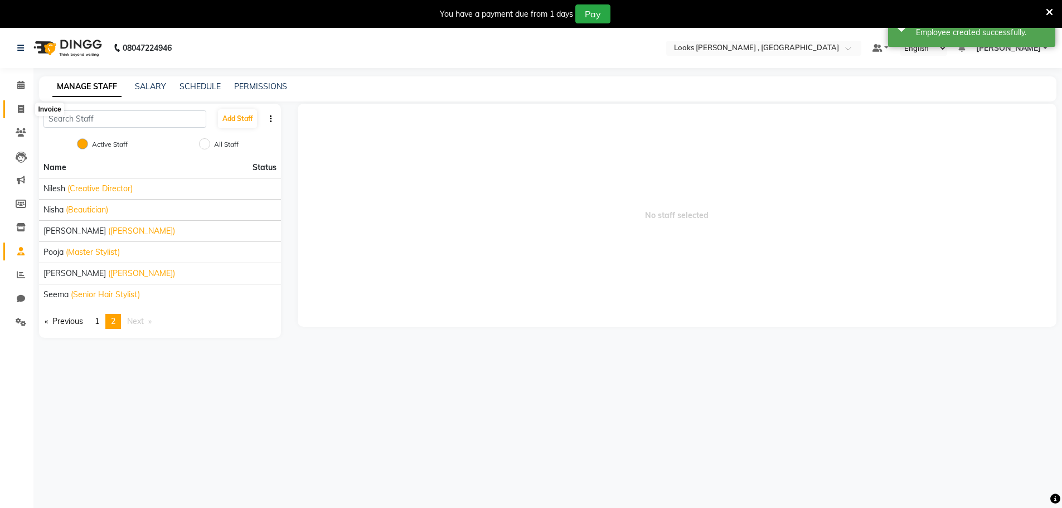
drag, startPoint x: 12, startPoint y: 113, endPoint x: 25, endPoint y: 110, distance: 13.2
click at [12, 113] on span at bounding box center [21, 109] width 20 height 13
select select "9135"
select select "service"
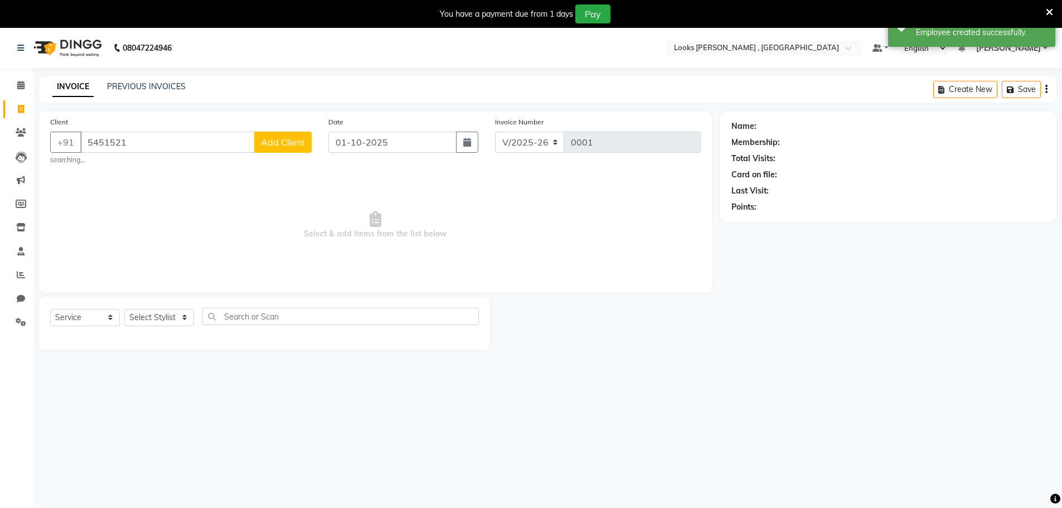
type input "5451521"
click at [282, 143] on span "Add Client" at bounding box center [283, 142] width 44 height 11
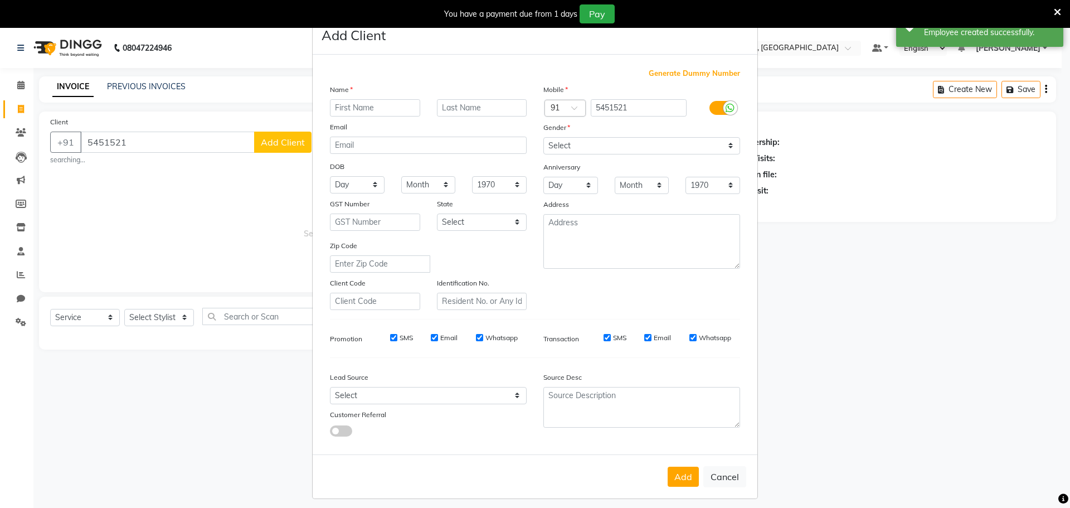
click at [692, 78] on span "Generate Dummy Number" at bounding box center [694, 73] width 91 height 11
type input "1399500000001"
checkbox input "false"
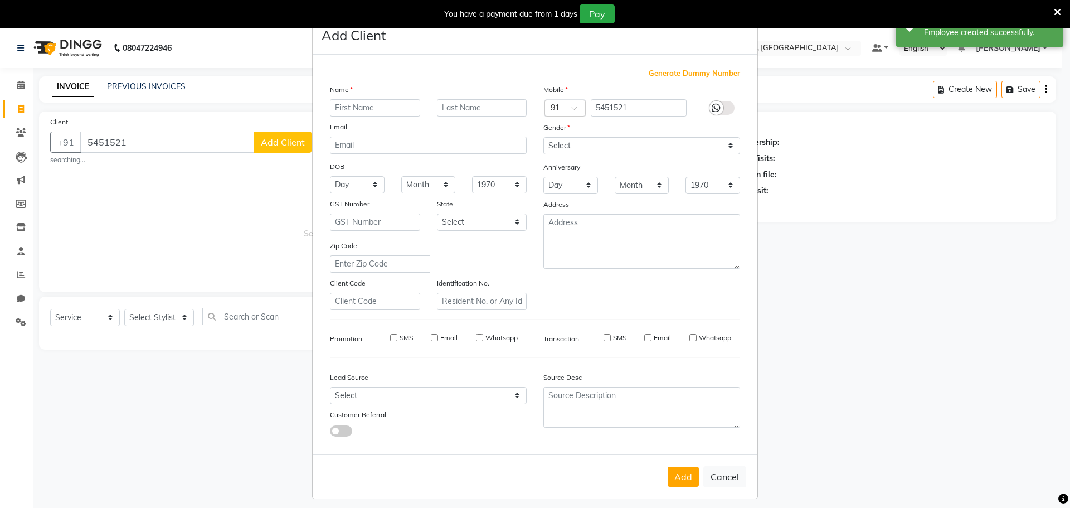
checkbox input "false"
click at [696, 71] on span "Generate Dummy Number" at bounding box center [694, 73] width 91 height 11
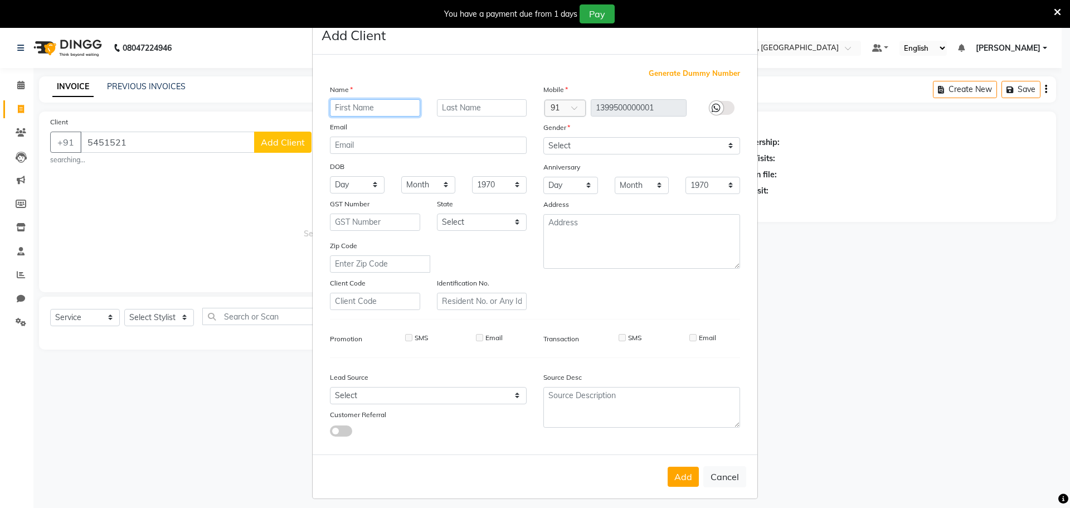
click at [388, 104] on input "text" at bounding box center [375, 107] width 90 height 17
type input "Walkin Client"
click at [456, 107] on input "Sea" at bounding box center [482, 107] width 90 height 17
paste input "[PERSON_NAME]"
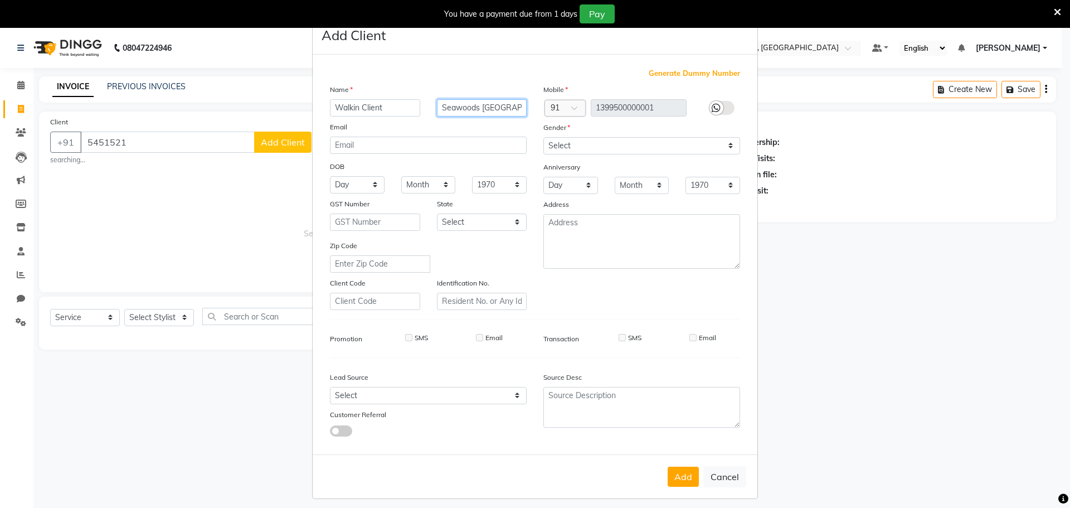
type input "Seawoods [GEOGRAPHIC_DATA]"
click at [624, 127] on div "Gender" at bounding box center [641, 130] width 213 height 16
drag, startPoint x: 623, startPoint y: 138, endPoint x: 607, endPoint y: 150, distance: 20.6
click at [623, 138] on select "Select [DEMOGRAPHIC_DATA] [DEMOGRAPHIC_DATA] Other Prefer Not To Say" at bounding box center [641, 145] width 197 height 17
select select "[DEMOGRAPHIC_DATA]"
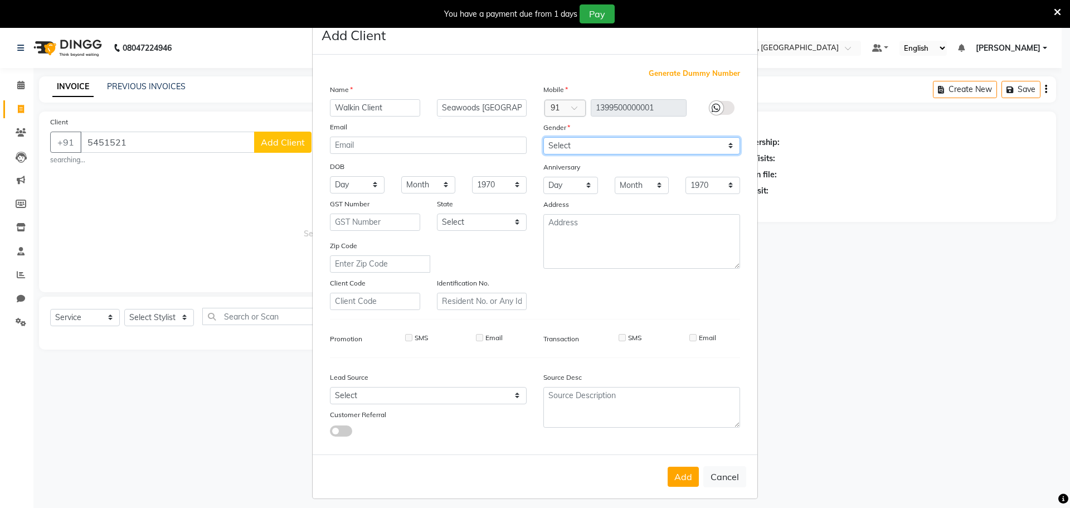
click at [543, 137] on select "Select [DEMOGRAPHIC_DATA] [DEMOGRAPHIC_DATA] Other Prefer Not To Say" at bounding box center [641, 145] width 197 height 17
click at [686, 472] on button "Add" at bounding box center [683, 477] width 31 height 20
type input "1399500000001"
select select
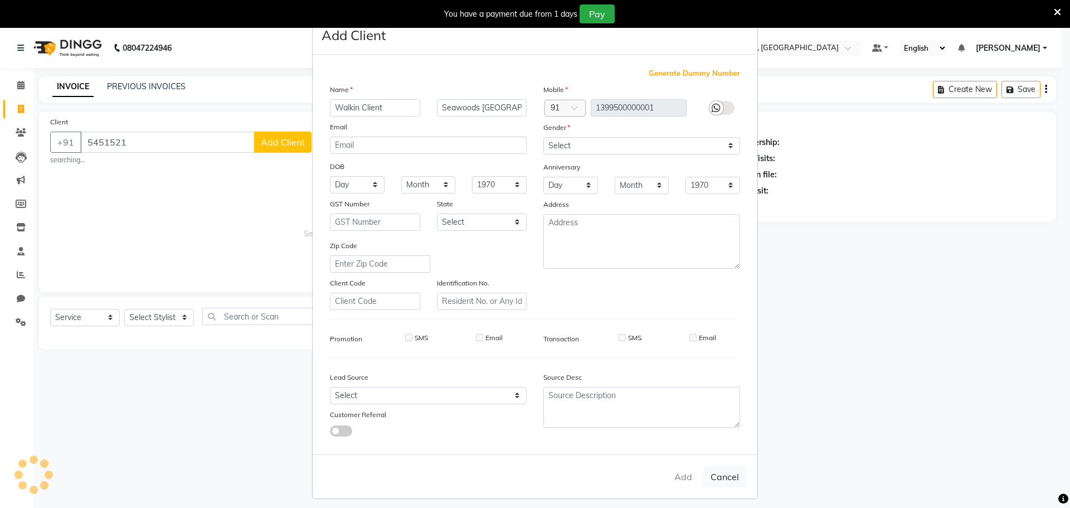
select select
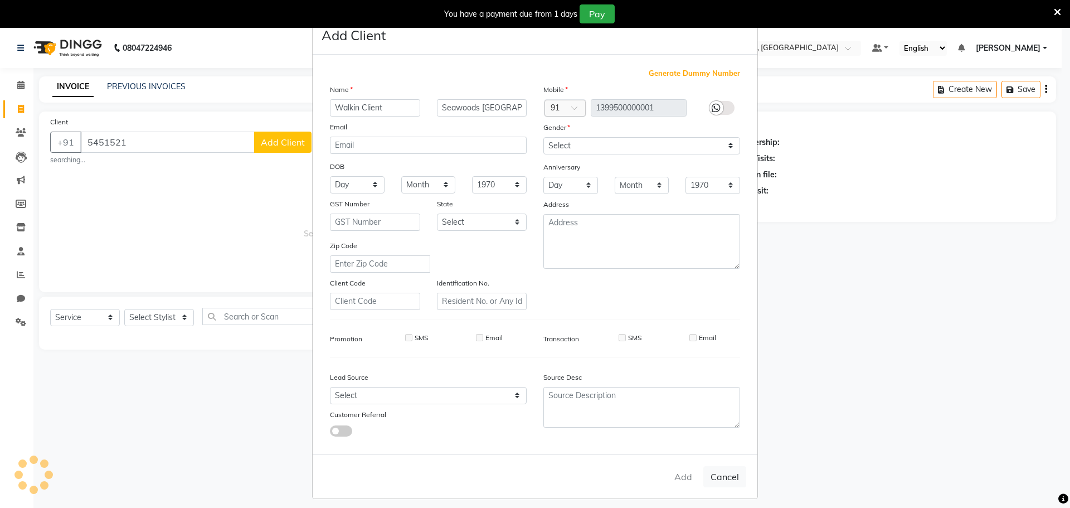
checkbox input "false"
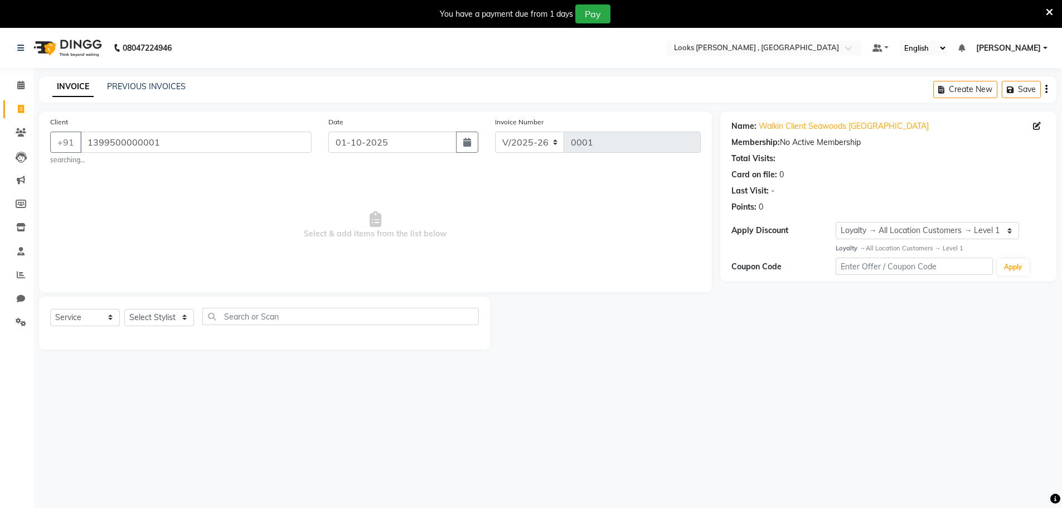
click at [756, 33] on nav "08047224946 Select Location × Looks [PERSON_NAME] , [GEOGRAPHIC_DATA] Default P…" at bounding box center [531, 48] width 1062 height 40
drag, startPoint x: 17, startPoint y: 324, endPoint x: 591, endPoint y: 66, distance: 629.7
click at [18, 325] on icon at bounding box center [21, 322] width 11 height 8
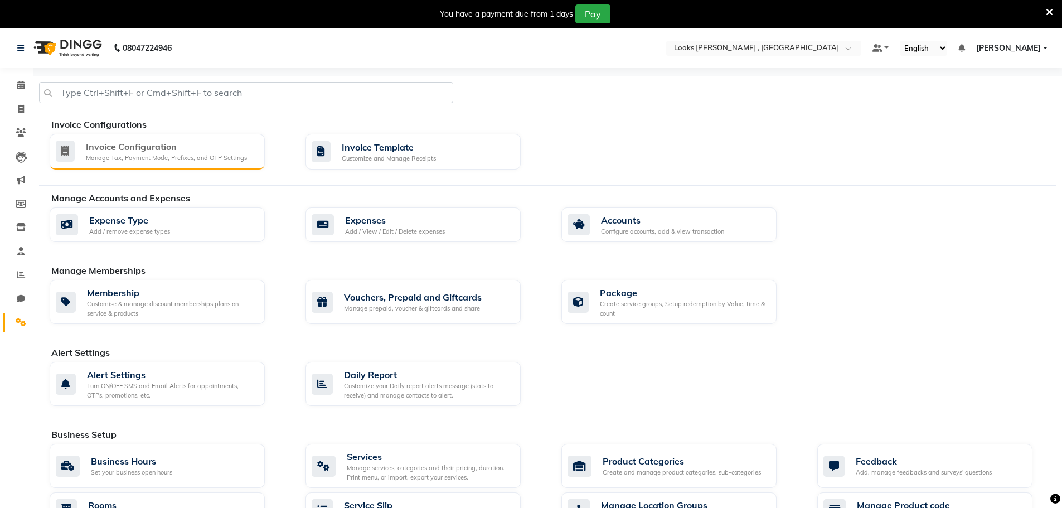
click at [152, 150] on div "Invoice Configuration" at bounding box center [166, 146] width 161 height 13
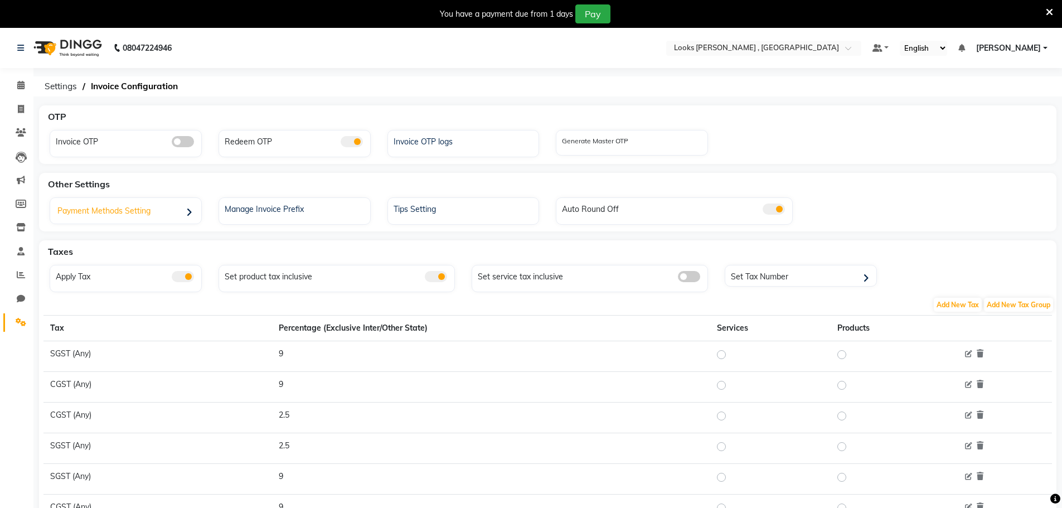
click at [168, 211] on div "Payment Methods Setting" at bounding box center [127, 212] width 148 height 23
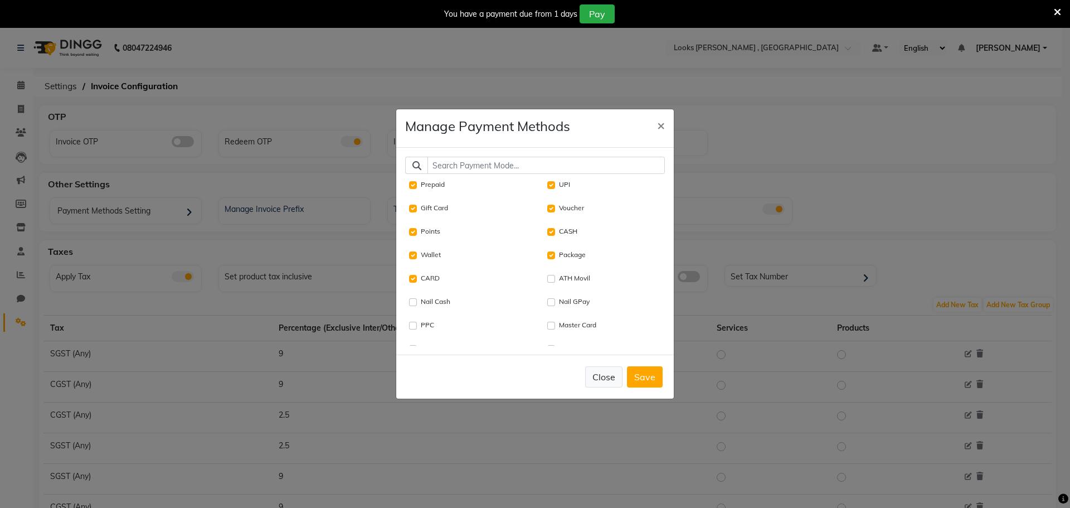
click at [606, 383] on button "Close" at bounding box center [603, 376] width 37 height 21
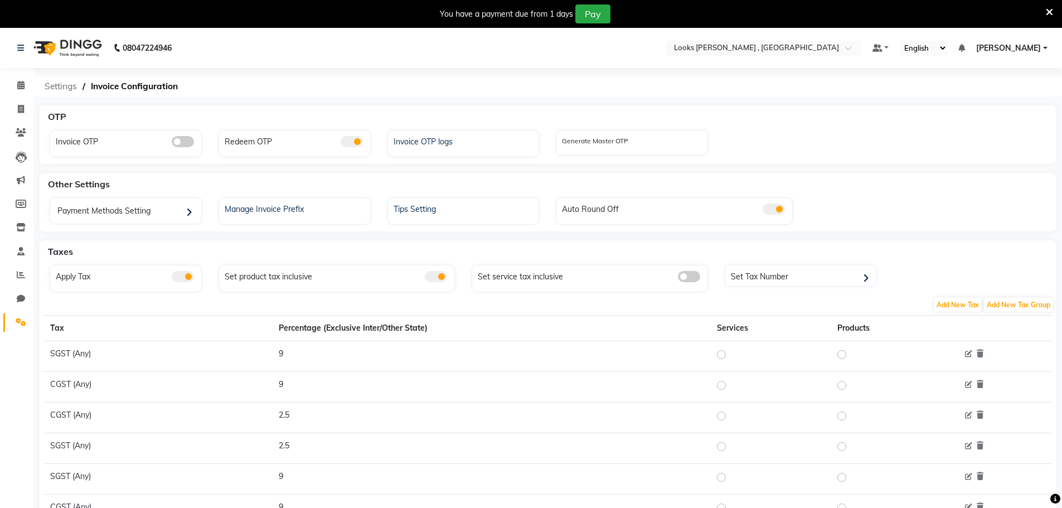
click at [72, 88] on span "Settings" at bounding box center [60, 86] width 43 height 20
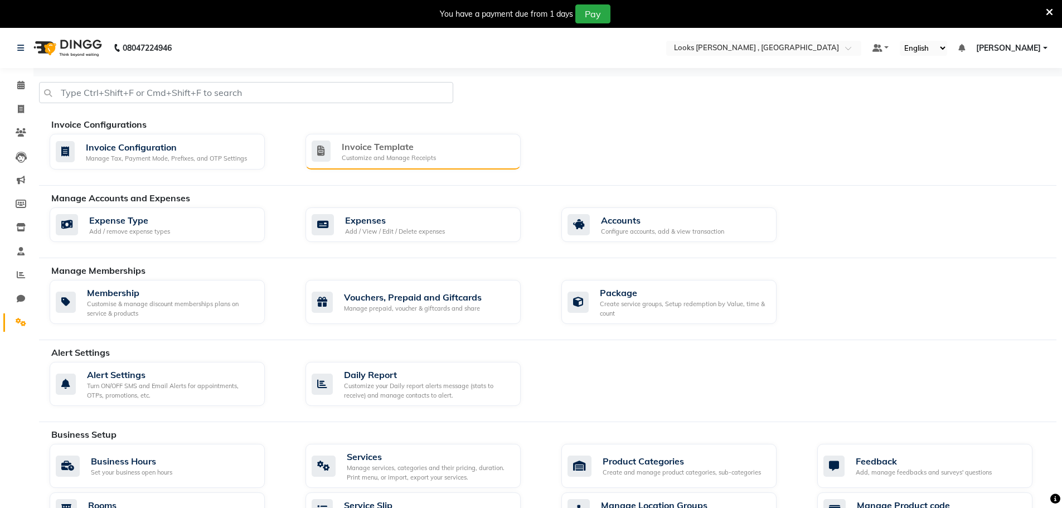
click at [454, 156] on div "Invoice Template Customize and Manage Receipts" at bounding box center [412, 151] width 200 height 23
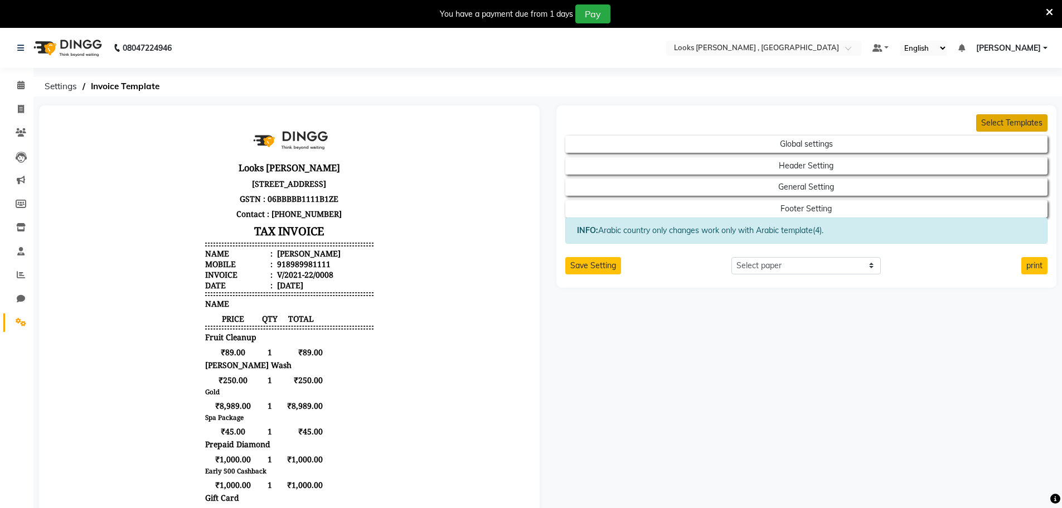
click at [1026, 122] on button "Select Templates" at bounding box center [1011, 122] width 71 height 17
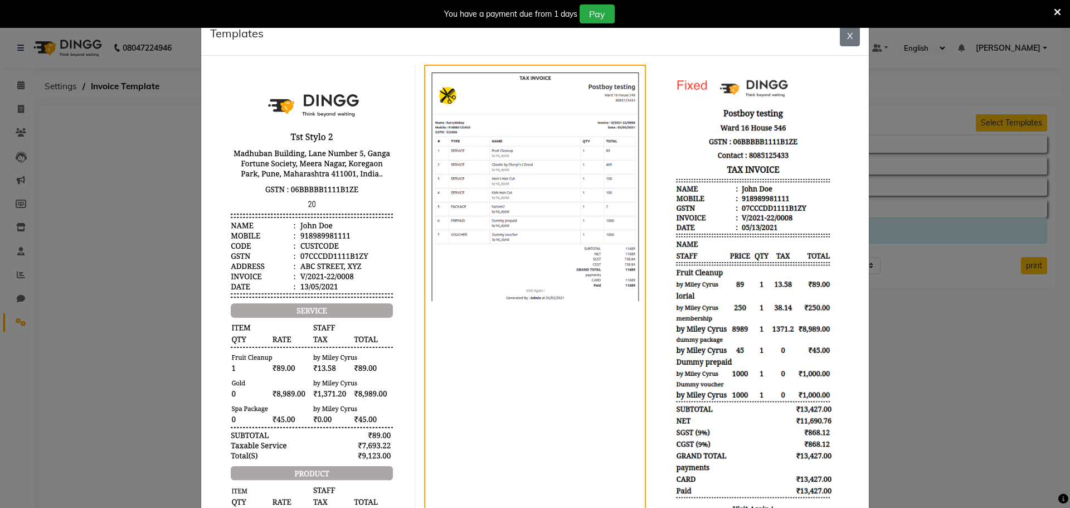
click at [755, 133] on img at bounding box center [757, 296] width 206 height 463
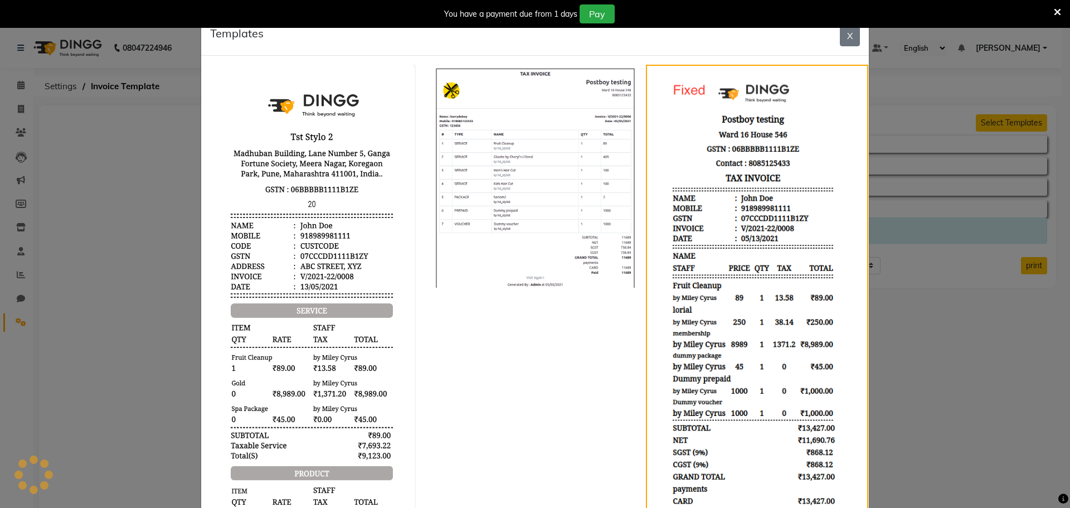
click at [755, 133] on img at bounding box center [757, 310] width 215 height 483
click at [853, 39] on button "X" at bounding box center [850, 35] width 20 height 21
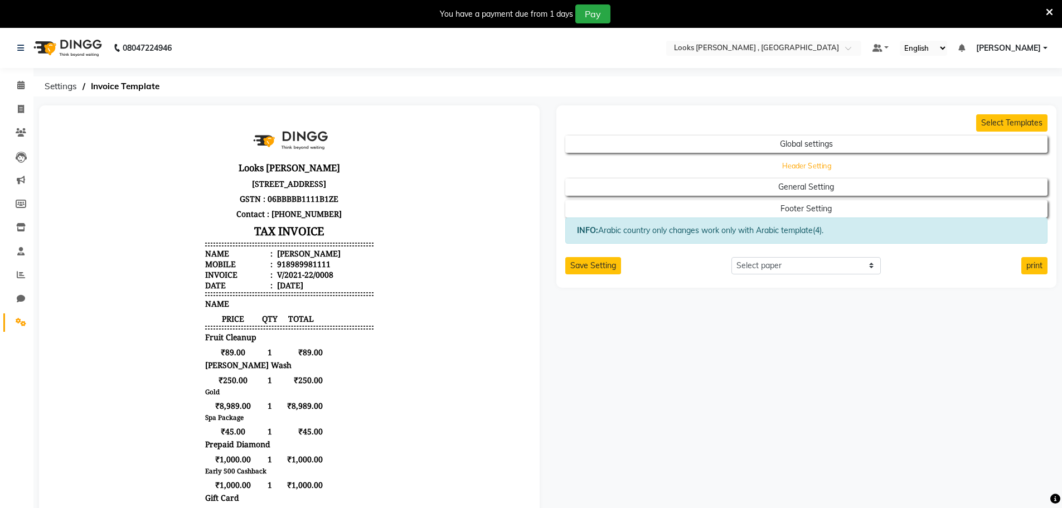
click at [794, 161] on button "Header Setting" at bounding box center [806, 166] width 434 height 16
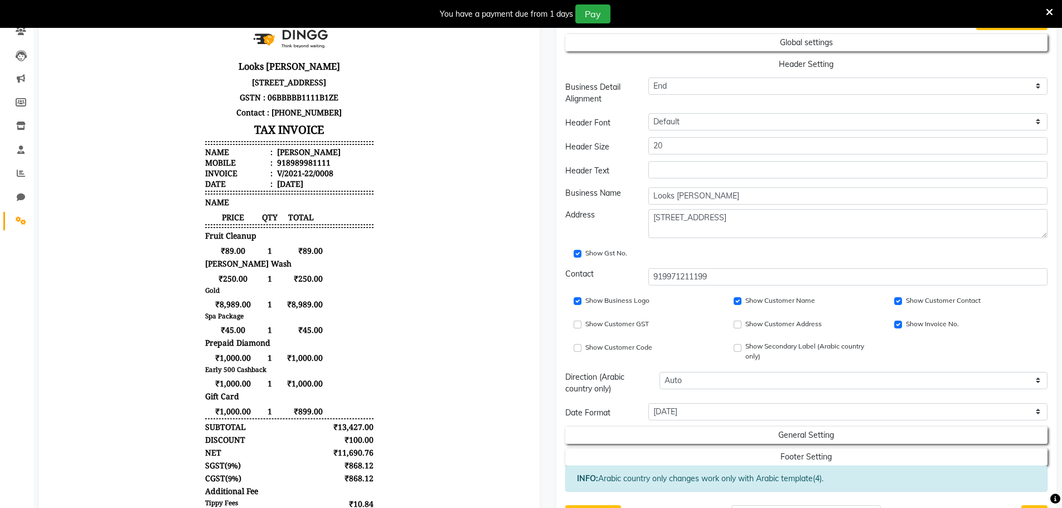
scroll to position [111, 0]
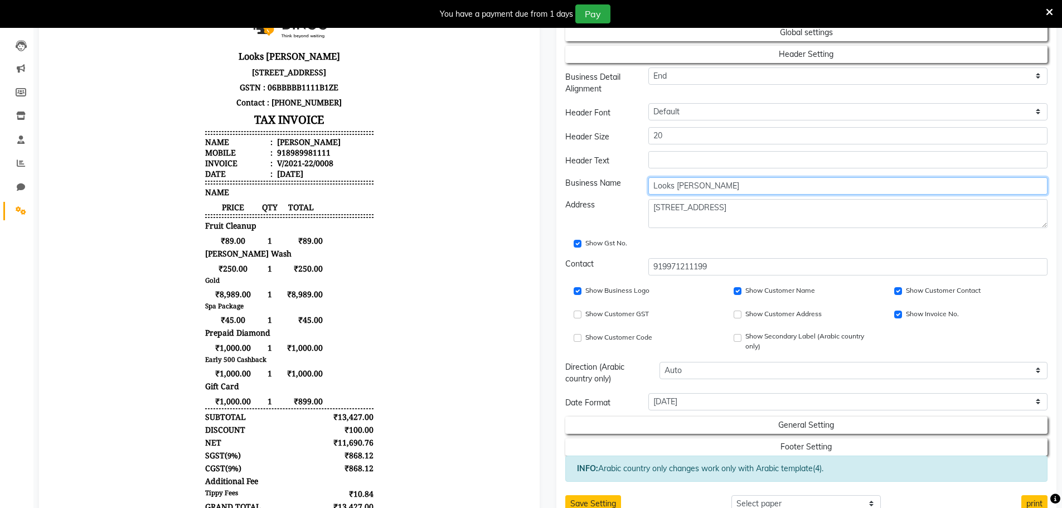
click at [735, 186] on input "Looks [PERSON_NAME]" at bounding box center [847, 185] width 399 height 17
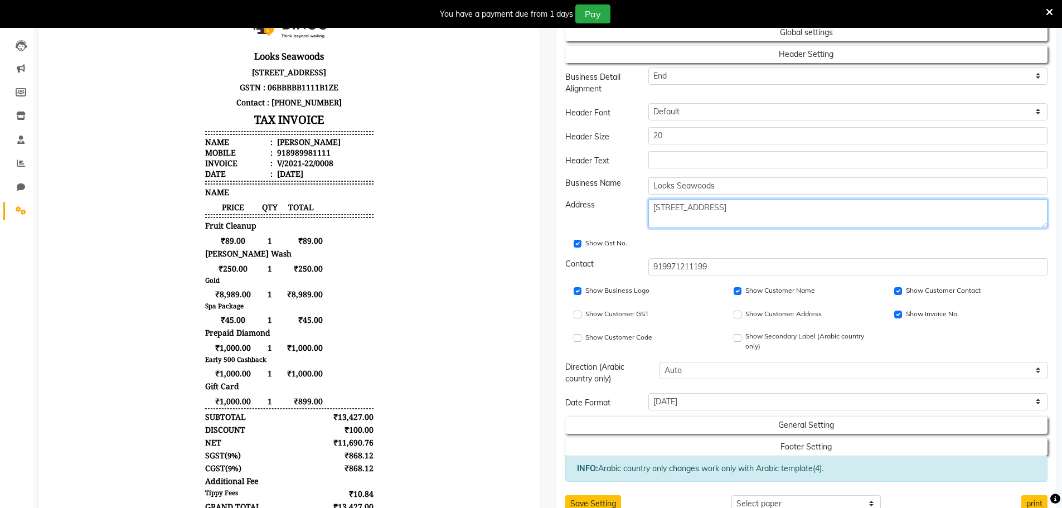
click at [736, 218] on textarea "[STREET_ADDRESS]" at bounding box center [847, 213] width 399 height 29
click at [673, 200] on textarea "[STREET_ADDRESS]" at bounding box center [847, 213] width 399 height 29
click at [695, 218] on textarea "[STREET_ADDRESS]" at bounding box center [847, 213] width 399 height 29
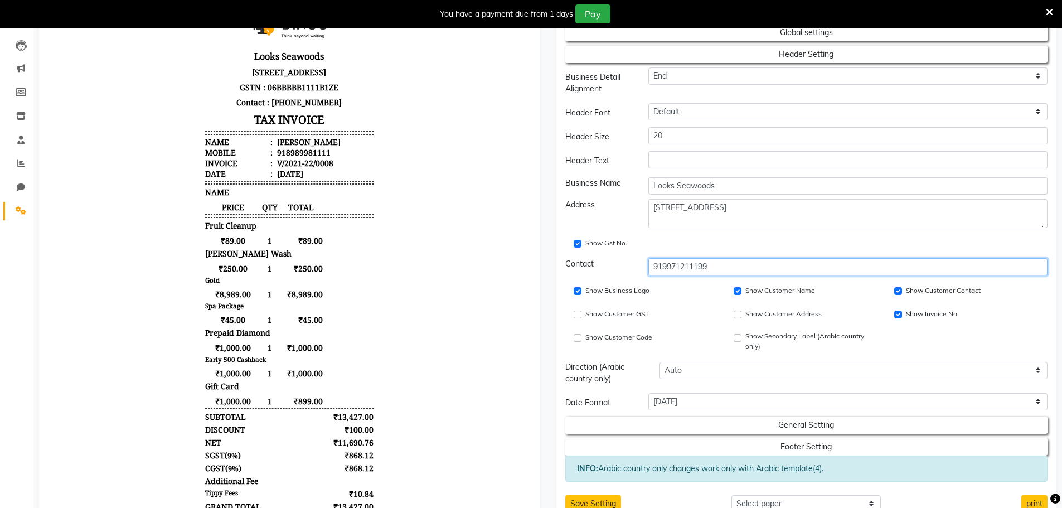
drag, startPoint x: 660, startPoint y: 271, endPoint x: 618, endPoint y: 271, distance: 42.4
click at [618, 271] on div "Contact [PHONE_NUMBER]" at bounding box center [806, 266] width 499 height 17
click at [576, 314] on input "Show Customer GST" at bounding box center [578, 314] width 8 height 8
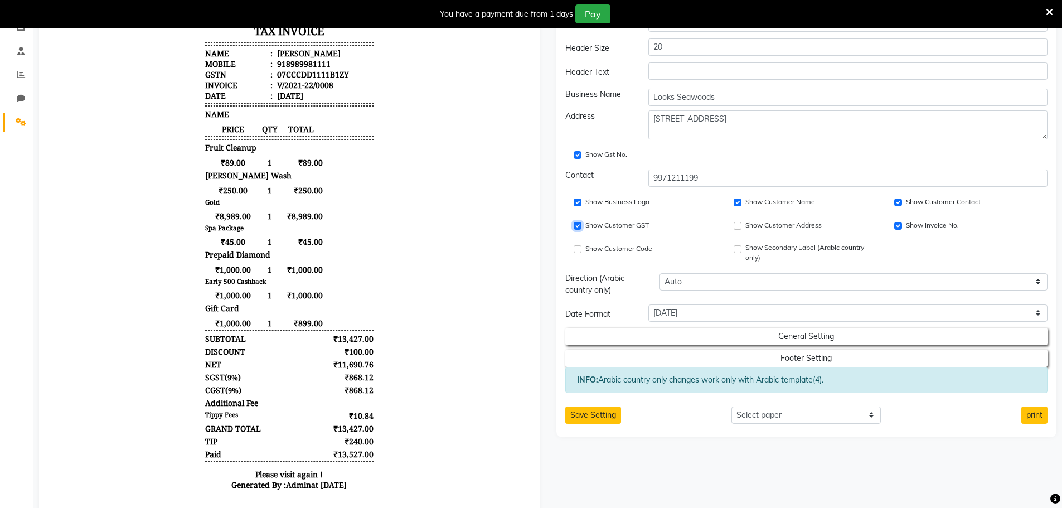
scroll to position [223, 0]
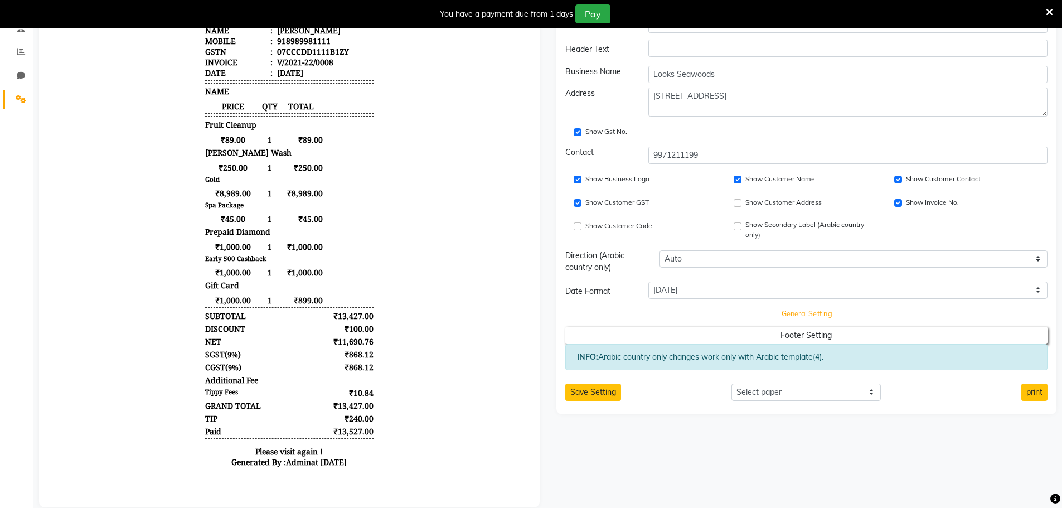
click at [742, 313] on button "General Setting" at bounding box center [806, 314] width 434 height 16
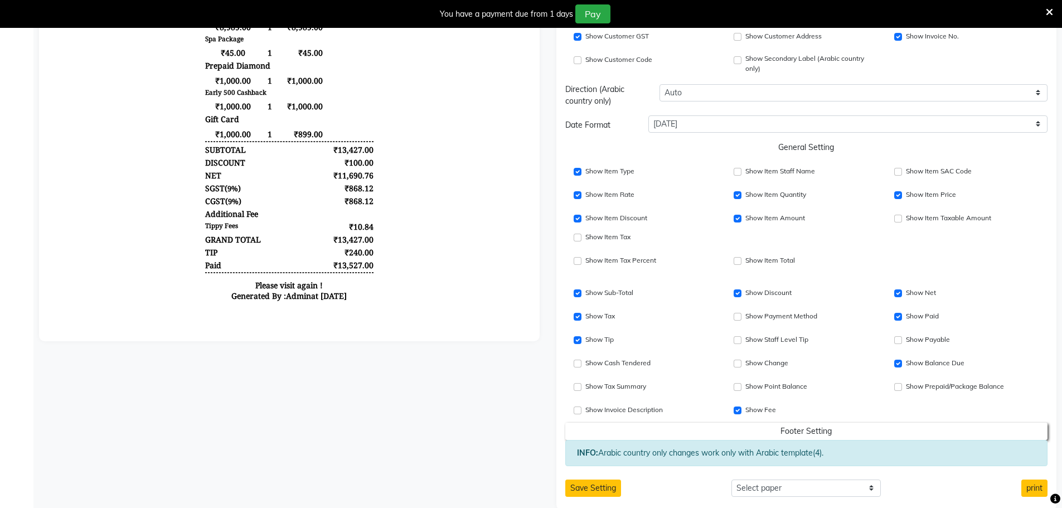
scroll to position [390, 0]
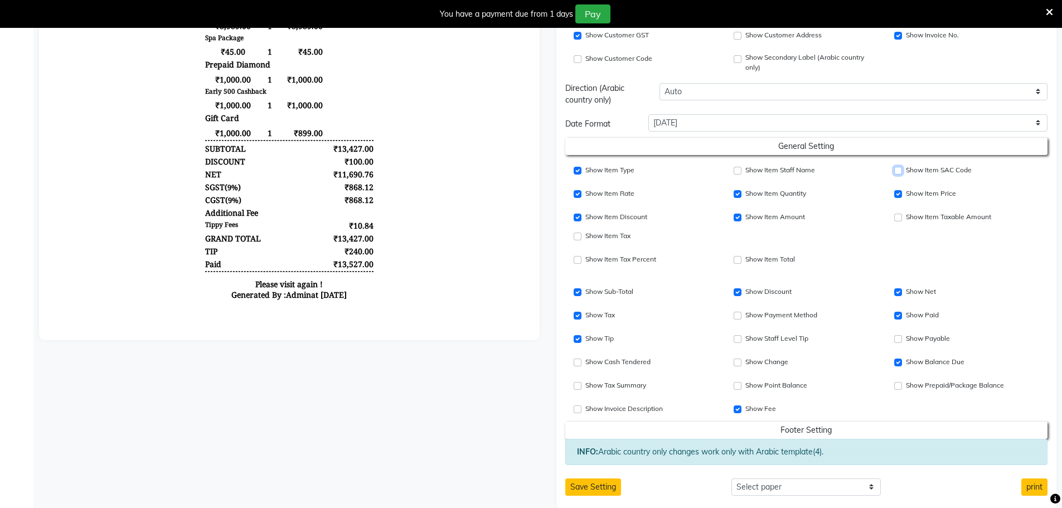
click at [900, 171] on input "Show Item SAC Code" at bounding box center [898, 171] width 8 height 8
click at [739, 316] on input "Show Item Discount" at bounding box center [737, 316] width 8 height 8
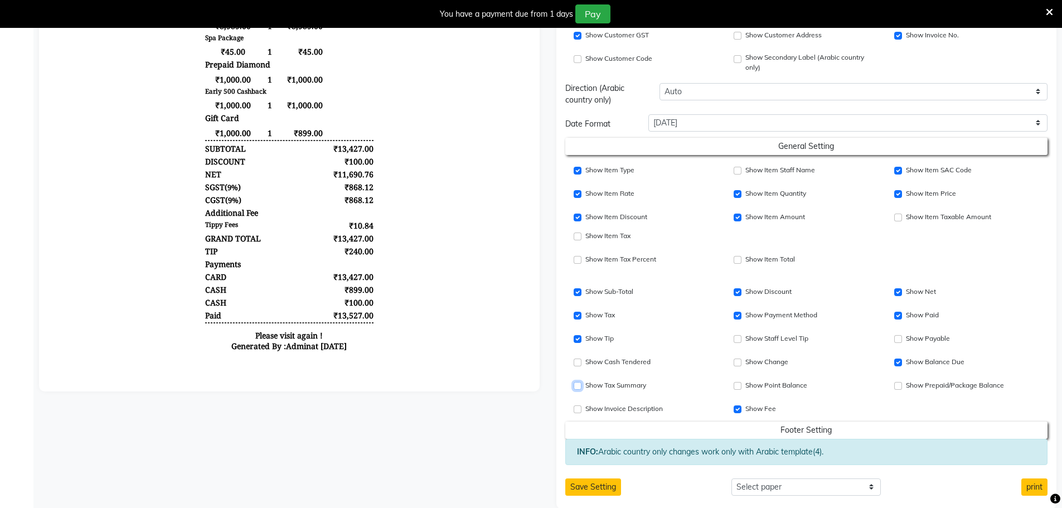
click at [578, 387] on input "Show Tax Summary" at bounding box center [578, 386] width 8 height 8
click at [900, 339] on input "Show Payable" at bounding box center [898, 339] width 8 height 8
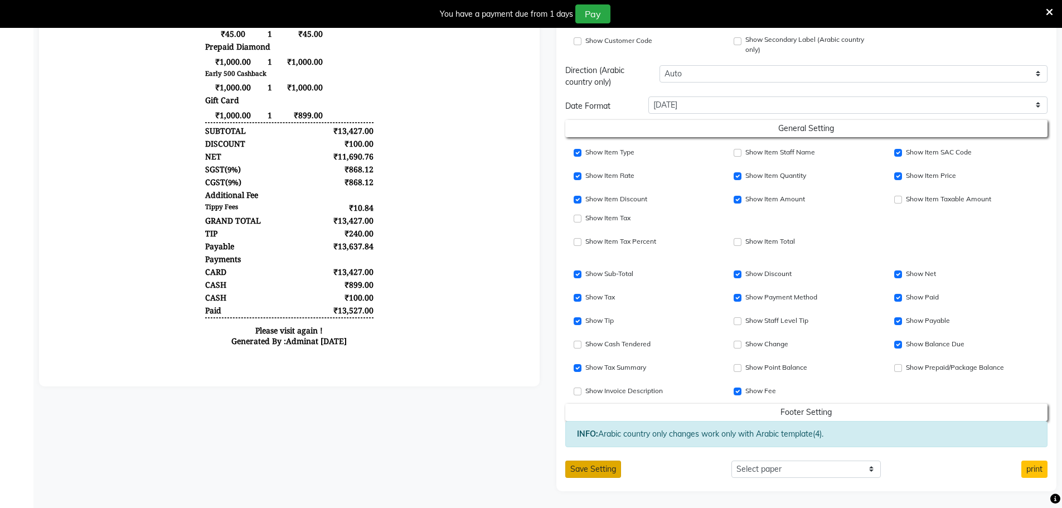
click at [595, 467] on button "Save Setting" at bounding box center [593, 468] width 56 height 17
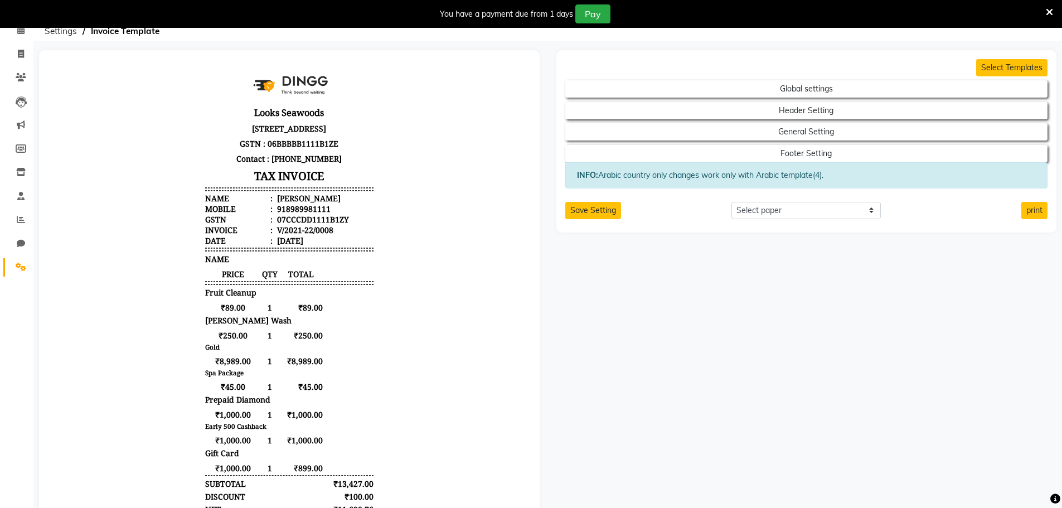
scroll to position [167, 0]
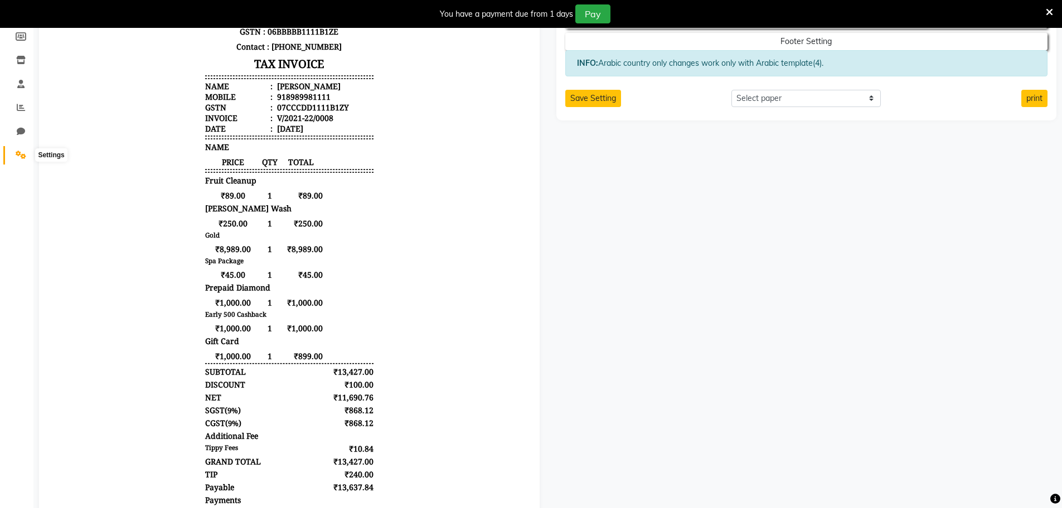
click at [15, 157] on span at bounding box center [21, 155] width 20 height 13
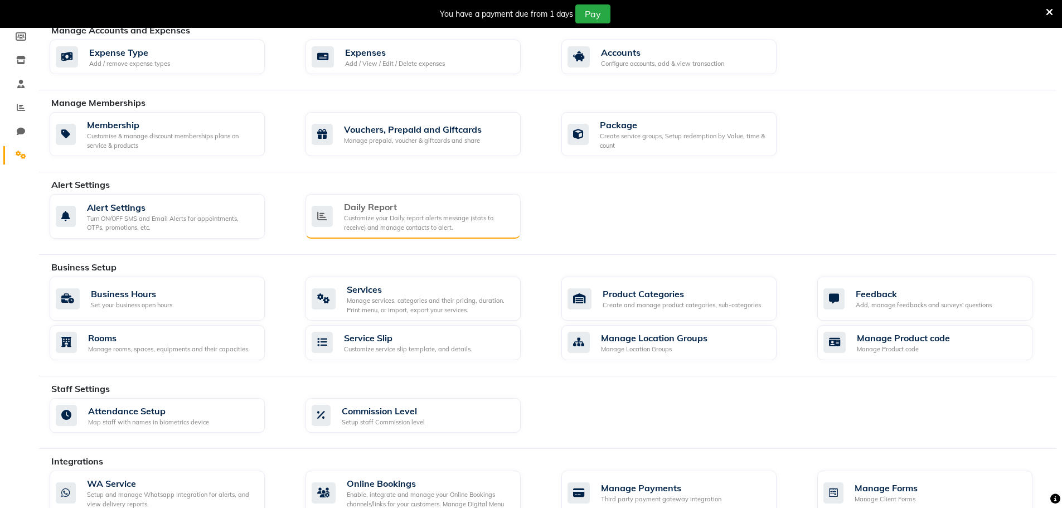
click at [430, 222] on div "Customize your Daily report alerts message (stats to receive) and manage contac…" at bounding box center [428, 222] width 168 height 18
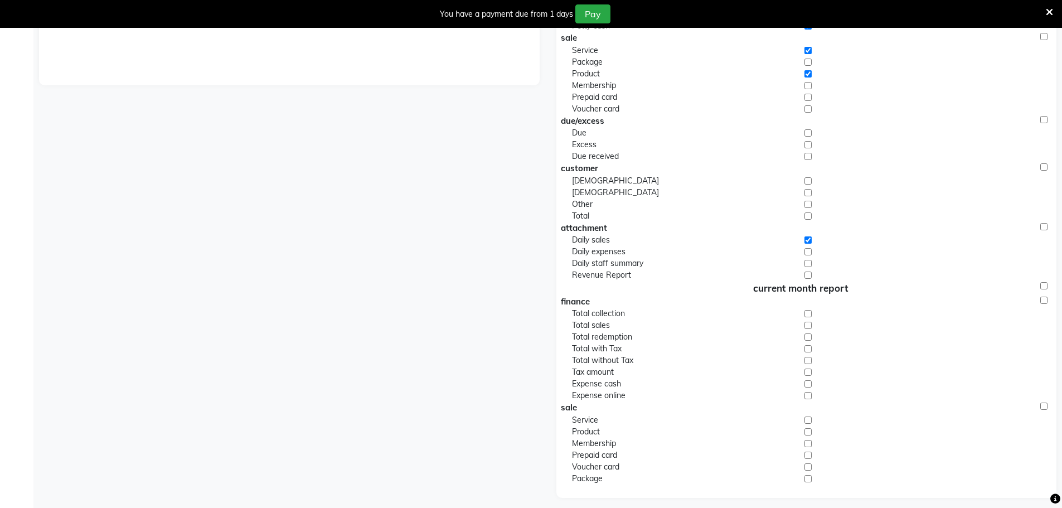
scroll to position [332, 0]
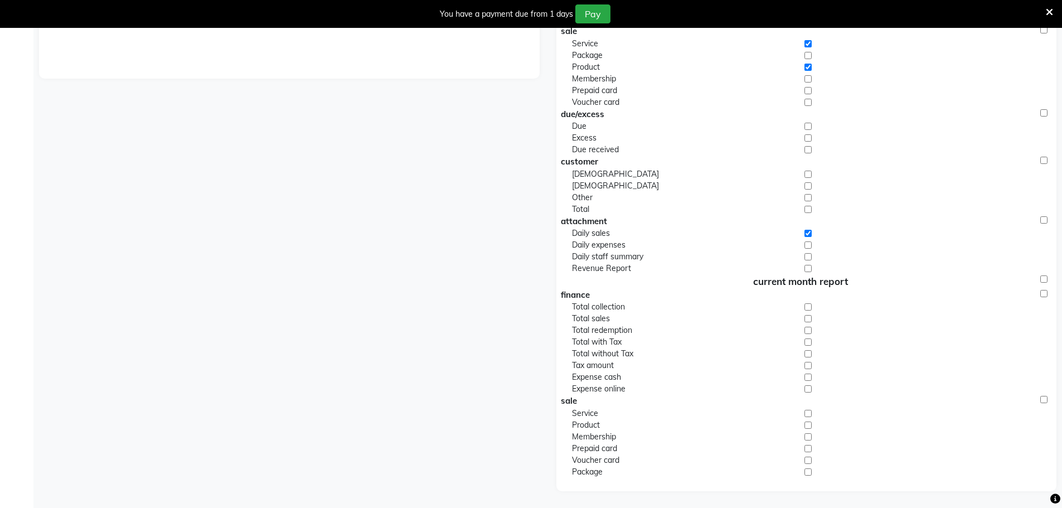
drag, startPoint x: 802, startPoint y: 248, endPoint x: 808, endPoint y: 248, distance: 6.1
click at [805, 248] on div "Daily expenses" at bounding box center [692, 245] width 240 height 12
click at [808, 259] on input "checkbox" at bounding box center [807, 257] width 7 height 12
click at [808, 246] on input "checkbox" at bounding box center [807, 245] width 7 height 12
click at [807, 272] on input "checkbox" at bounding box center [807, 269] width 7 height 12
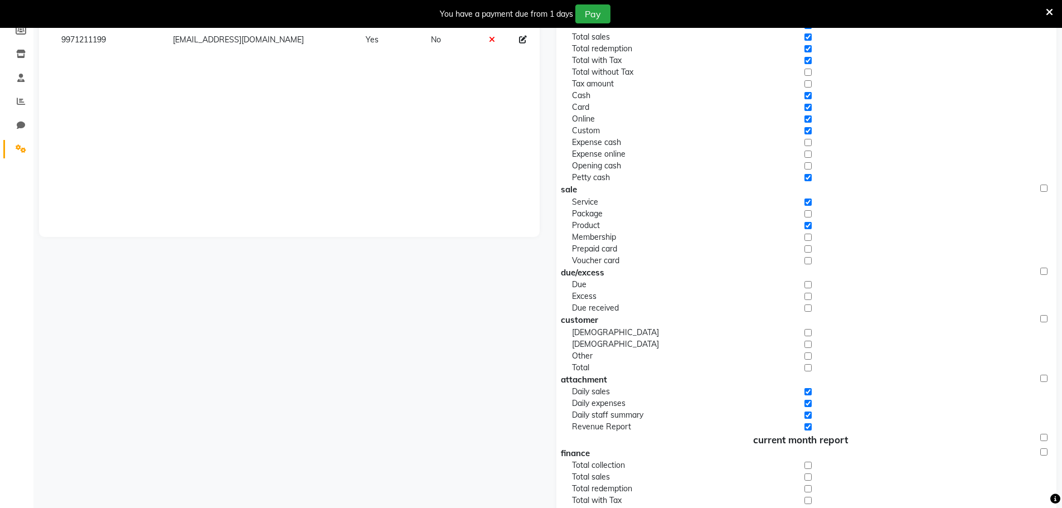
scroll to position [0, 0]
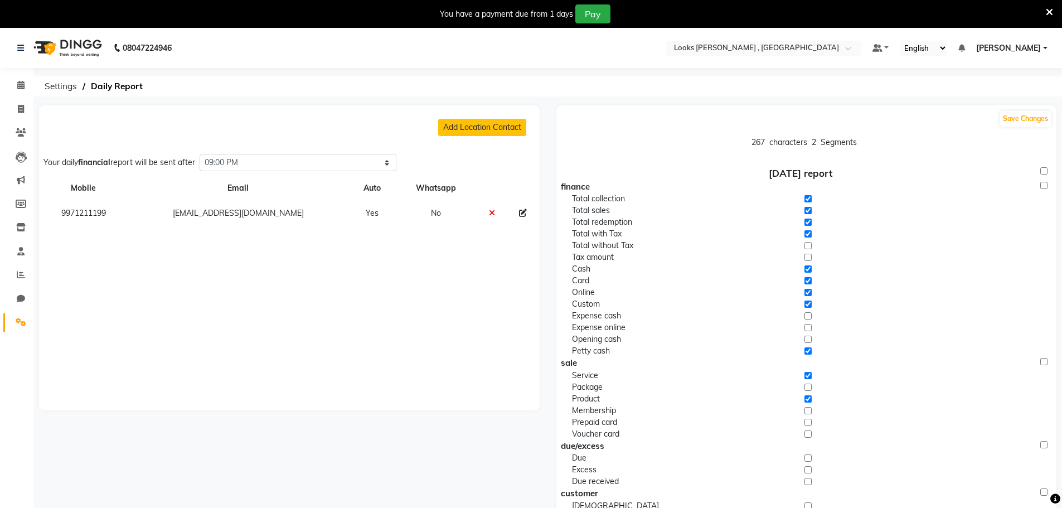
click at [489, 213] on icon at bounding box center [492, 213] width 6 height 8
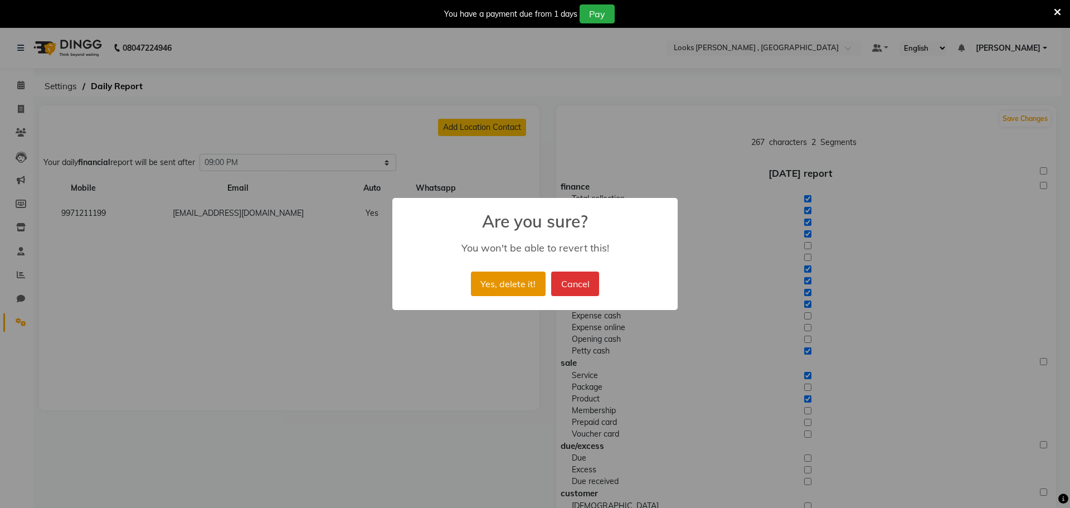
click at [498, 279] on button "Yes, delete it!" at bounding box center [508, 283] width 75 height 25
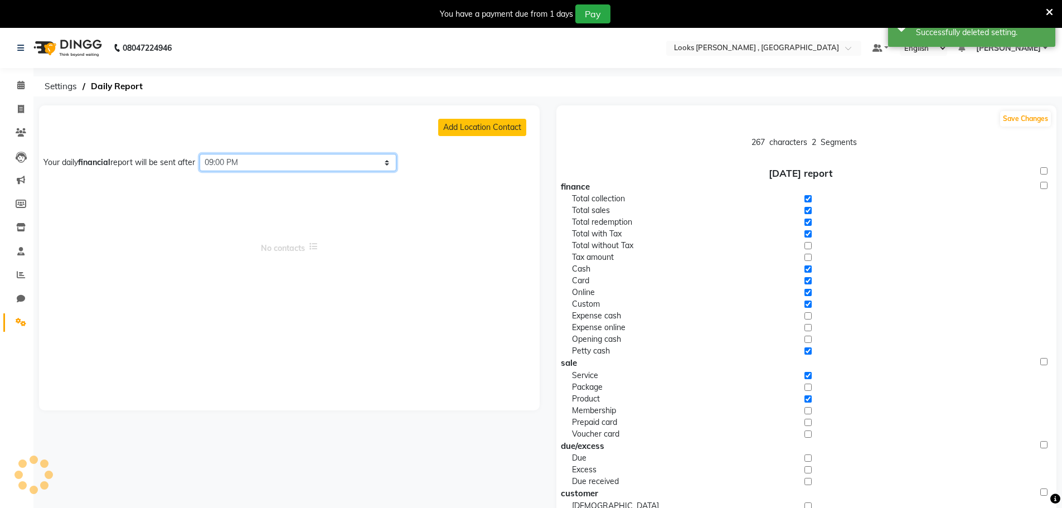
click at [285, 165] on select "Select time 04:00 AM 04:15 AM 04:30 AM 04:45 AM 05:00 AM 05:15 AM 05:30 AM 05:4…" at bounding box center [298, 162] width 197 height 17
click at [203, 154] on select "Select time 04:00 AM 04:15 AM 04:30 AM 04:45 AM 05:00 AM 05:15 AM 05:30 AM 05:4…" at bounding box center [298, 162] width 197 height 17
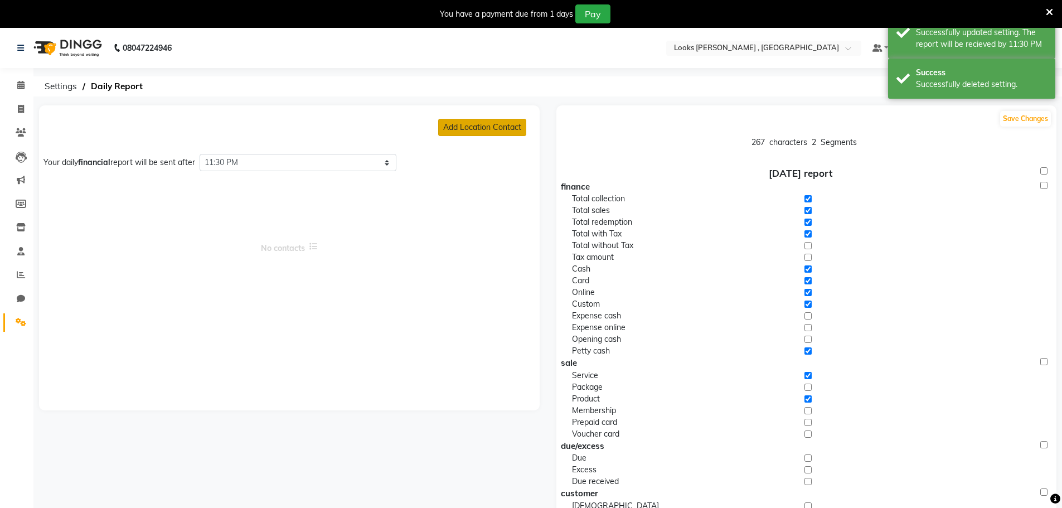
click at [471, 130] on button "Add Location Contact" at bounding box center [482, 127] width 88 height 17
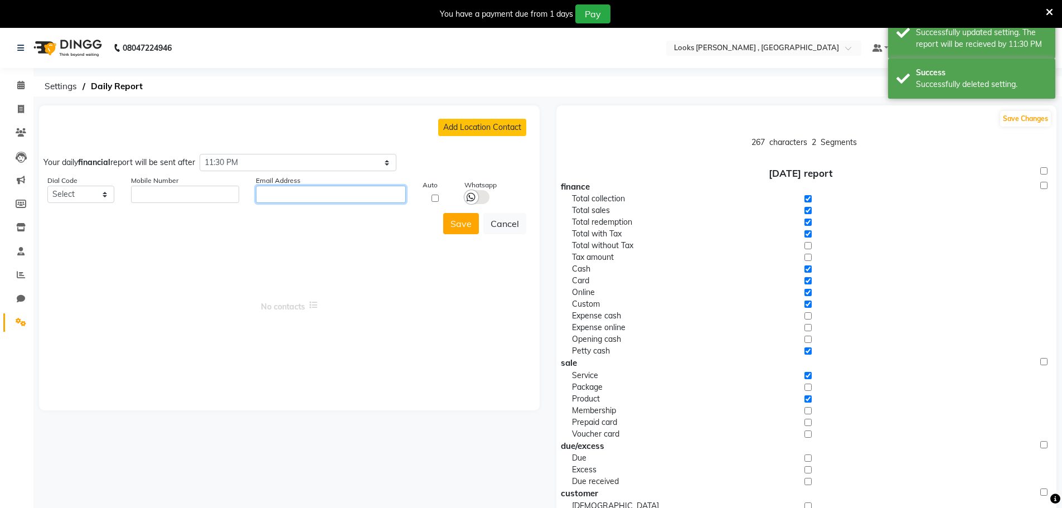
click at [332, 191] on input "text" at bounding box center [331, 194] width 150 height 17
paste input "401812"
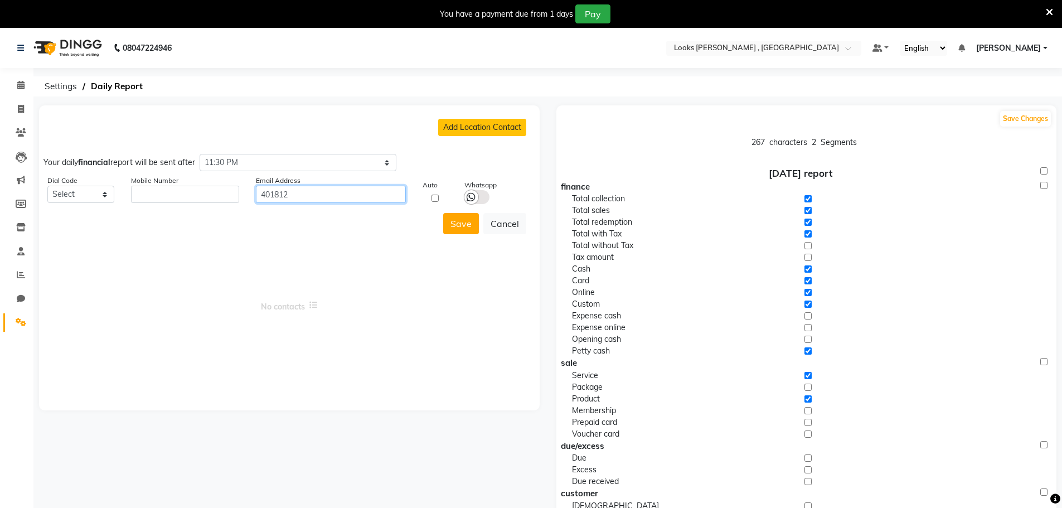
click at [314, 198] on input "401812" at bounding box center [331, 194] width 150 height 17
paste input "[EMAIL_ADDRESS][DOMAIN_NAME]"
click at [434, 200] on input "checkbox" at bounding box center [434, 198] width 25 height 7
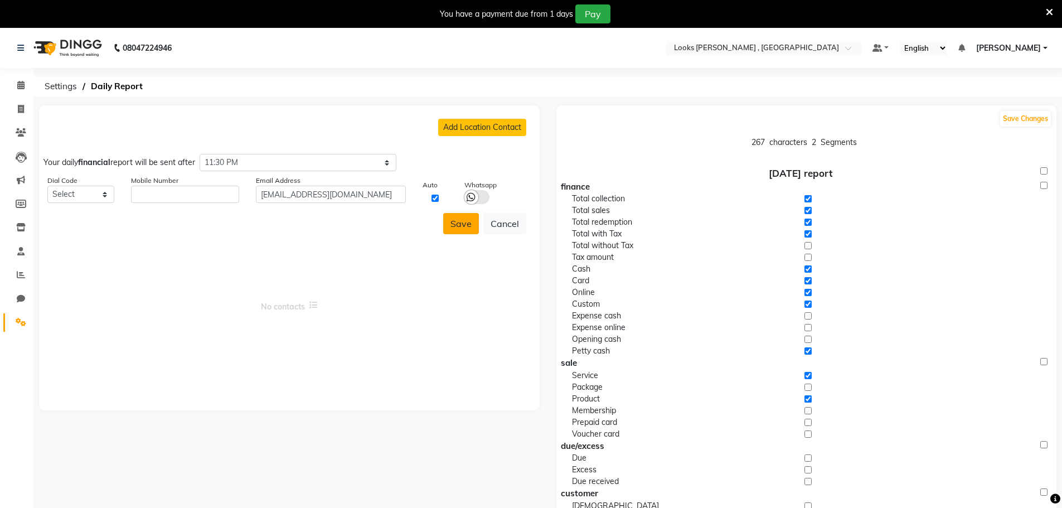
click at [452, 227] on button "Save" at bounding box center [461, 223] width 36 height 21
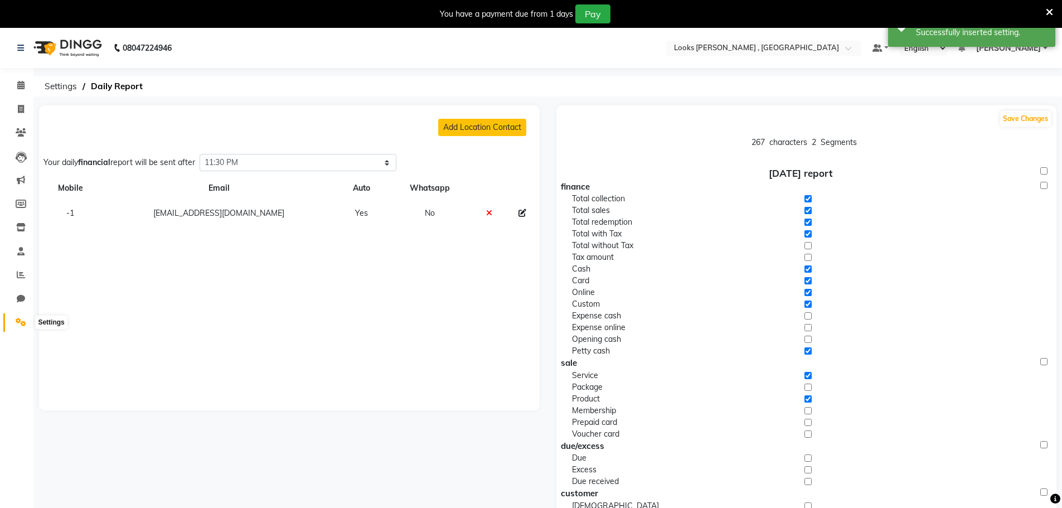
click at [21, 322] on icon at bounding box center [21, 322] width 11 height 8
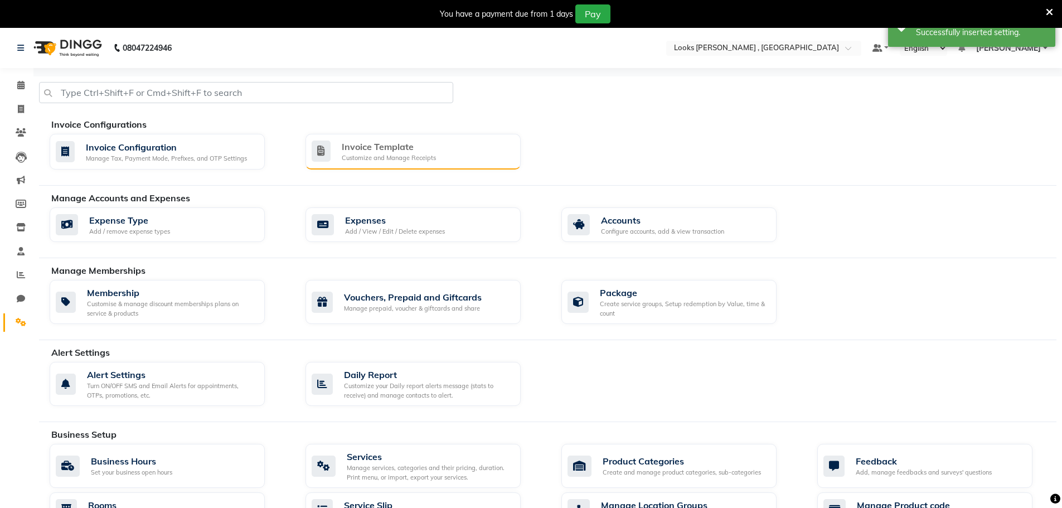
click at [403, 150] on div "Invoice Template" at bounding box center [389, 146] width 94 height 13
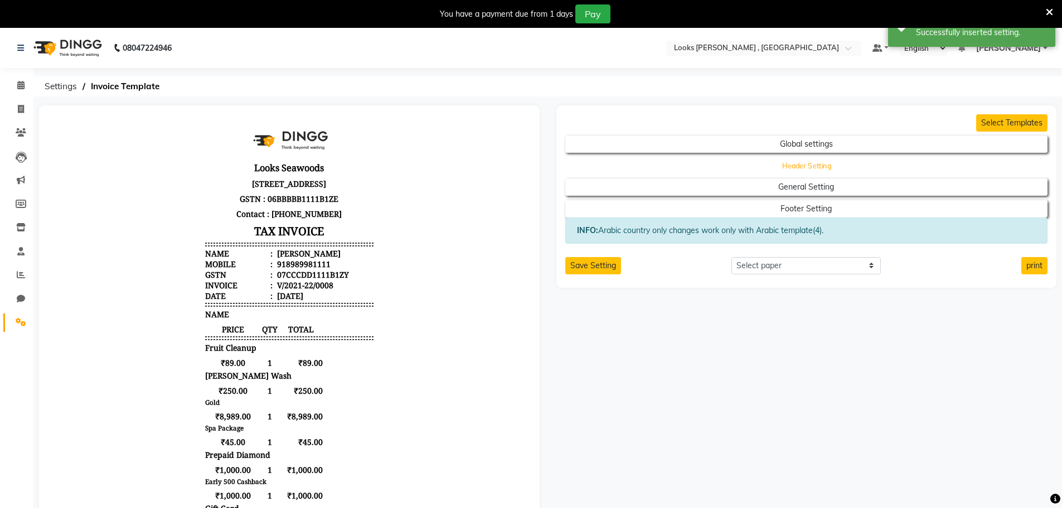
click at [852, 171] on button "Header Setting" at bounding box center [806, 166] width 434 height 16
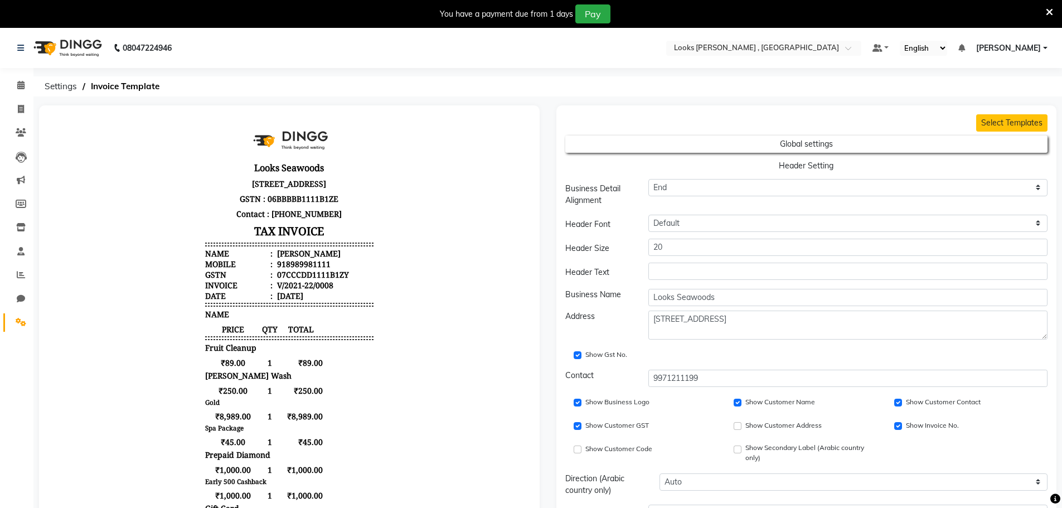
scroll to position [312, 0]
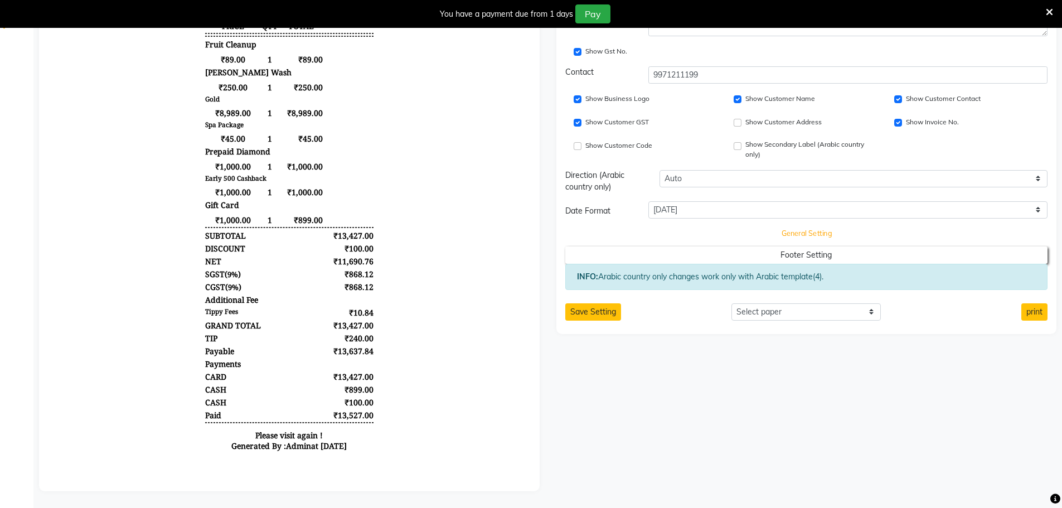
click at [716, 226] on button "General Setting" at bounding box center [806, 234] width 434 height 16
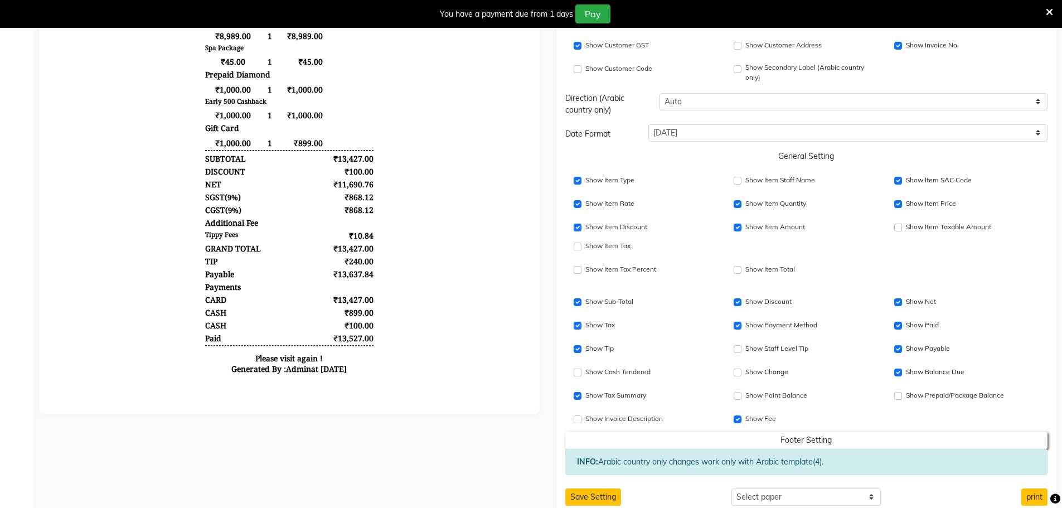
scroll to position [408, 0]
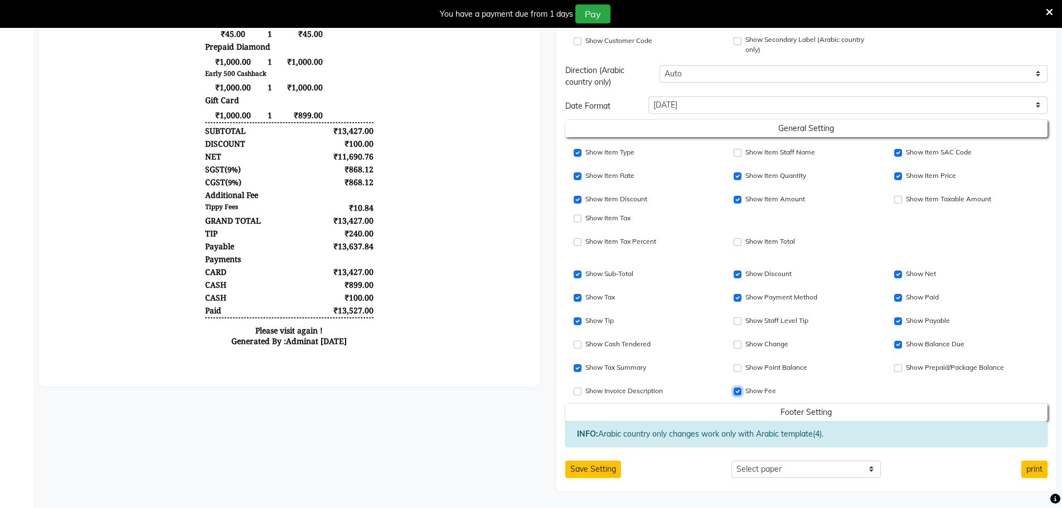
click at [740, 389] on input "Show Fee" at bounding box center [737, 391] width 8 height 8
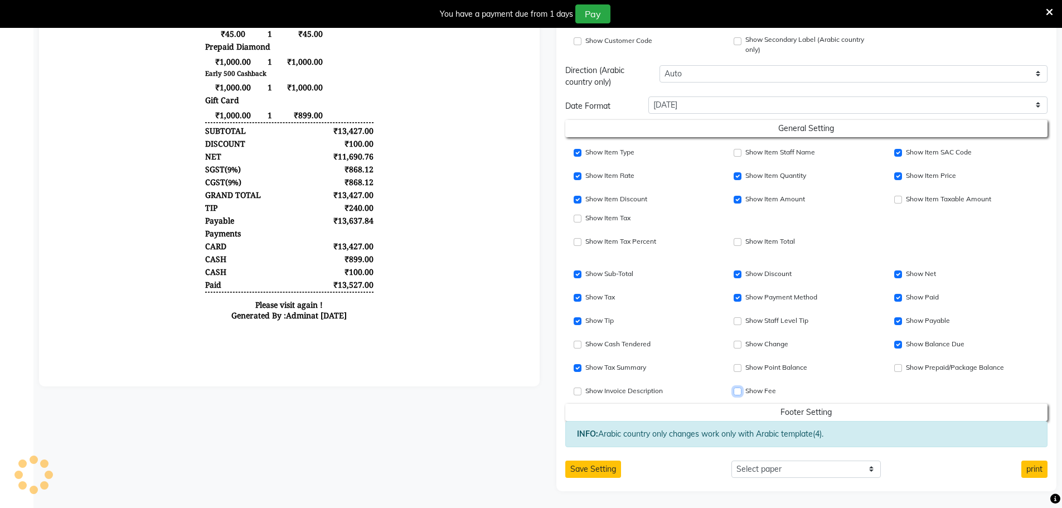
scroll to position [0, 0]
click at [575, 241] on input "Show Item Tax Percent" at bounding box center [578, 242] width 8 height 8
click at [580, 215] on input "Show Item Price" at bounding box center [578, 219] width 8 height 8
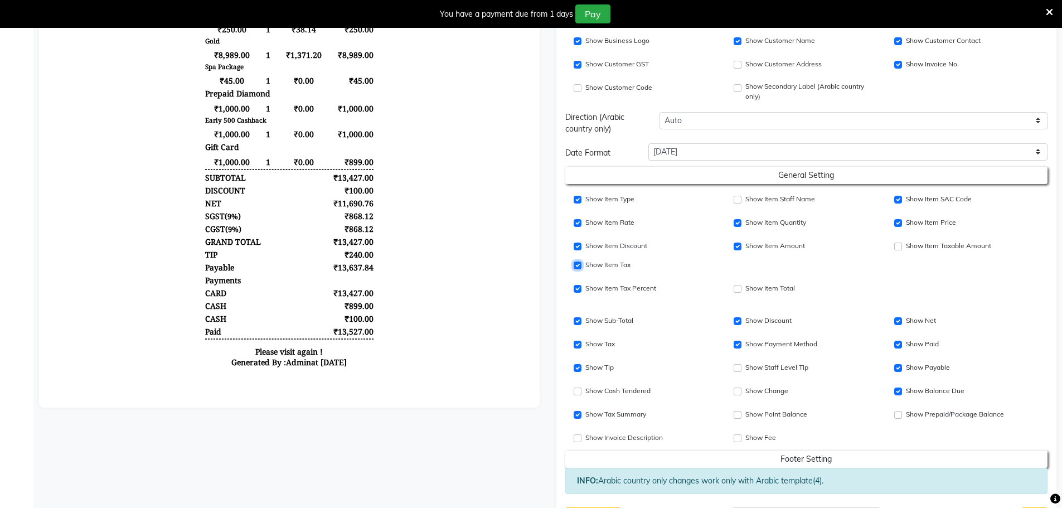
scroll to position [408, 0]
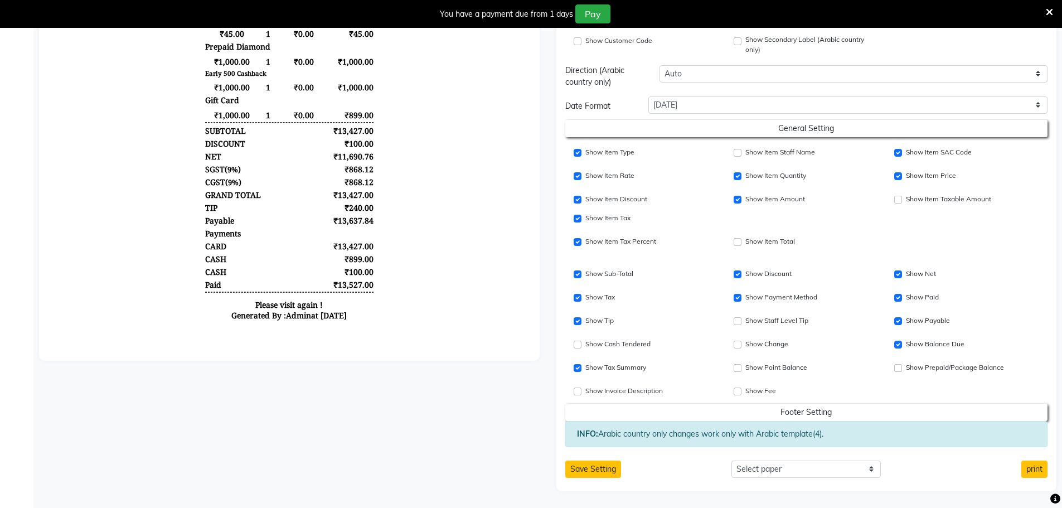
click at [605, 459] on div "Select Templates Global settings Header Setting Business Detail Alignment Cente…" at bounding box center [806, 94] width 501 height 794
click at [604, 465] on button "Save Setting" at bounding box center [593, 468] width 56 height 17
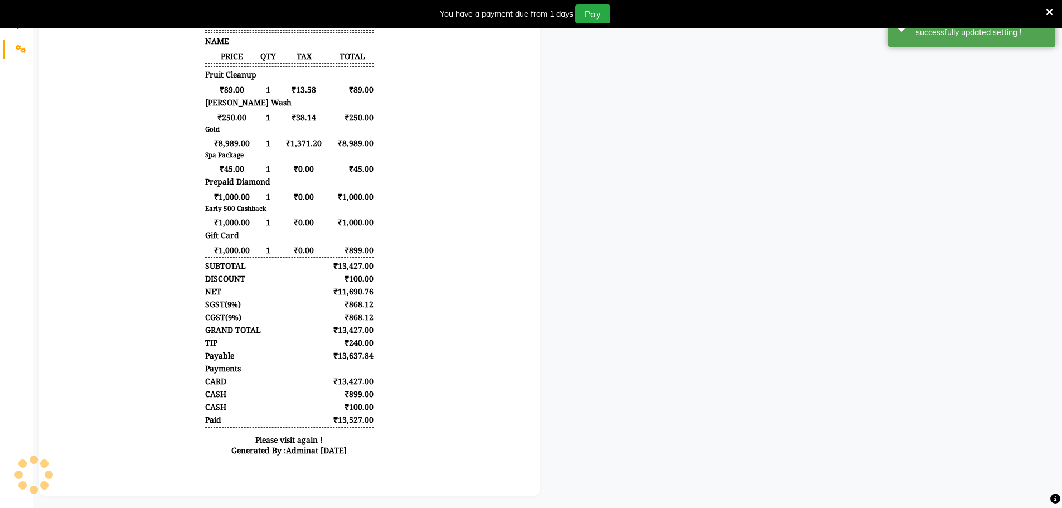
scroll to position [0, 0]
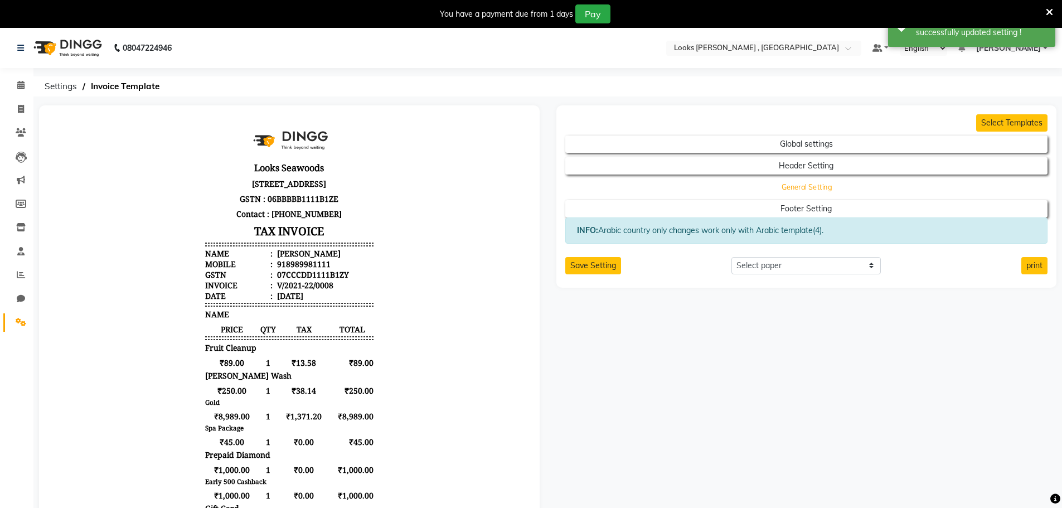
click at [791, 189] on button "General Setting" at bounding box center [806, 187] width 434 height 16
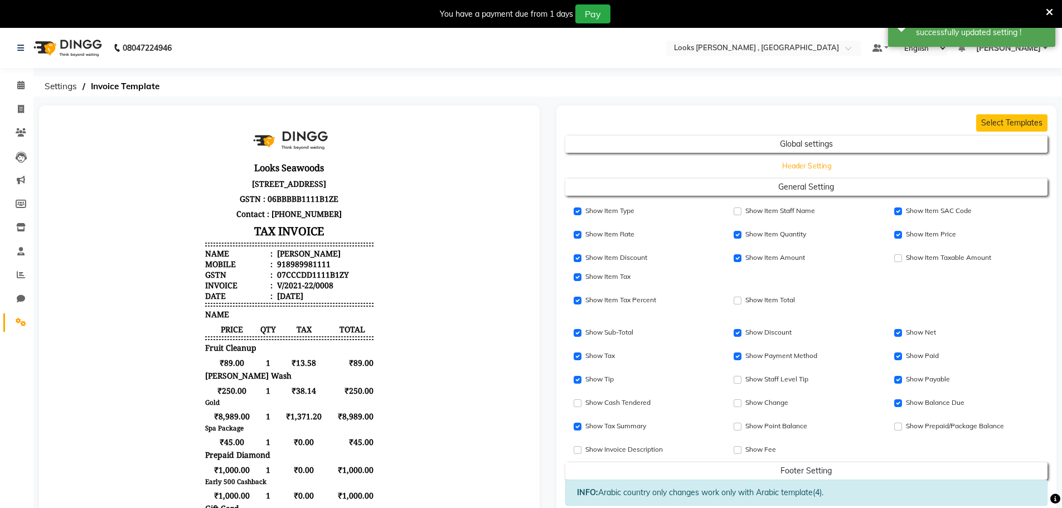
click at [824, 164] on button "Header Setting" at bounding box center [806, 166] width 434 height 16
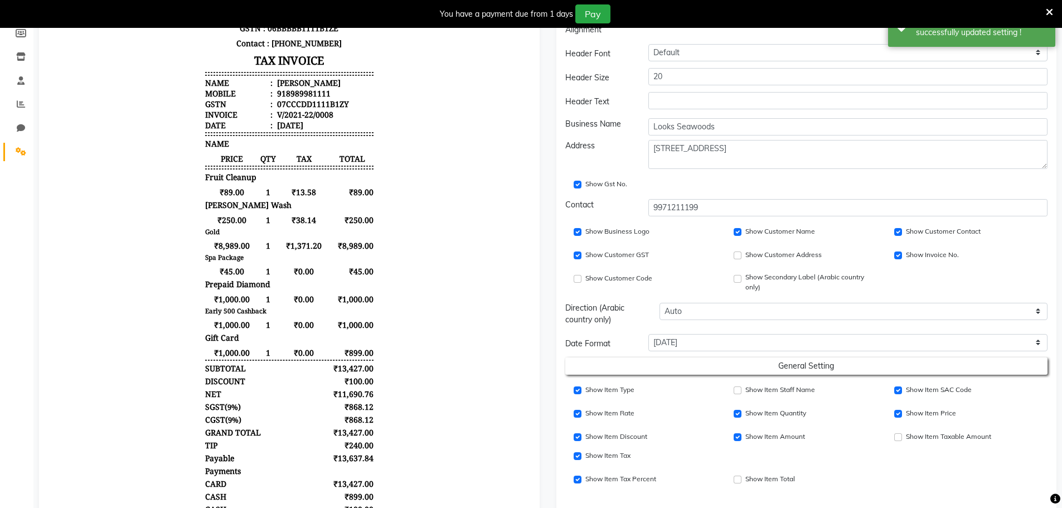
scroll to position [223, 0]
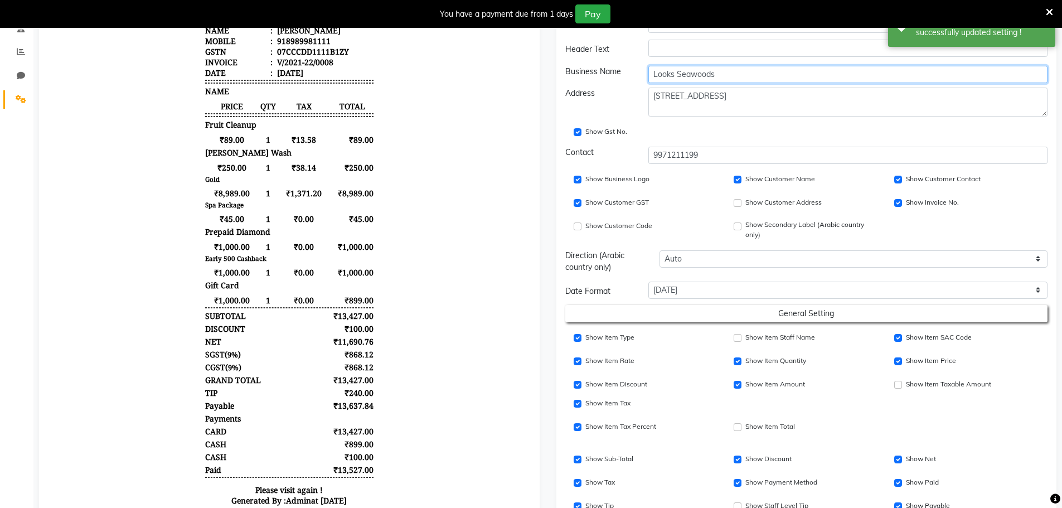
click at [731, 77] on input "Looks Seawoods" at bounding box center [847, 74] width 399 height 17
drag, startPoint x: 784, startPoint y: 79, endPoint x: 582, endPoint y: 74, distance: 201.3
click at [582, 74] on div "Business Name Looks Seawoods [GEOGRAPHIC_DATA]" at bounding box center [806, 74] width 499 height 17
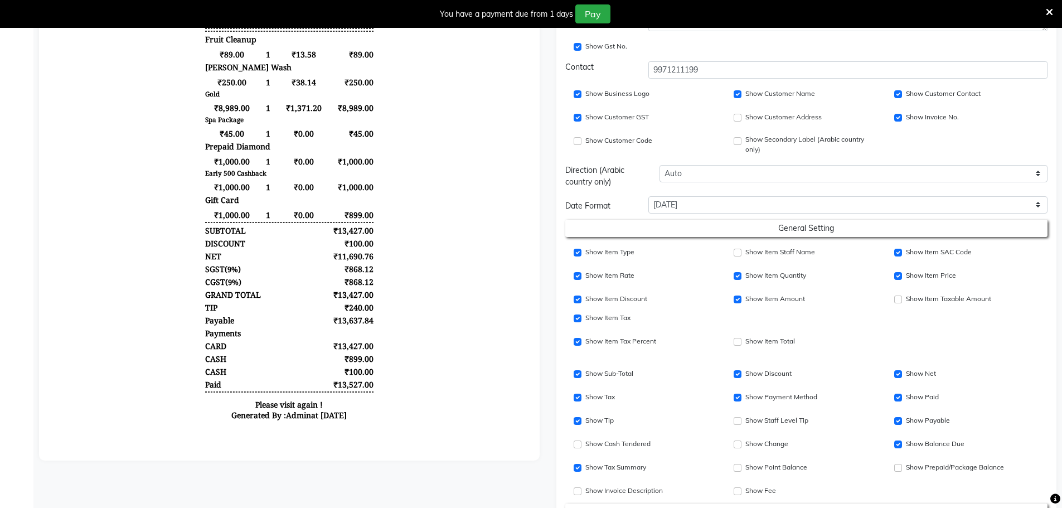
scroll to position [334, 0]
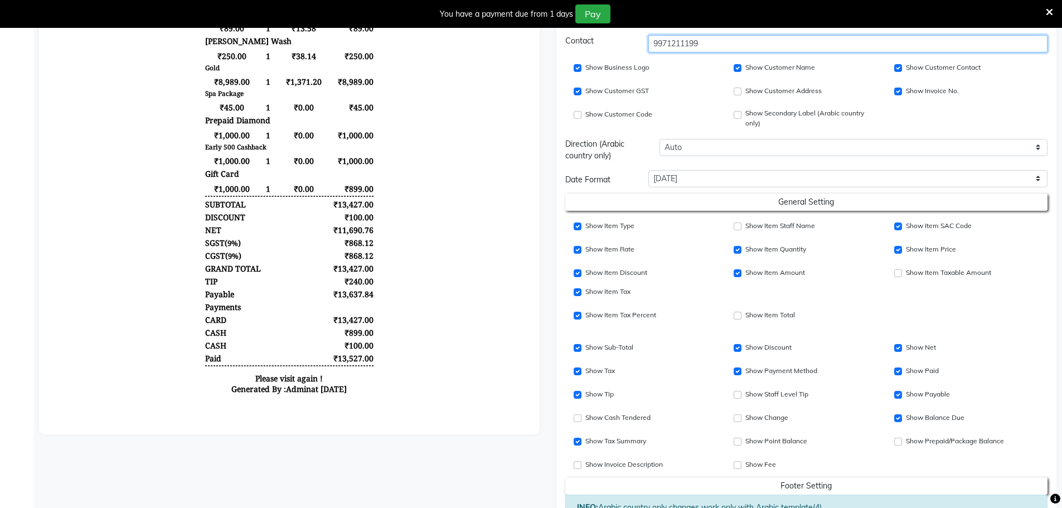
drag, startPoint x: 765, startPoint y: -182, endPoint x: 516, endPoint y: 69, distance: 353.5
paste input "899881774"
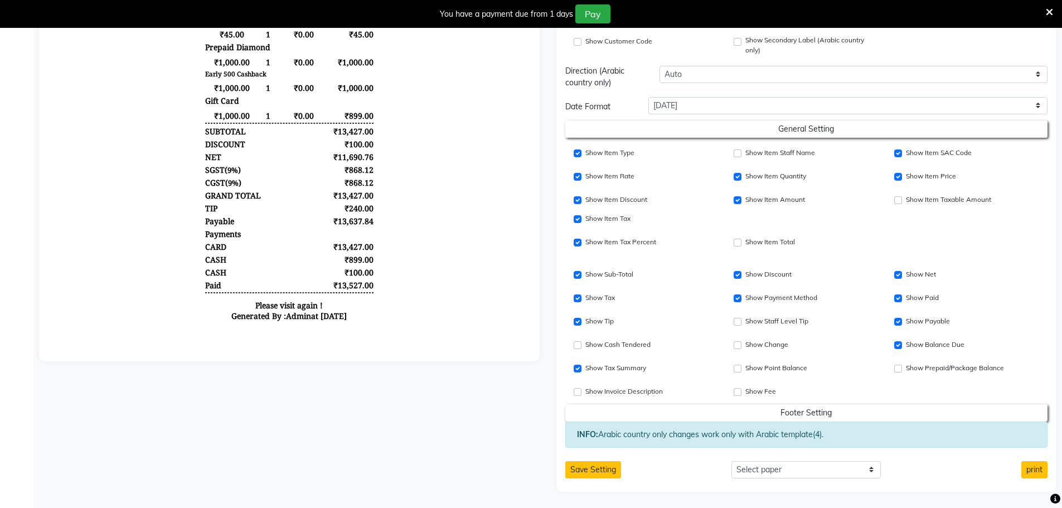
scroll to position [408, 0]
click at [609, 470] on button "Save Setting" at bounding box center [593, 468] width 56 height 17
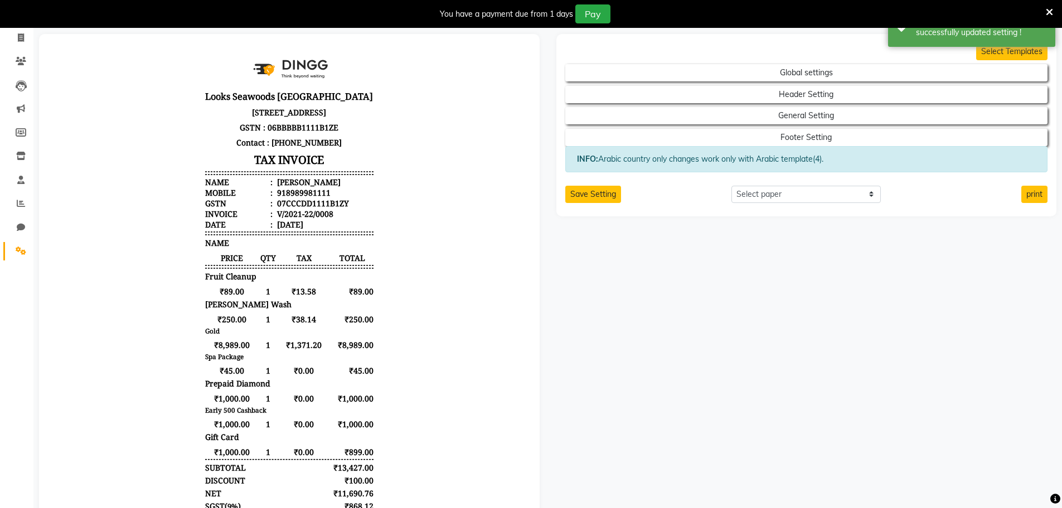
scroll to position [0, 0]
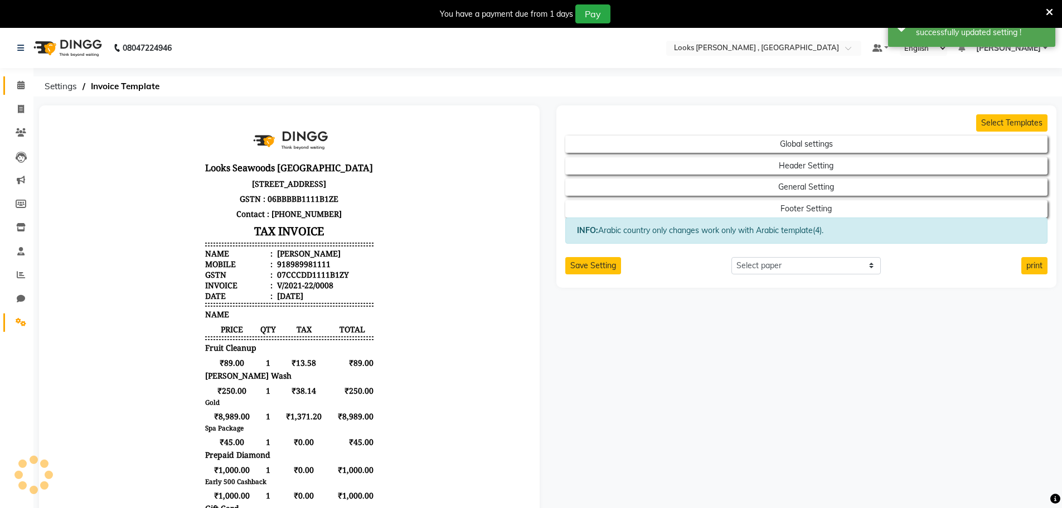
click at [7, 80] on link "Calendar" at bounding box center [16, 85] width 27 height 18
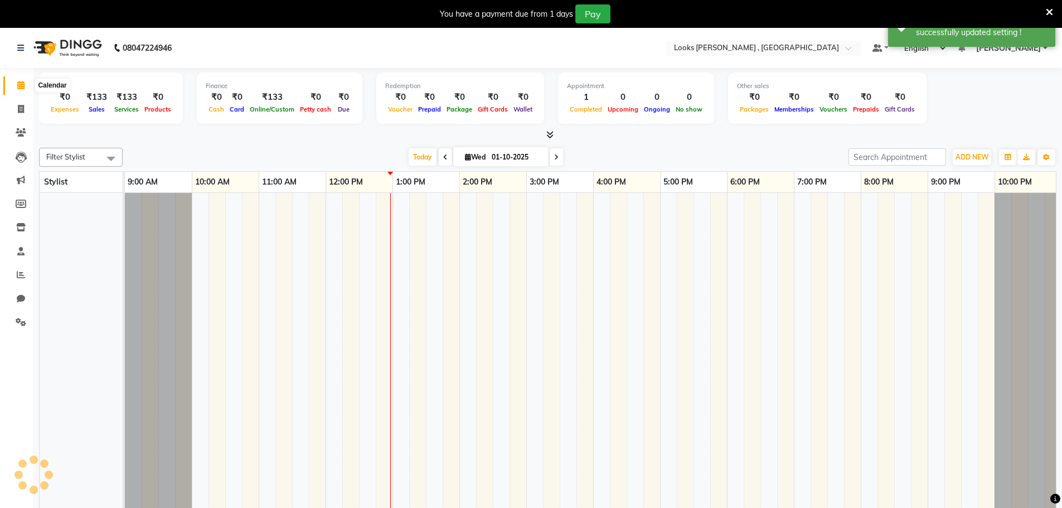
click at [12, 88] on span at bounding box center [21, 85] width 20 height 13
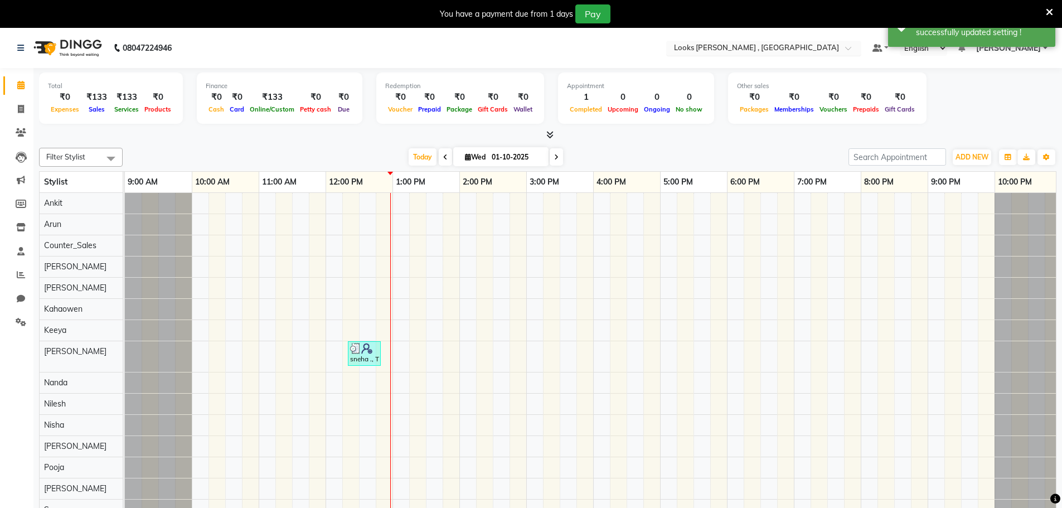
click at [759, 44] on input "text" at bounding box center [753, 48] width 162 height 11
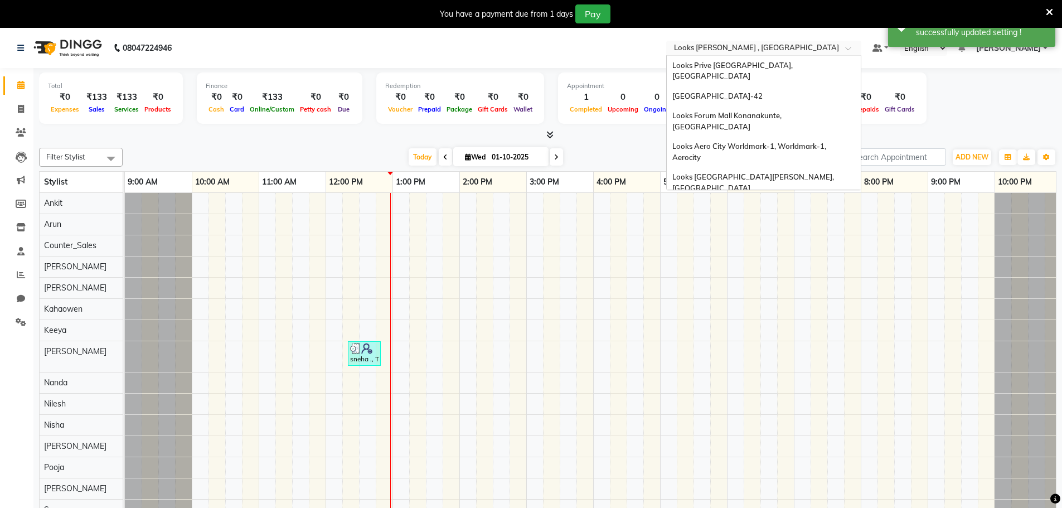
scroll to position [1223, 0]
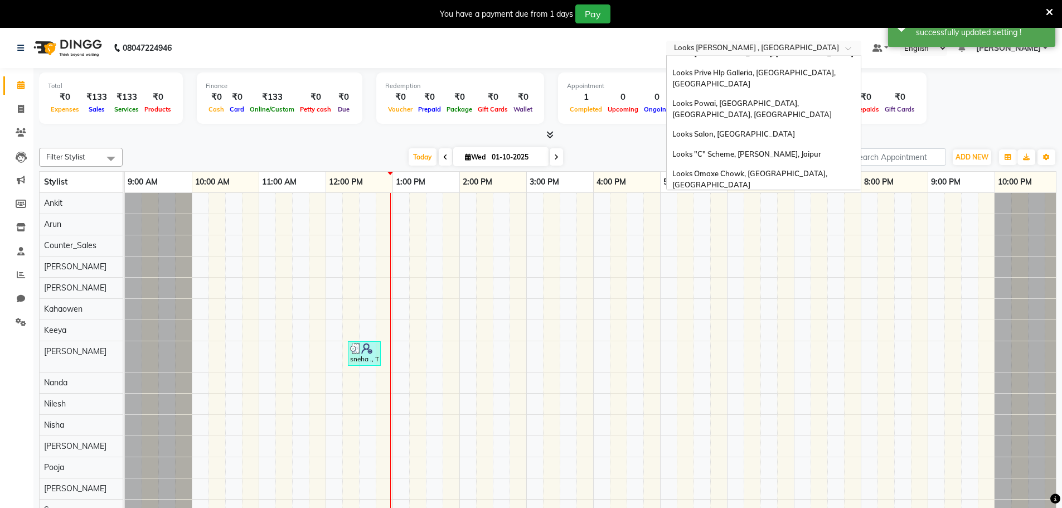
drag, startPoint x: 981, startPoint y: 94, endPoint x: 1011, endPoint y: 59, distance: 46.2
click at [985, 92] on div "Total ₹0 Expenses ₹133 Sales ₹133 Services ₹0 Products Finance ₹0 Cash ₹0 Card …" at bounding box center [547, 99] width 1017 height 55
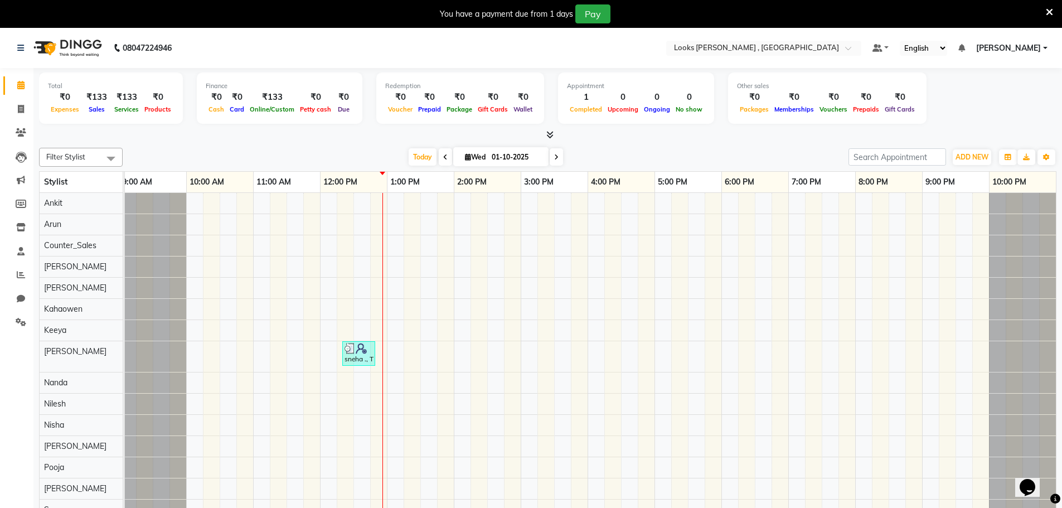
click at [1013, 51] on span "[PERSON_NAME]" at bounding box center [1008, 48] width 65 height 12
click at [995, 66] on link "Manage Profile" at bounding box center [990, 69] width 102 height 17
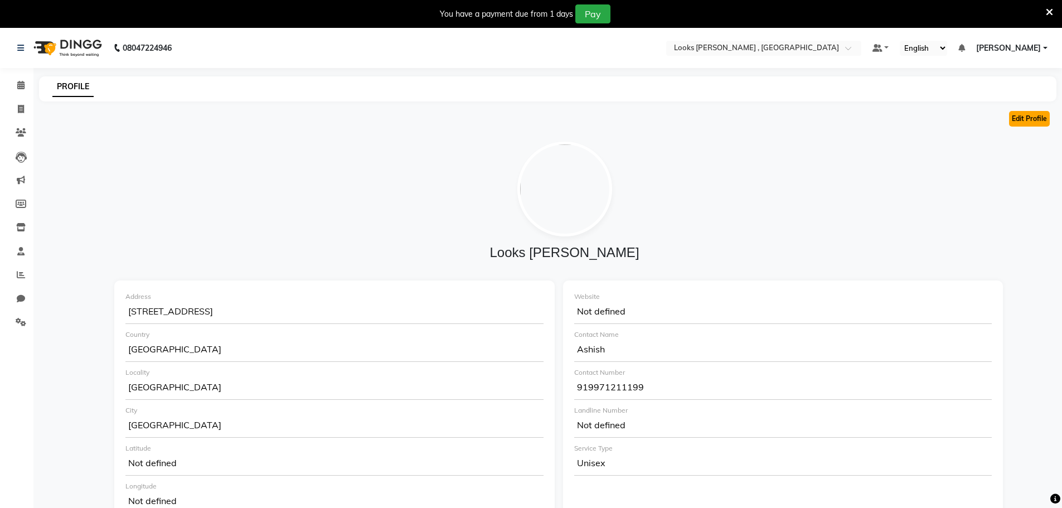
click at [1016, 119] on button "Edit Profile" at bounding box center [1029, 119] width 41 height 16
select select "1"
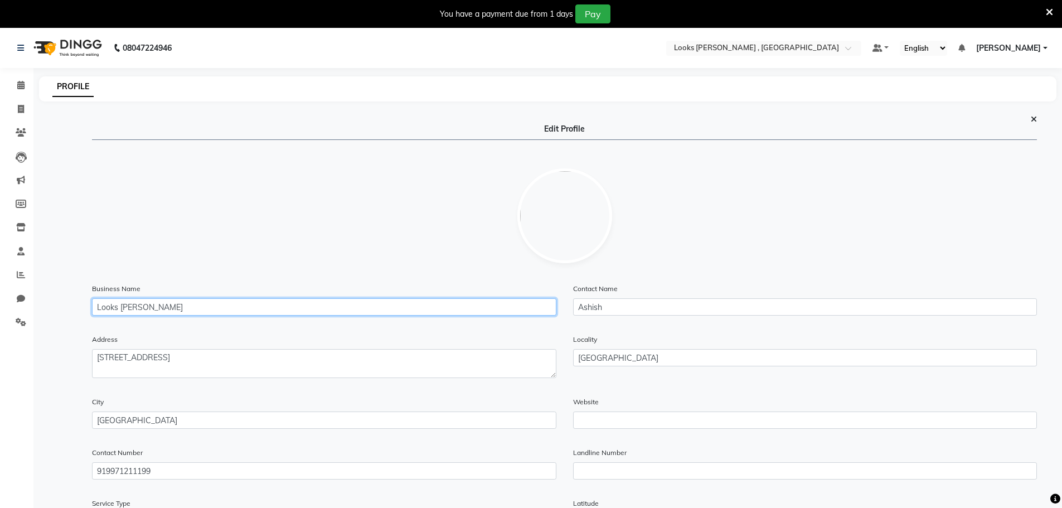
drag, startPoint x: 179, startPoint y: 309, endPoint x: 0, endPoint y: 304, distance: 179.0
click at [0, 304] on app-home "08047224946 Select Location × Looks Seawood , Mumbai Default Panel My Panel Eng…" at bounding box center [531, 418] width 1062 height 781
paste input "s Mumbai"
type input "Looks Seawoods [GEOGRAPHIC_DATA]"
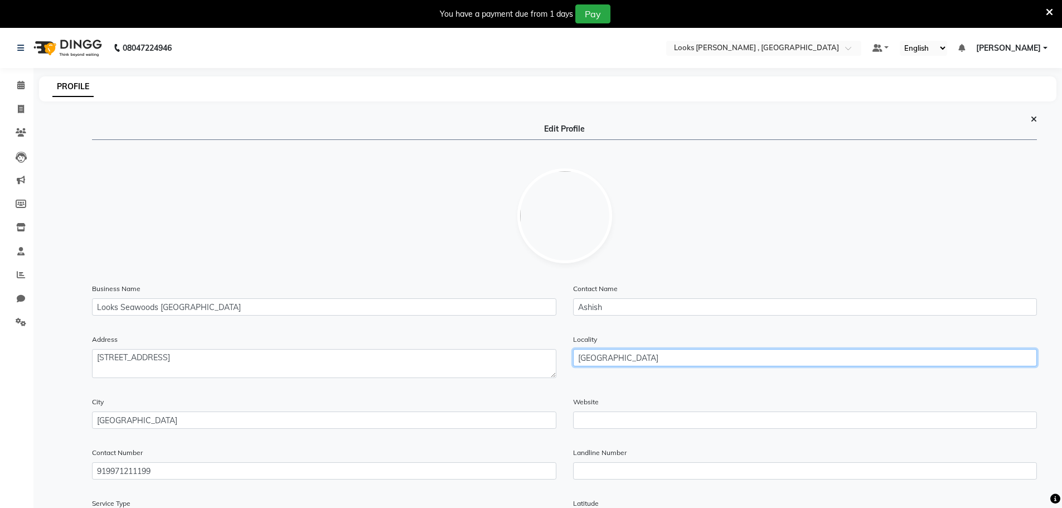
click at [664, 361] on input "Mumbai" at bounding box center [805, 357] width 464 height 17
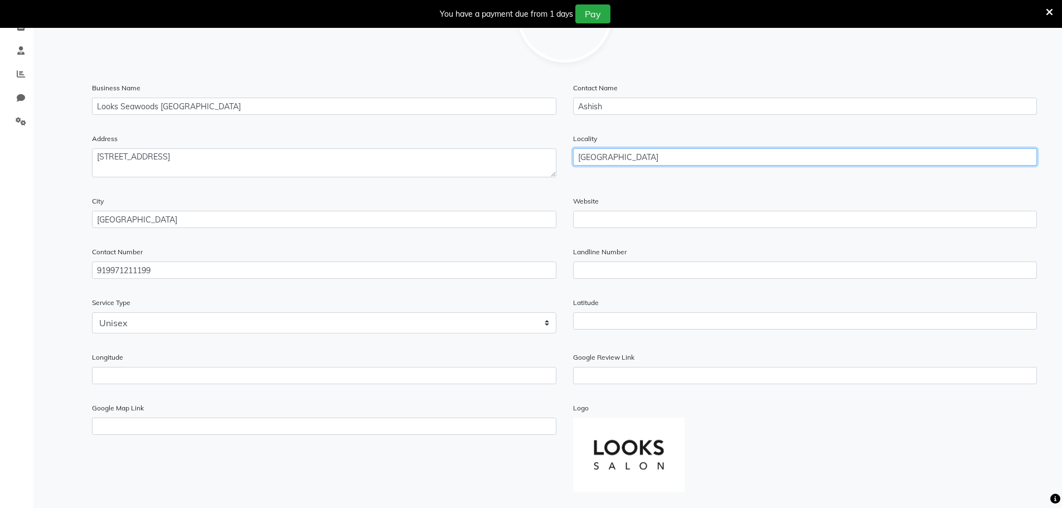
scroll to position [223, 0]
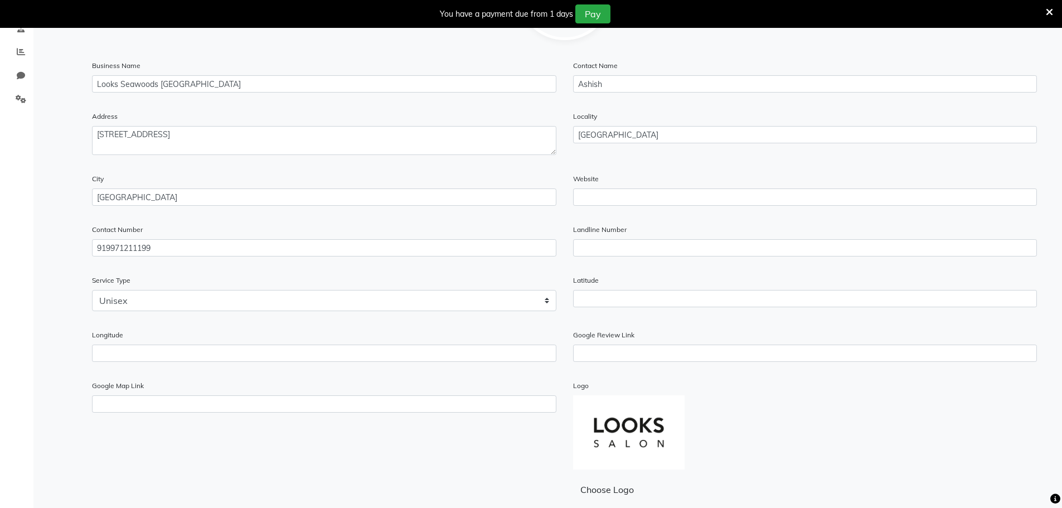
drag, startPoint x: 490, startPoint y: 157, endPoint x: 508, endPoint y: 146, distance: 20.3
click at [493, 157] on div "Address" at bounding box center [324, 137] width 481 height 54
click at [508, 146] on textarea at bounding box center [324, 140] width 464 height 29
click at [463, 137] on textarea at bounding box center [324, 140] width 464 height 29
click at [508, 140] on textarea at bounding box center [324, 140] width 464 height 29
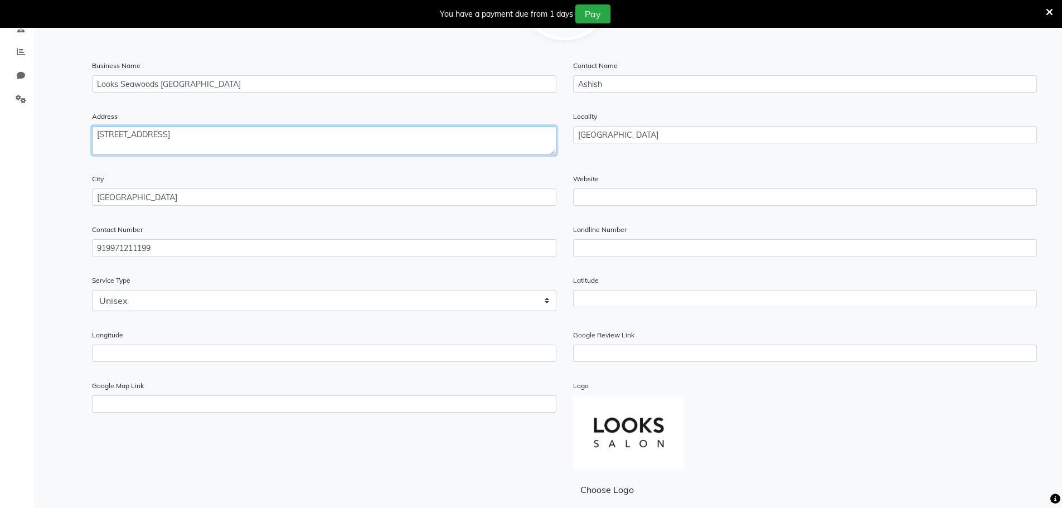
type textarea "UG-14, Ground floor, Nexus Seawoods Mall, Nerul East, Sector 40, Nerul, Navi Mu…"
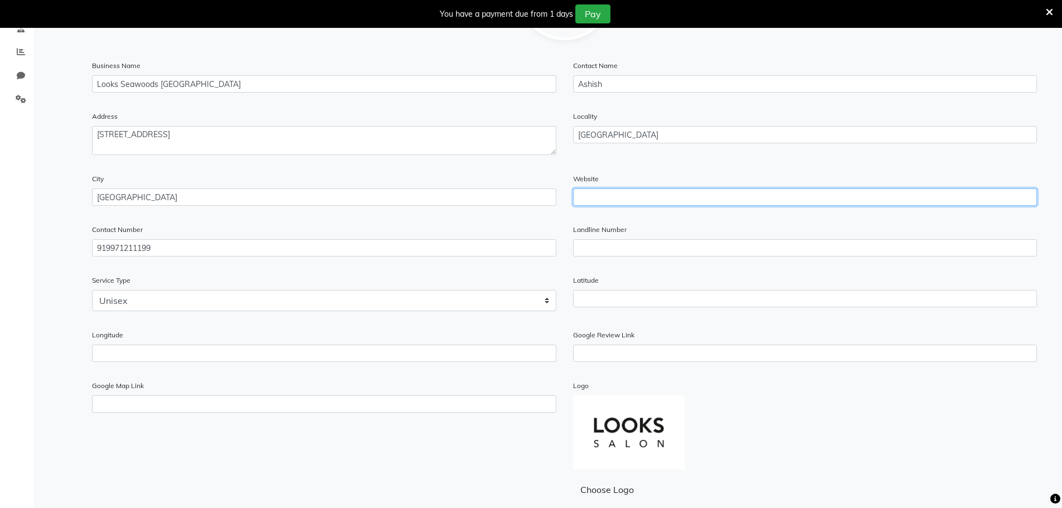
click at [625, 192] on input "text" at bounding box center [805, 196] width 464 height 17
click at [676, 321] on div "Service Type Select Unisex Gents Parlour Beauty Parlour Latitude" at bounding box center [564, 301] width 961 height 55
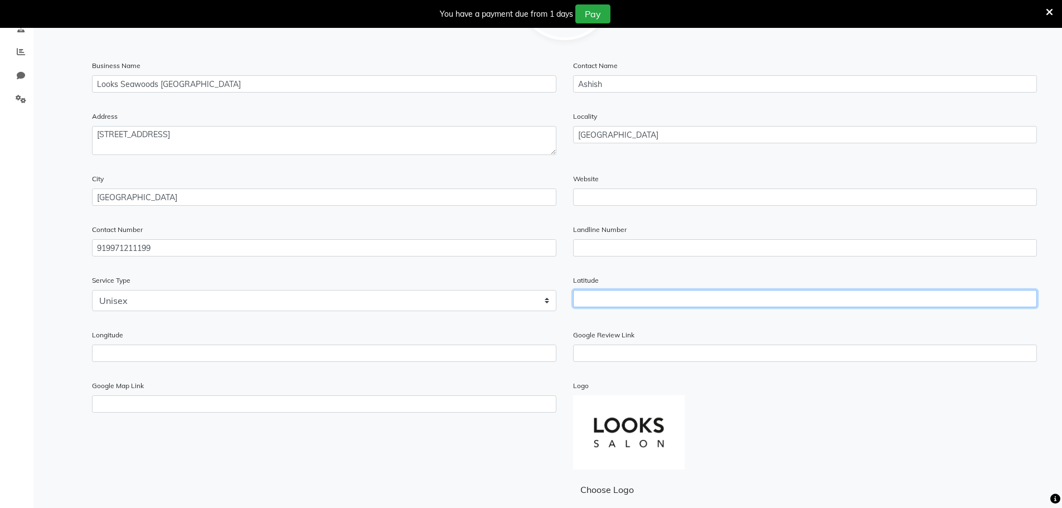
click at [676, 302] on input "number" at bounding box center [805, 298] width 464 height 17
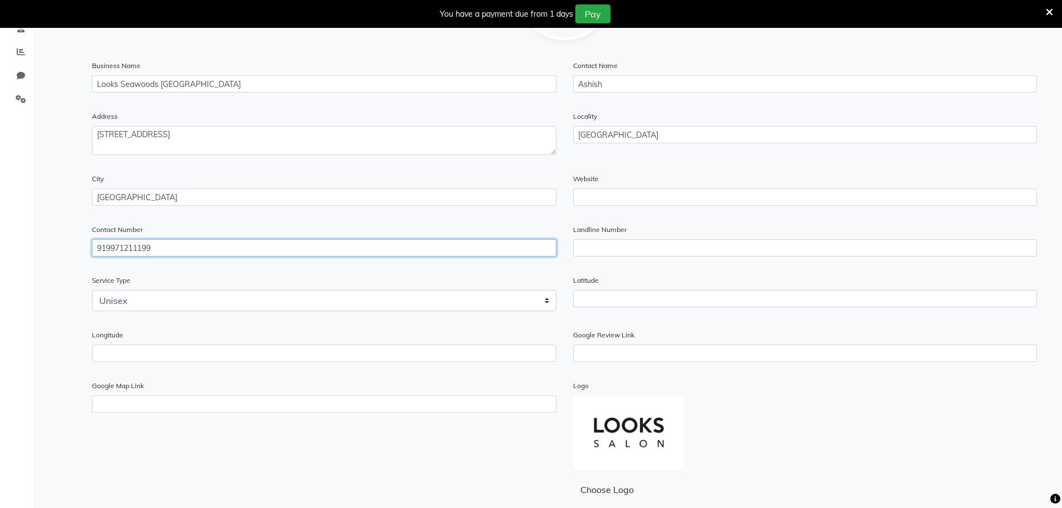
click at [0, 259] on app-home "08047224946 Select Location × Looks Seawood , Mumbai Default Panel My Panel Eng…" at bounding box center [531, 195] width 1062 height 781
paste input "8998 81774"
click at [124, 249] on input "98998 81774" at bounding box center [324, 247] width 464 height 17
drag, startPoint x: 147, startPoint y: 247, endPoint x: 0, endPoint y: 258, distance: 147.5
click at [0, 258] on app-home "08047224946 Select Location × Looks Seawood , Mumbai Default Panel My Panel Eng…" at bounding box center [531, 195] width 1062 height 781
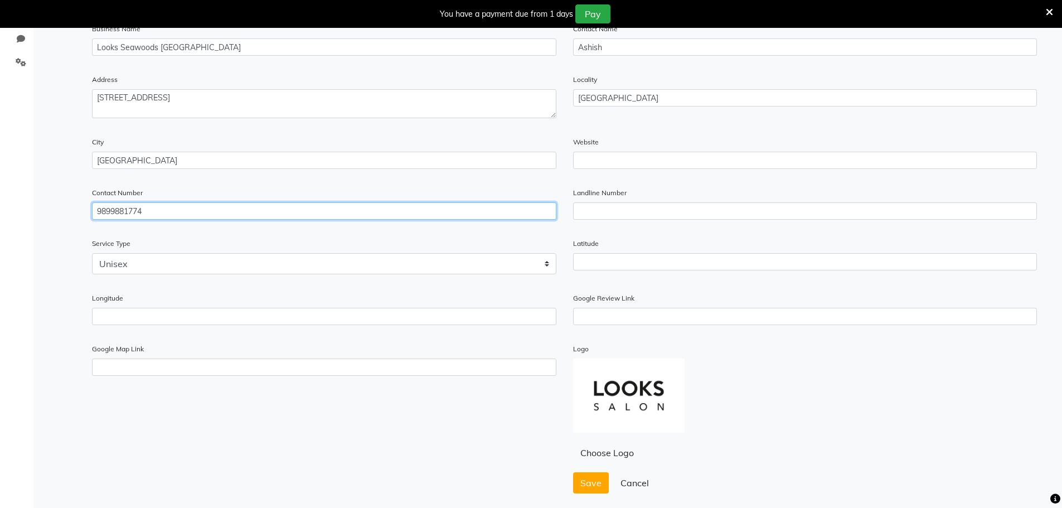
scroll to position [302, 0]
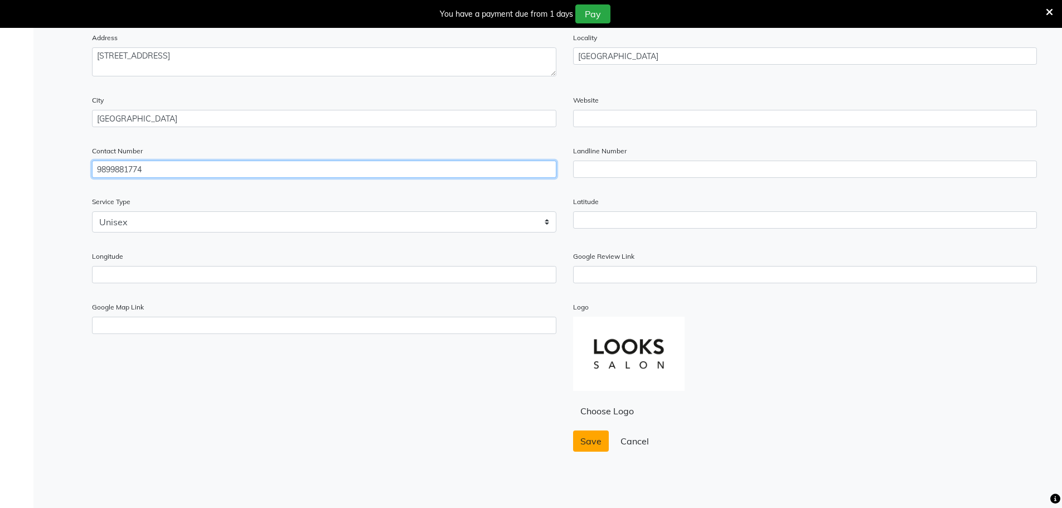
type input "9899881774"
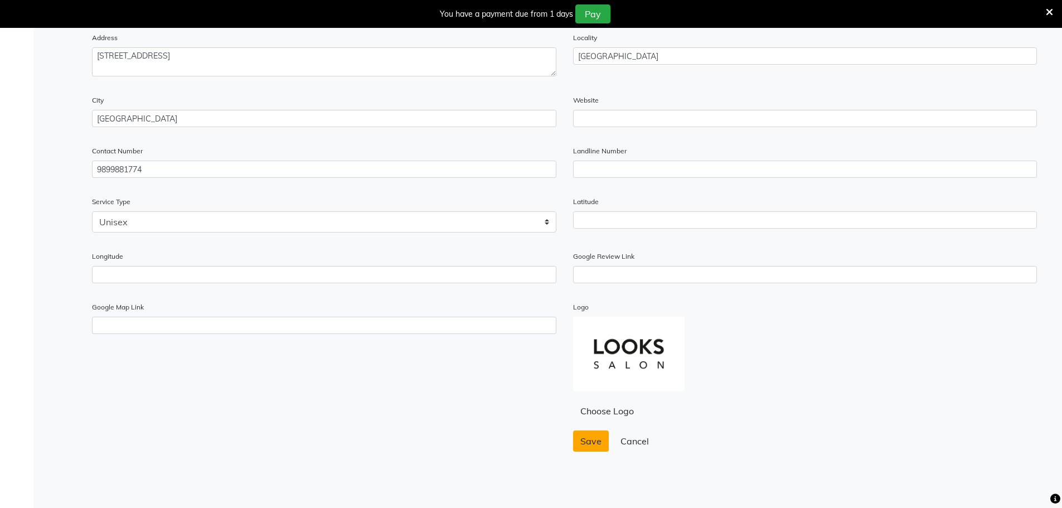
click at [593, 434] on button "Save" at bounding box center [591, 440] width 36 height 21
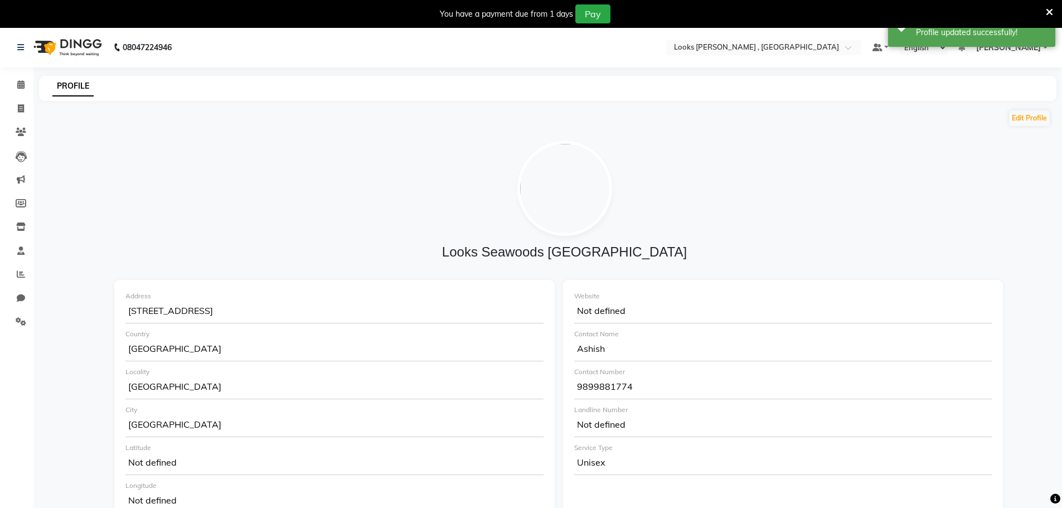
scroll to position [0, 0]
click at [1018, 116] on button "Edit Profile" at bounding box center [1029, 119] width 41 height 16
select select "1"
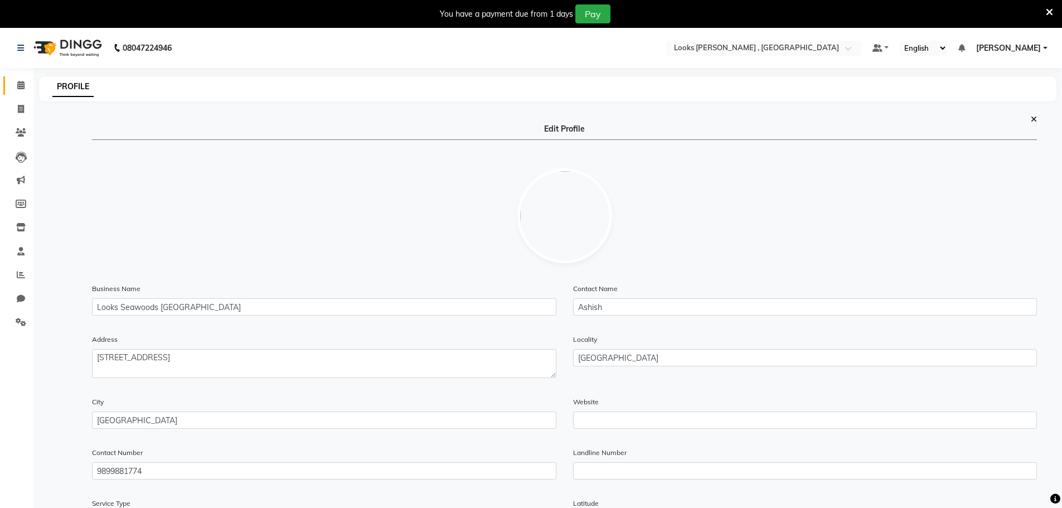
click at [23, 79] on link "Calendar" at bounding box center [16, 85] width 27 height 18
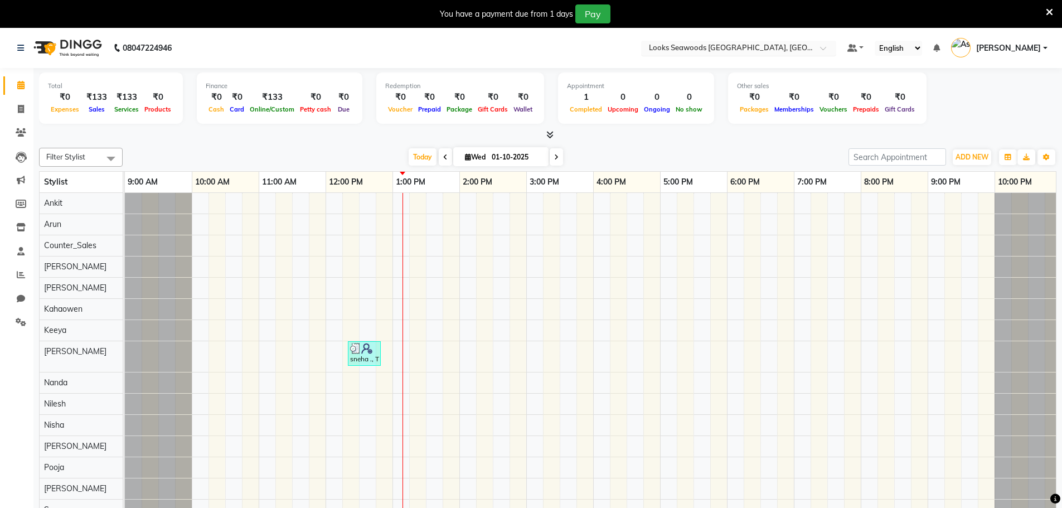
click at [761, 52] on input "text" at bounding box center [728, 48] width 162 height 11
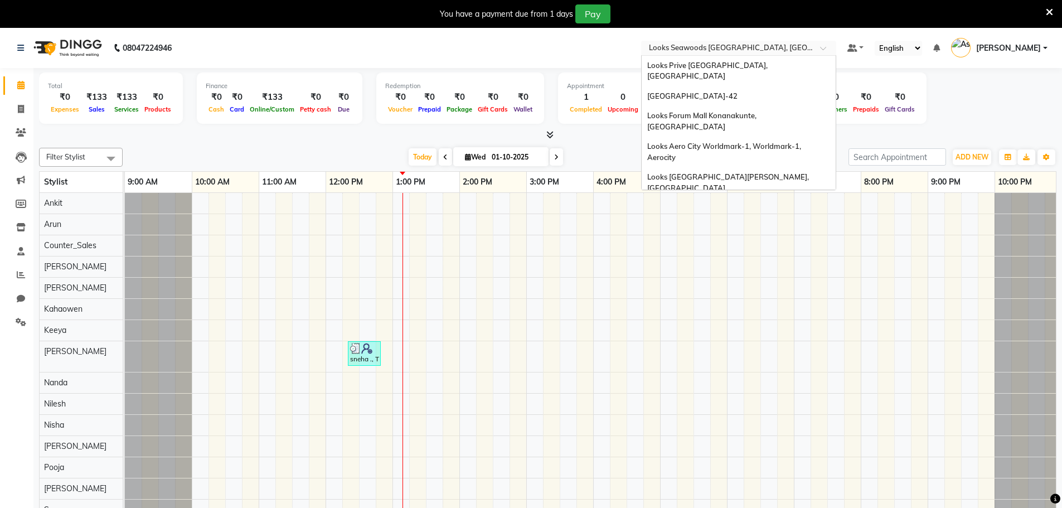
scroll to position [1223, 0]
